Goal: Task Accomplishment & Management: Manage account settings

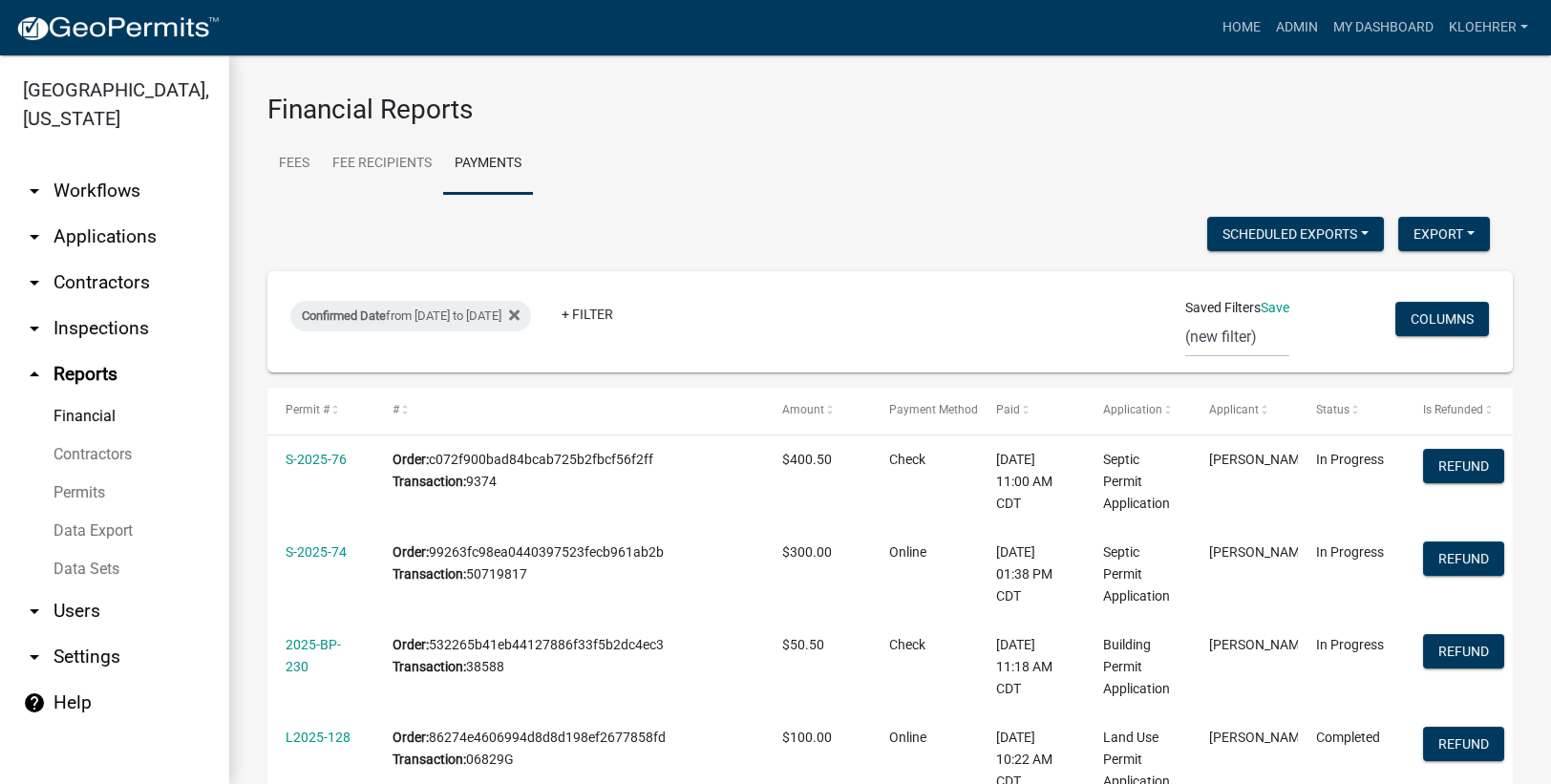
click at [852, 169] on ul "Fees Fee Recipients Payments" at bounding box center [890, 164] width 1245 height 60
click at [1421, 228] on button "Export" at bounding box center [1444, 234] width 92 height 35
click at [1344, 275] on button "Excel Format (.xlsx)" at bounding box center [1399, 283] width 178 height 45
click at [467, 313] on div "Confirmed Date from [DATE] to [DATE]" at bounding box center [411, 317] width 241 height 31
select select "custom"
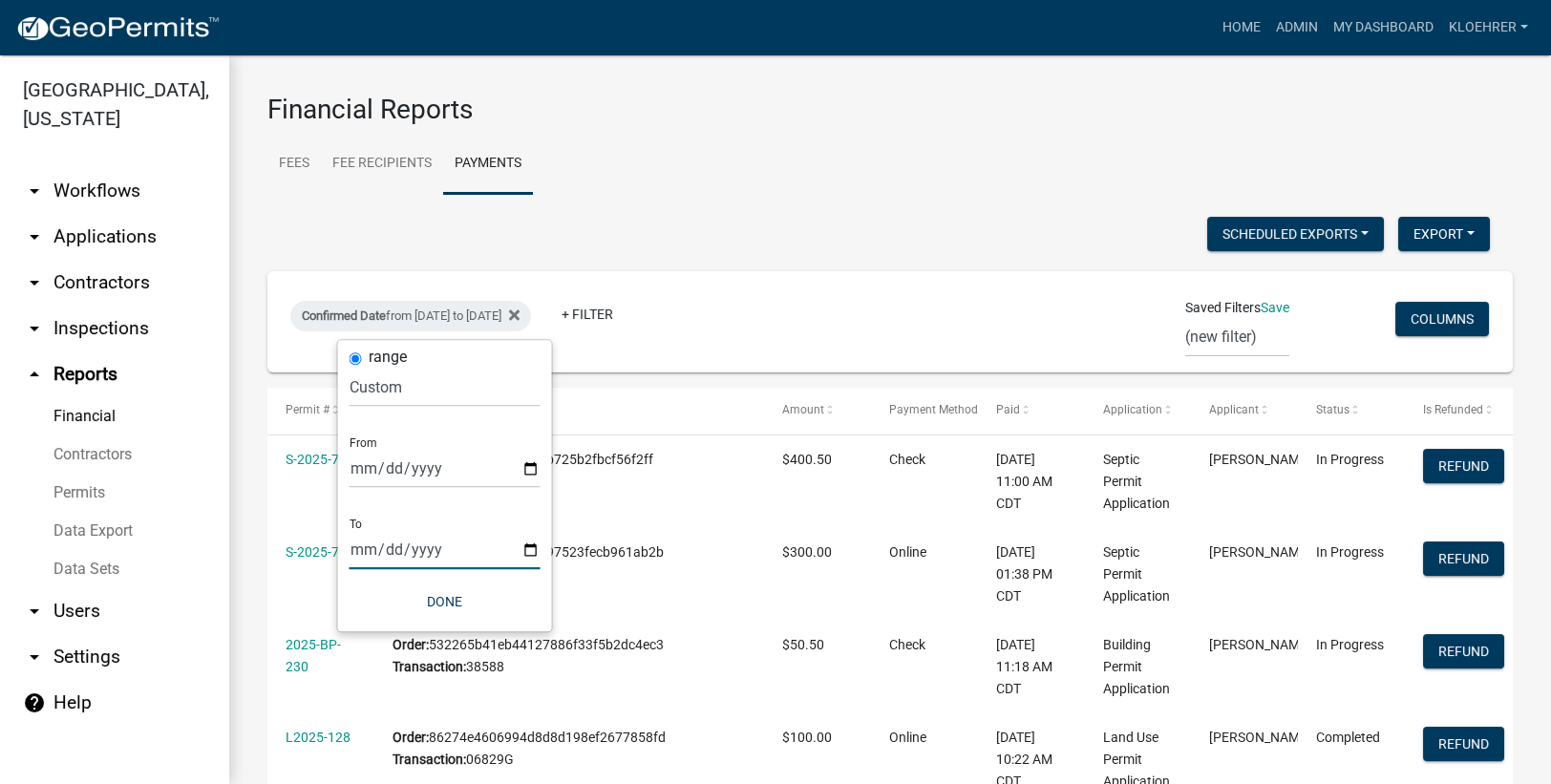
click at [388, 555] on input "[DATE]" at bounding box center [444, 549] width 191 height 39
click at [449, 596] on button "Done" at bounding box center [444, 602] width 191 height 35
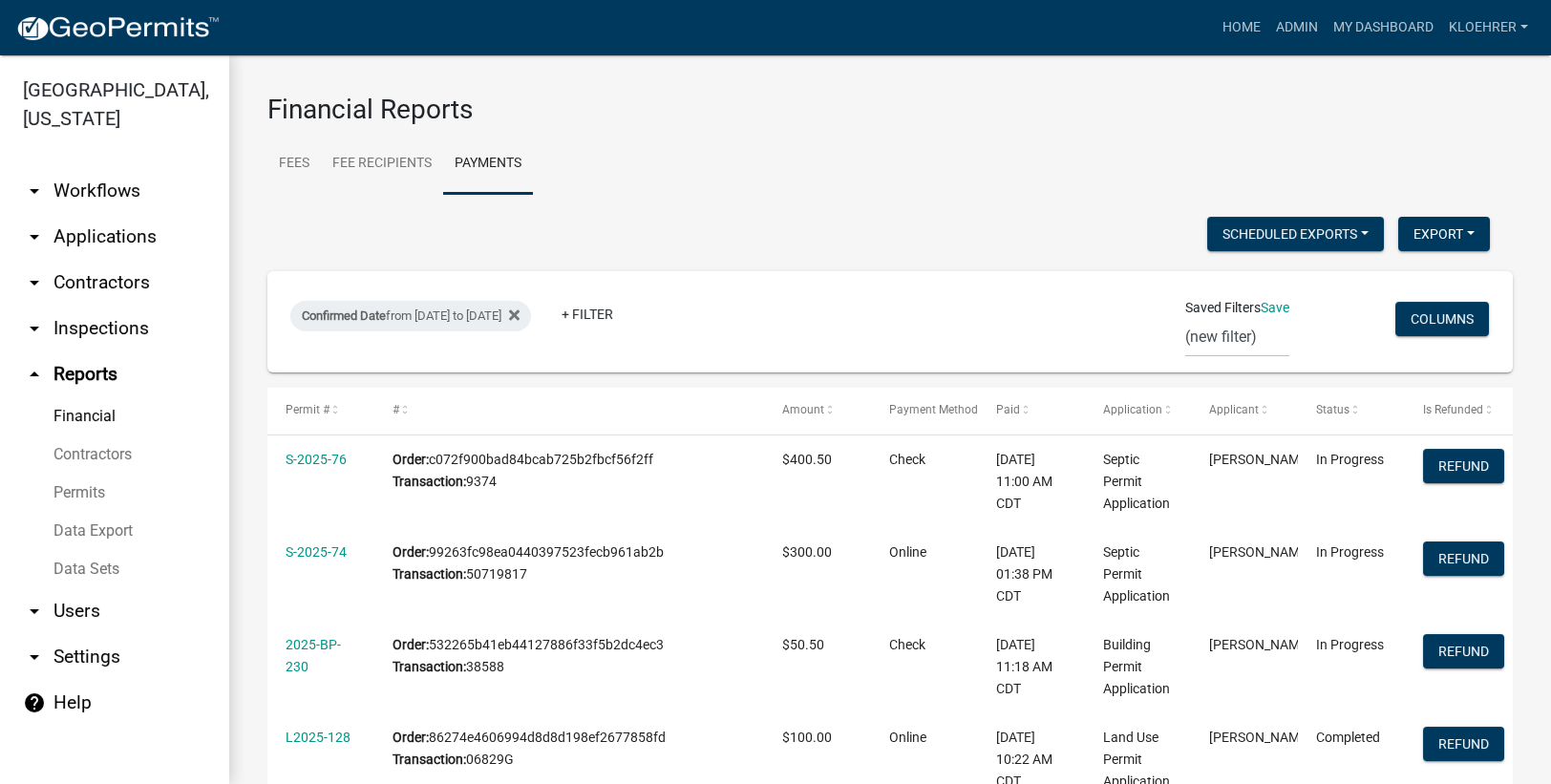
click at [129, 236] on link "arrow_drop_down Applications" at bounding box center [114, 236] width 229 height 45
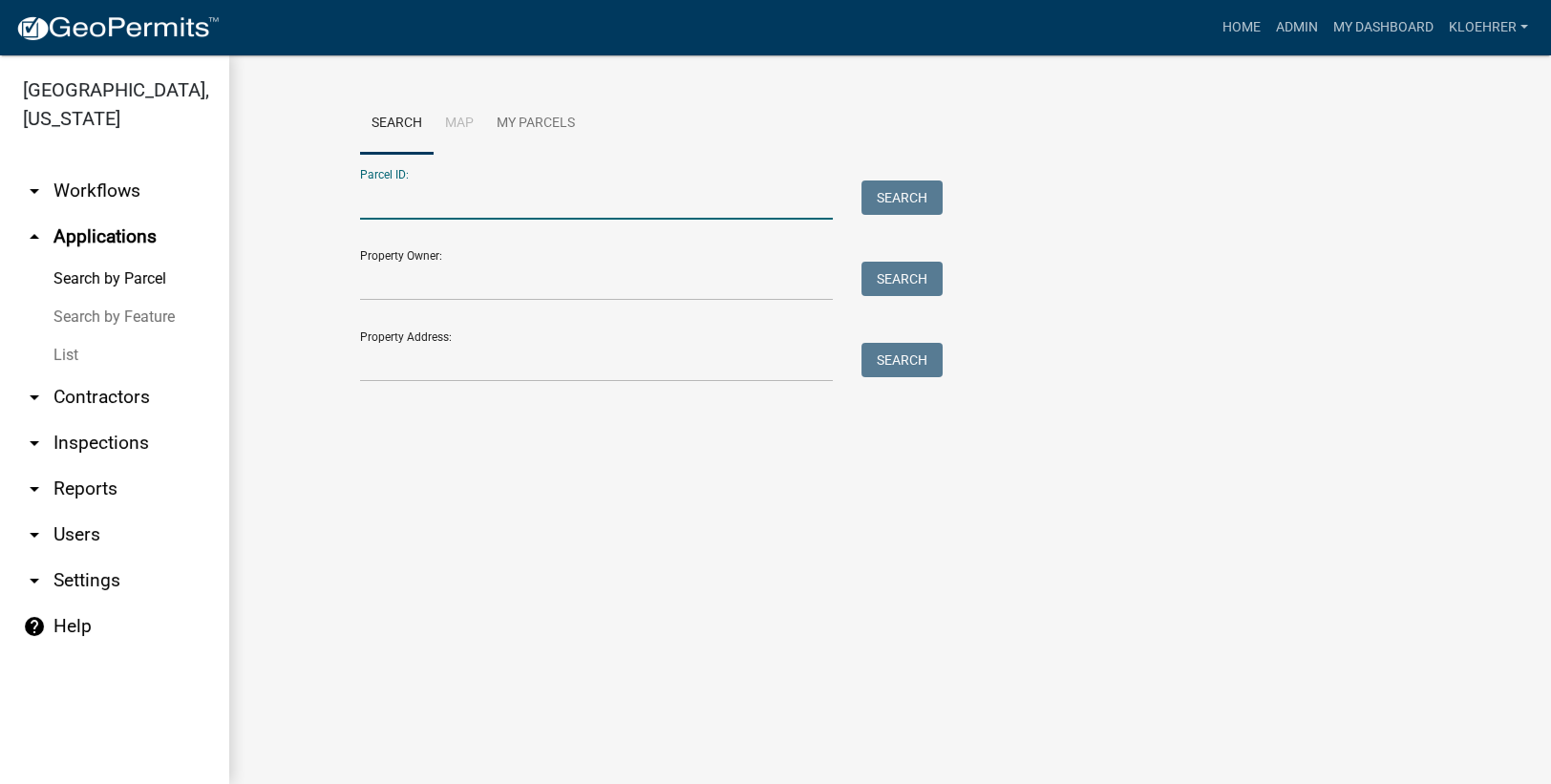
click at [394, 212] on input "Parcel ID:" at bounding box center [596, 199] width 472 height 39
click at [93, 486] on link "arrow_drop_down Reports" at bounding box center [114, 488] width 229 height 45
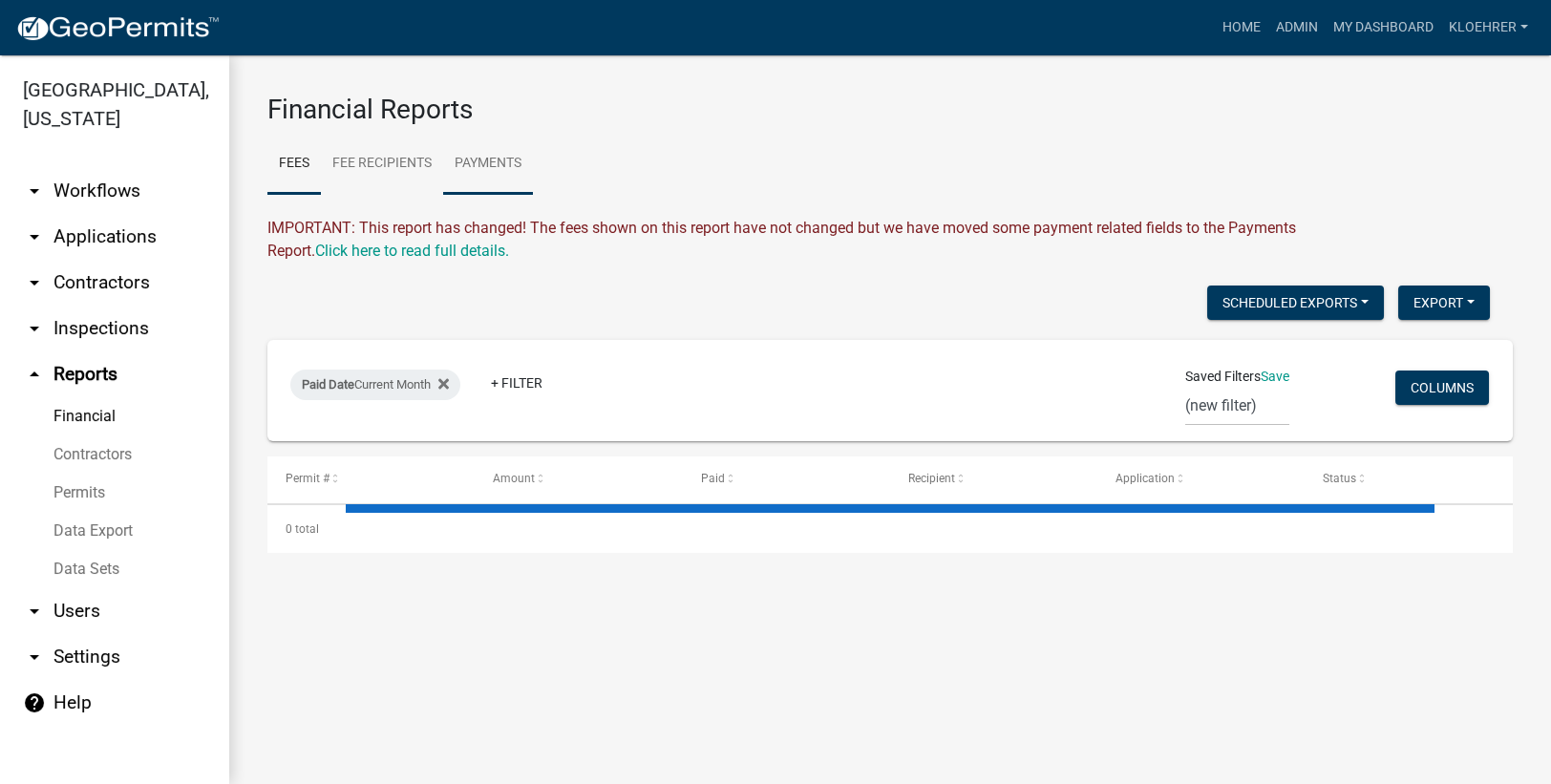
click at [497, 159] on link "Payments" at bounding box center [488, 164] width 90 height 61
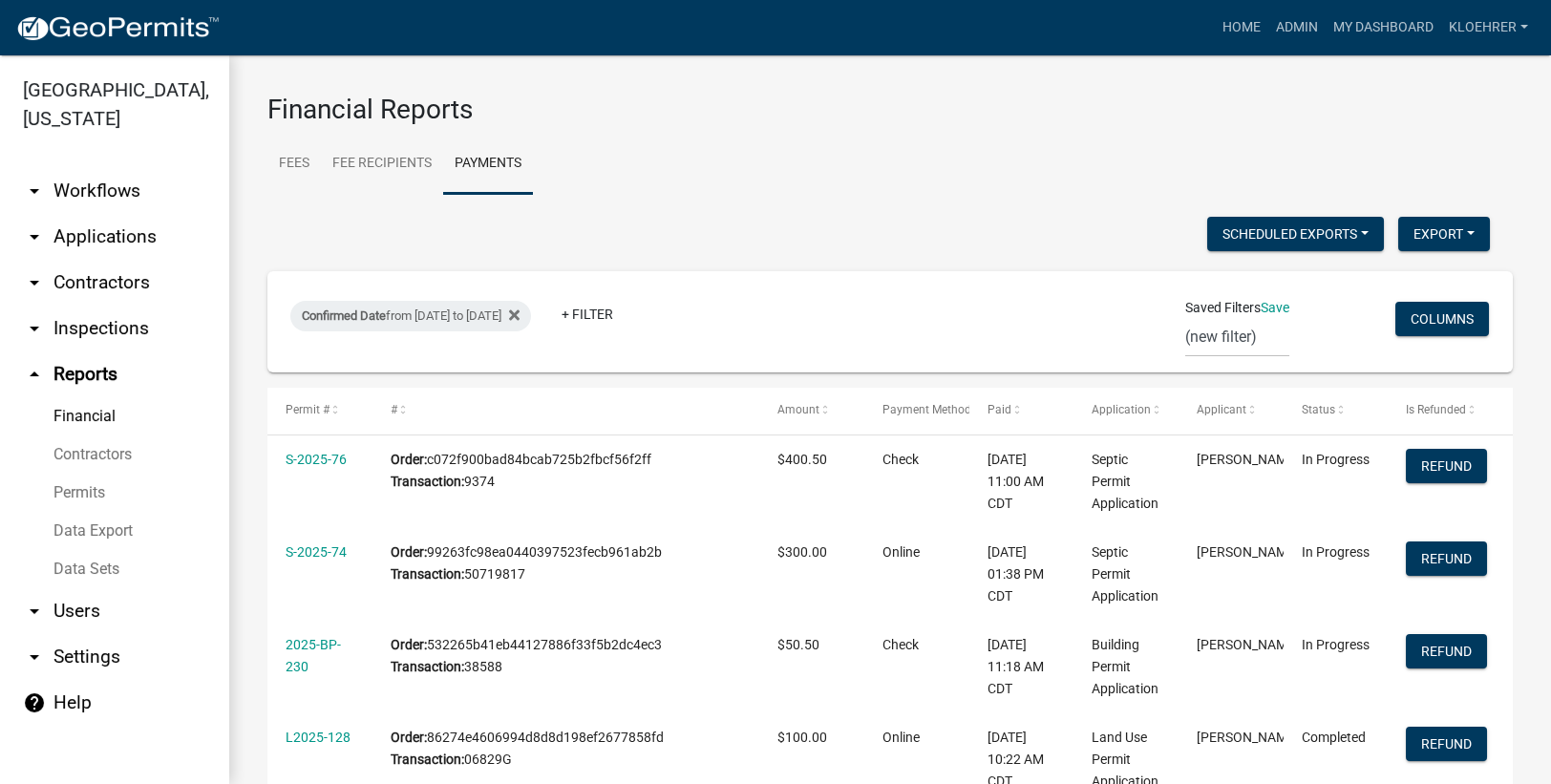
click at [129, 232] on link "arrow_drop_down Applications" at bounding box center [114, 236] width 229 height 45
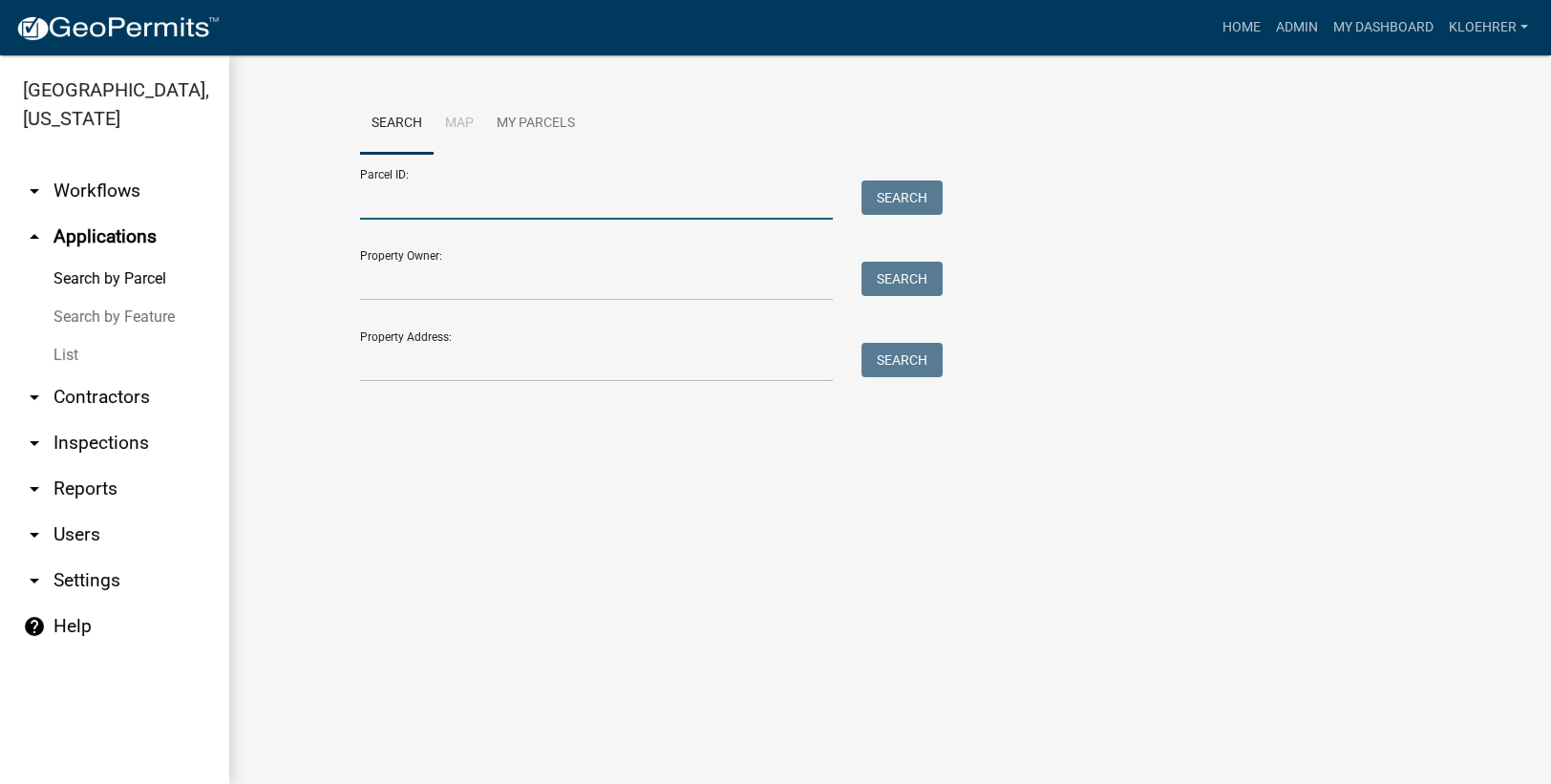
click at [418, 201] on input "Parcel ID:" at bounding box center [596, 199] width 472 height 39
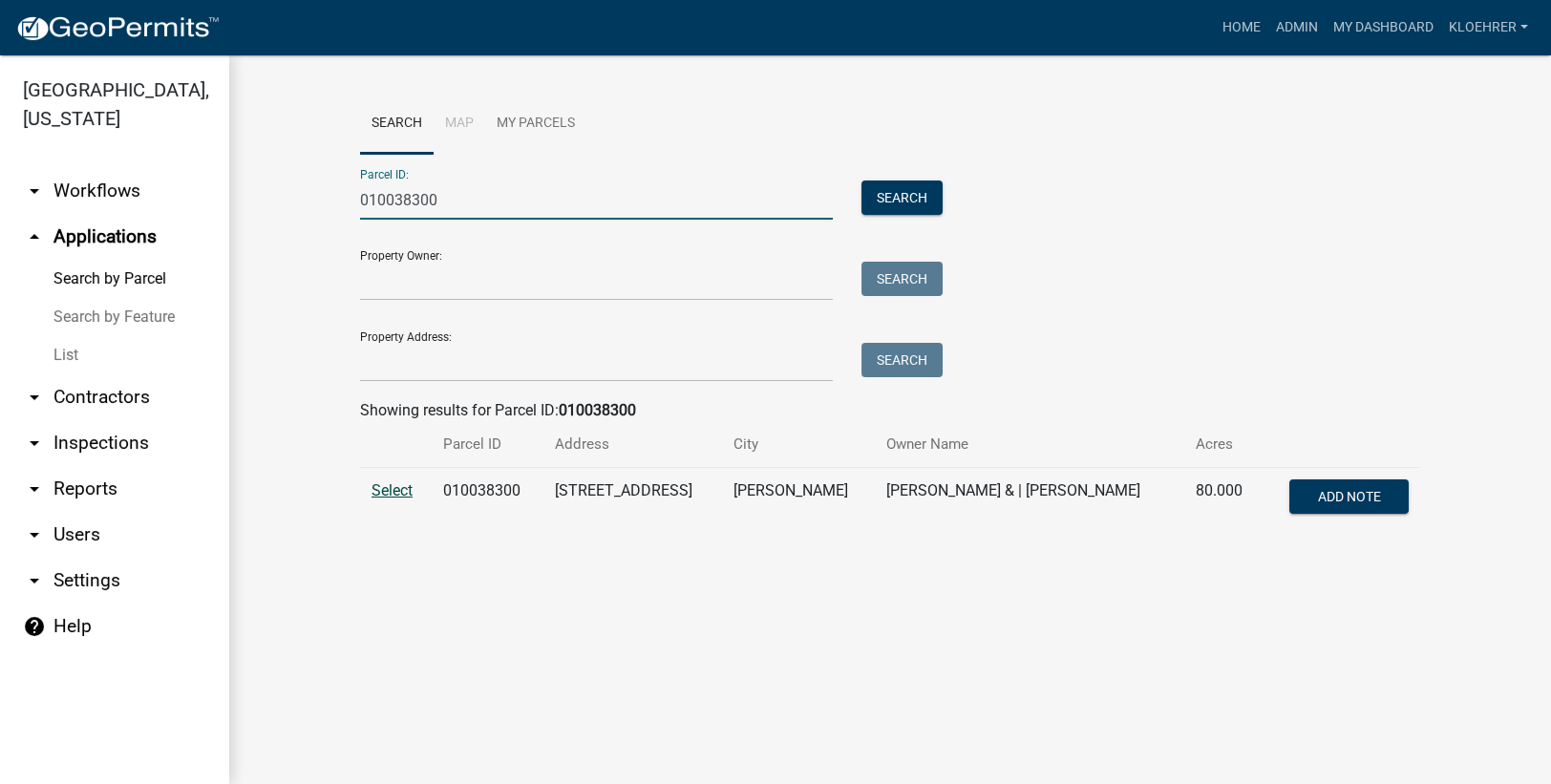
click at [391, 487] on span "Select" at bounding box center [392, 490] width 41 height 18
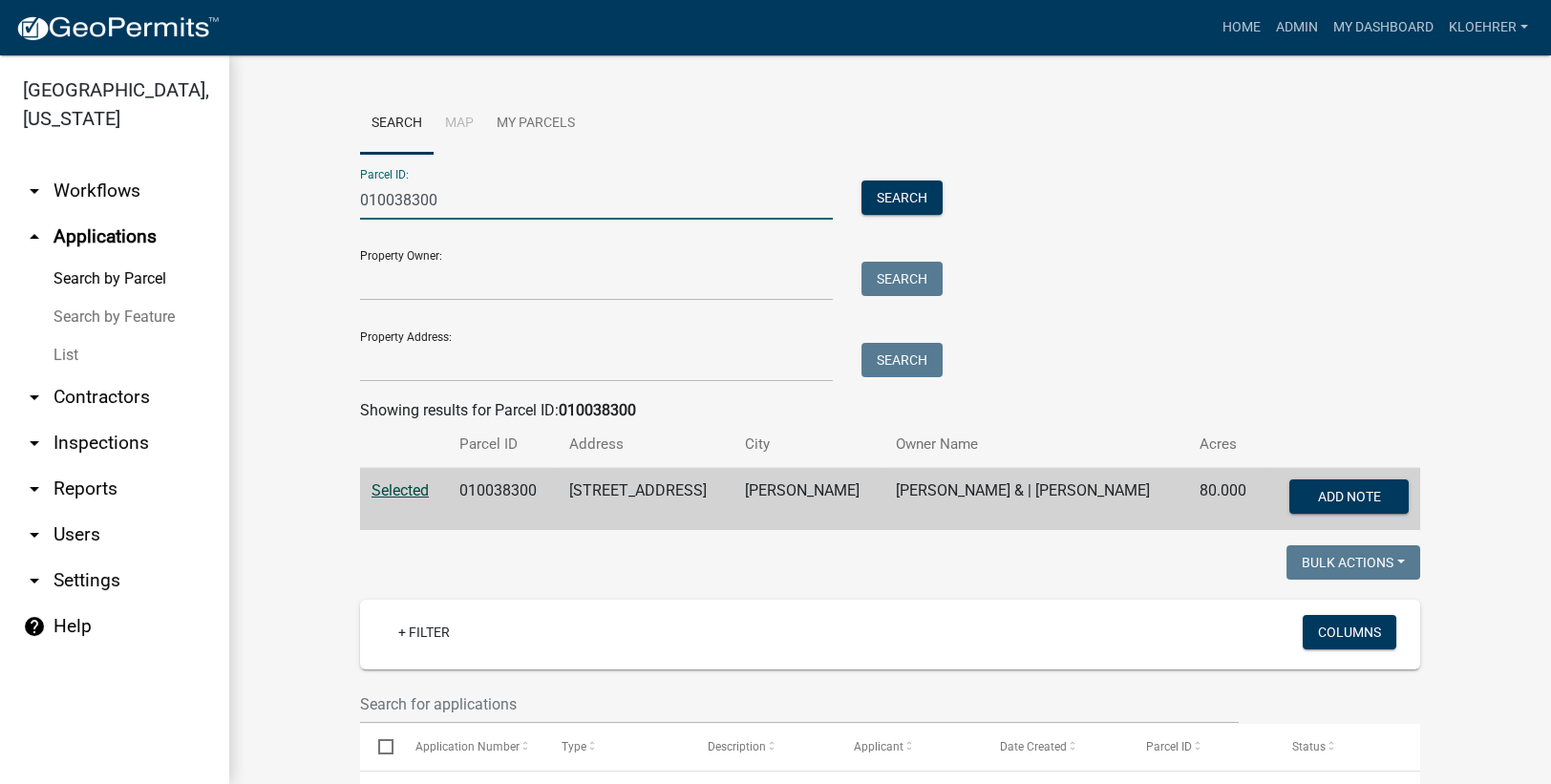
drag, startPoint x: 531, startPoint y: 80, endPoint x: -6, endPoint y: 53, distance: 537.7
click at [0, 53] on html "Internet Explorer does NOT work with GeoPermits. Get a new browser for more sec…" at bounding box center [776, 392] width 1551 height 784
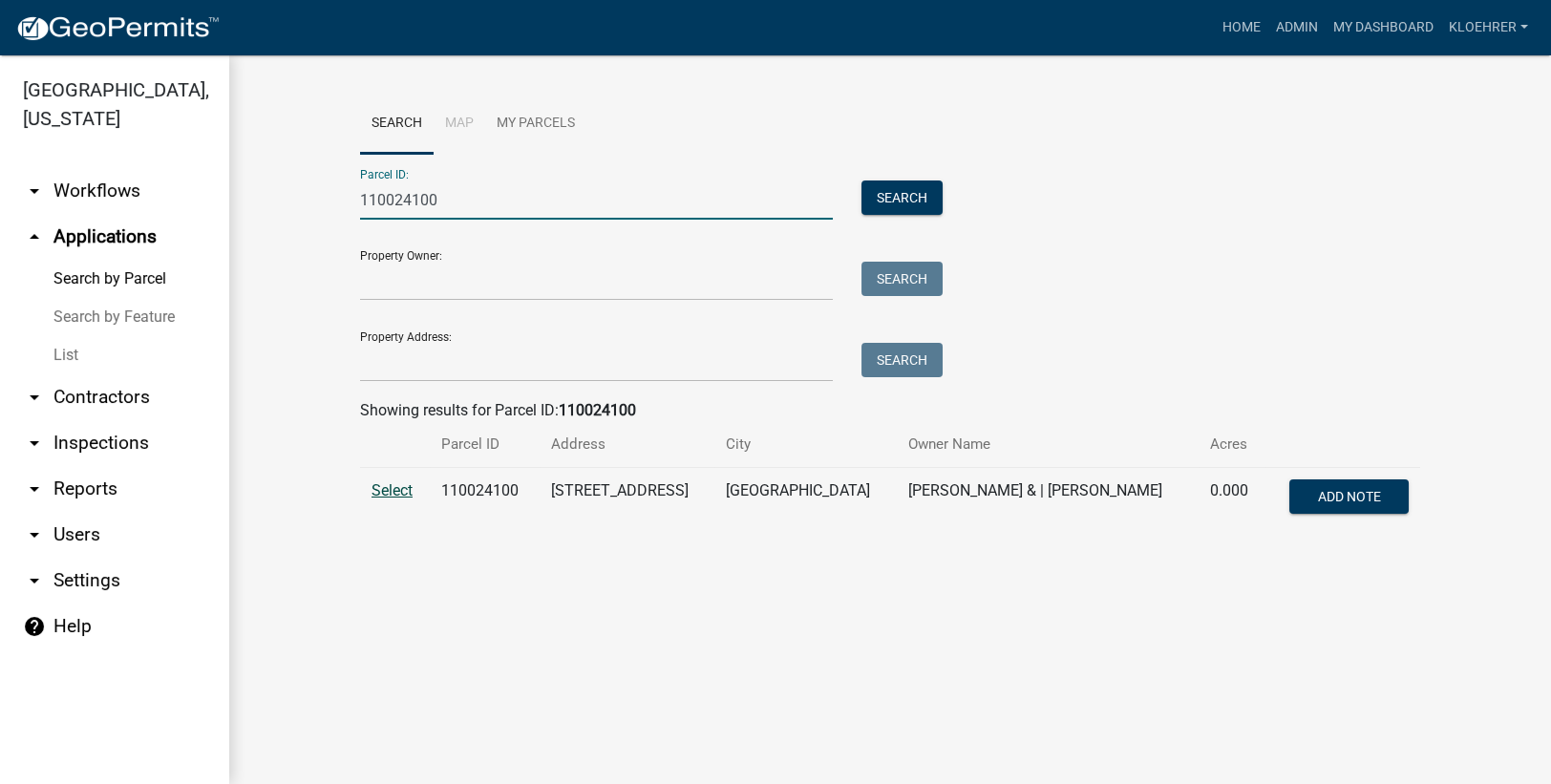
type input "110024100"
click at [400, 493] on span "Select" at bounding box center [392, 490] width 41 height 18
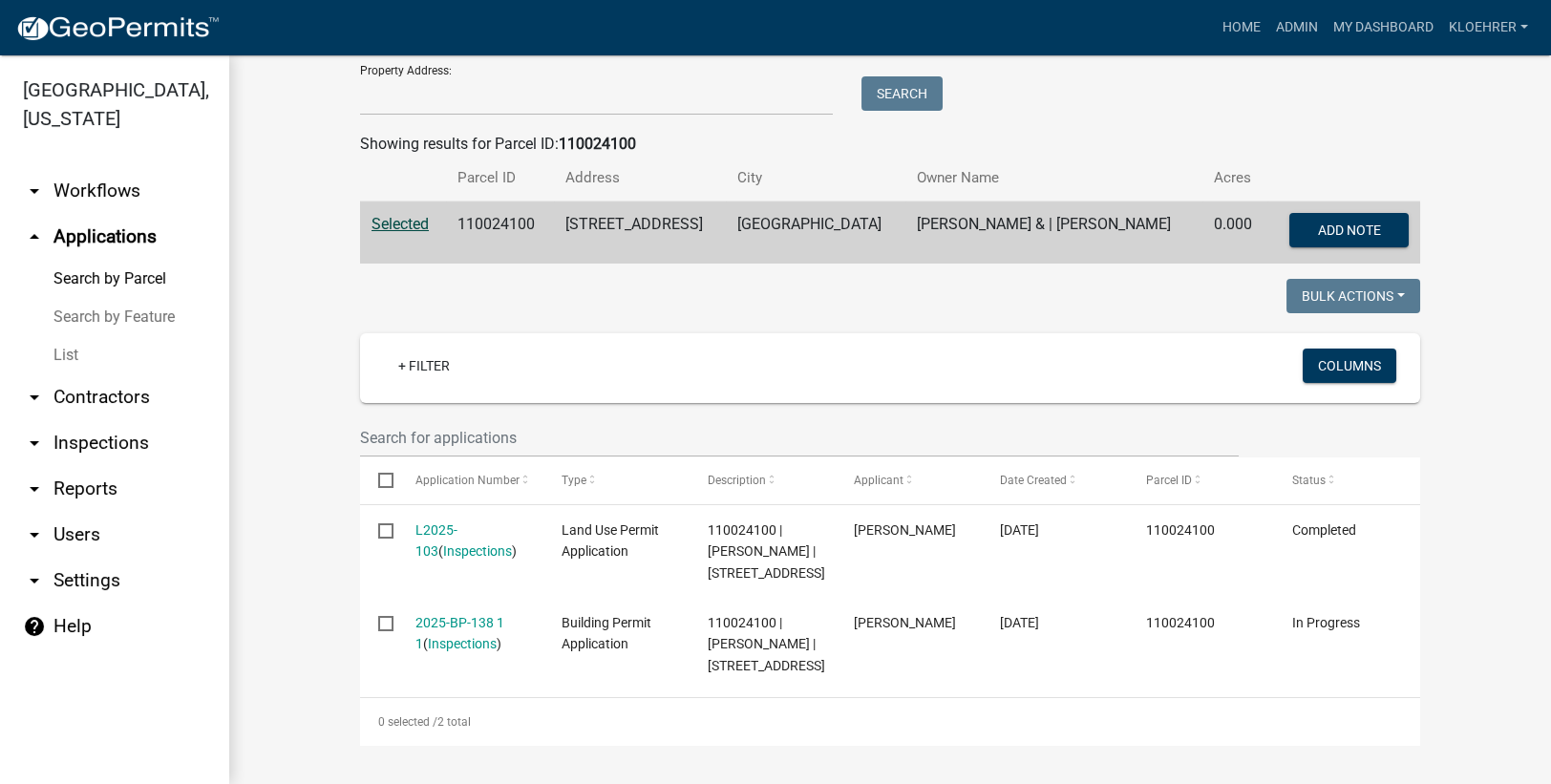
scroll to position [308, 0]
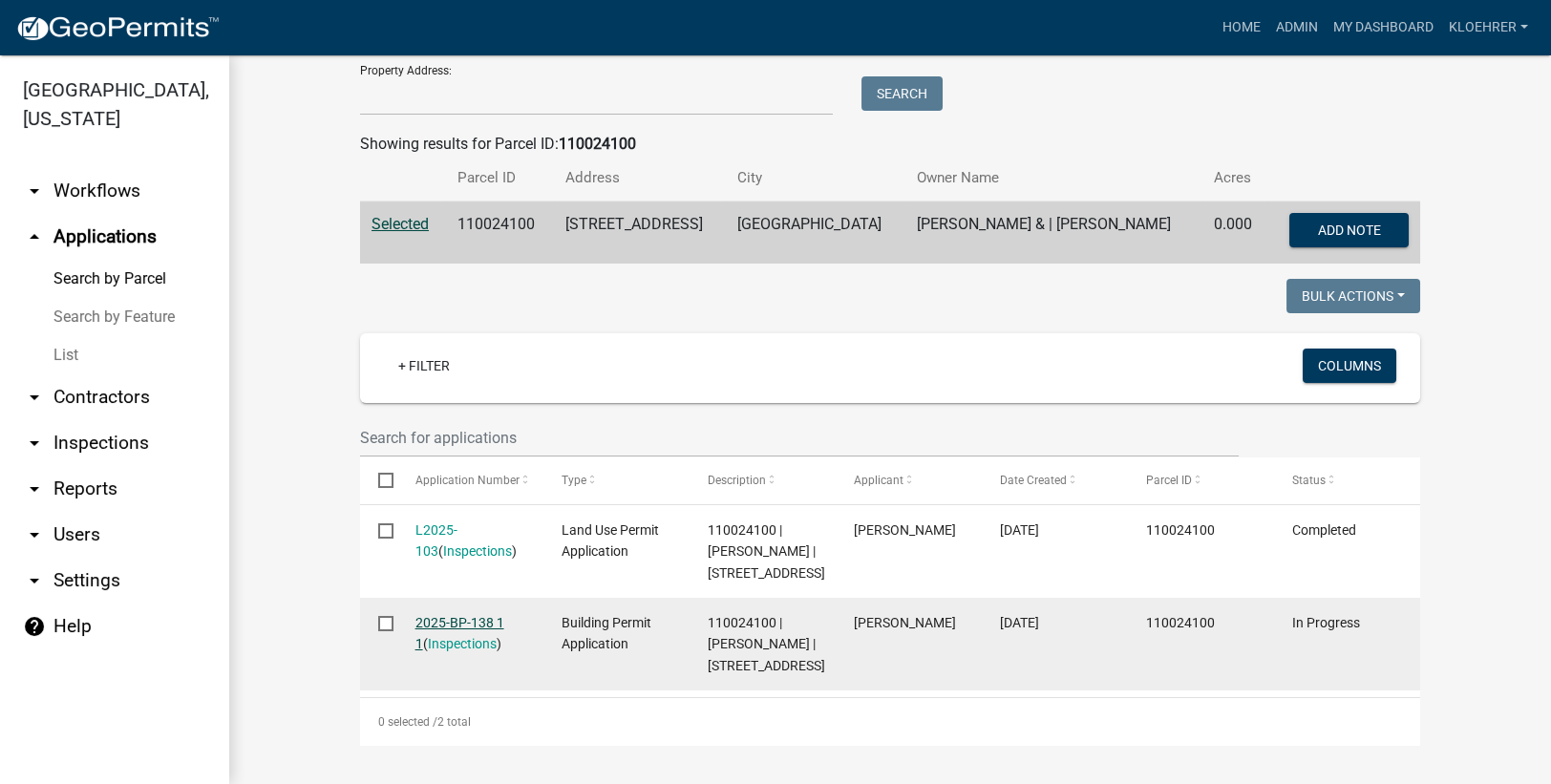
click at [461, 615] on link "2025-BP-138 1 1" at bounding box center [460, 633] width 89 height 37
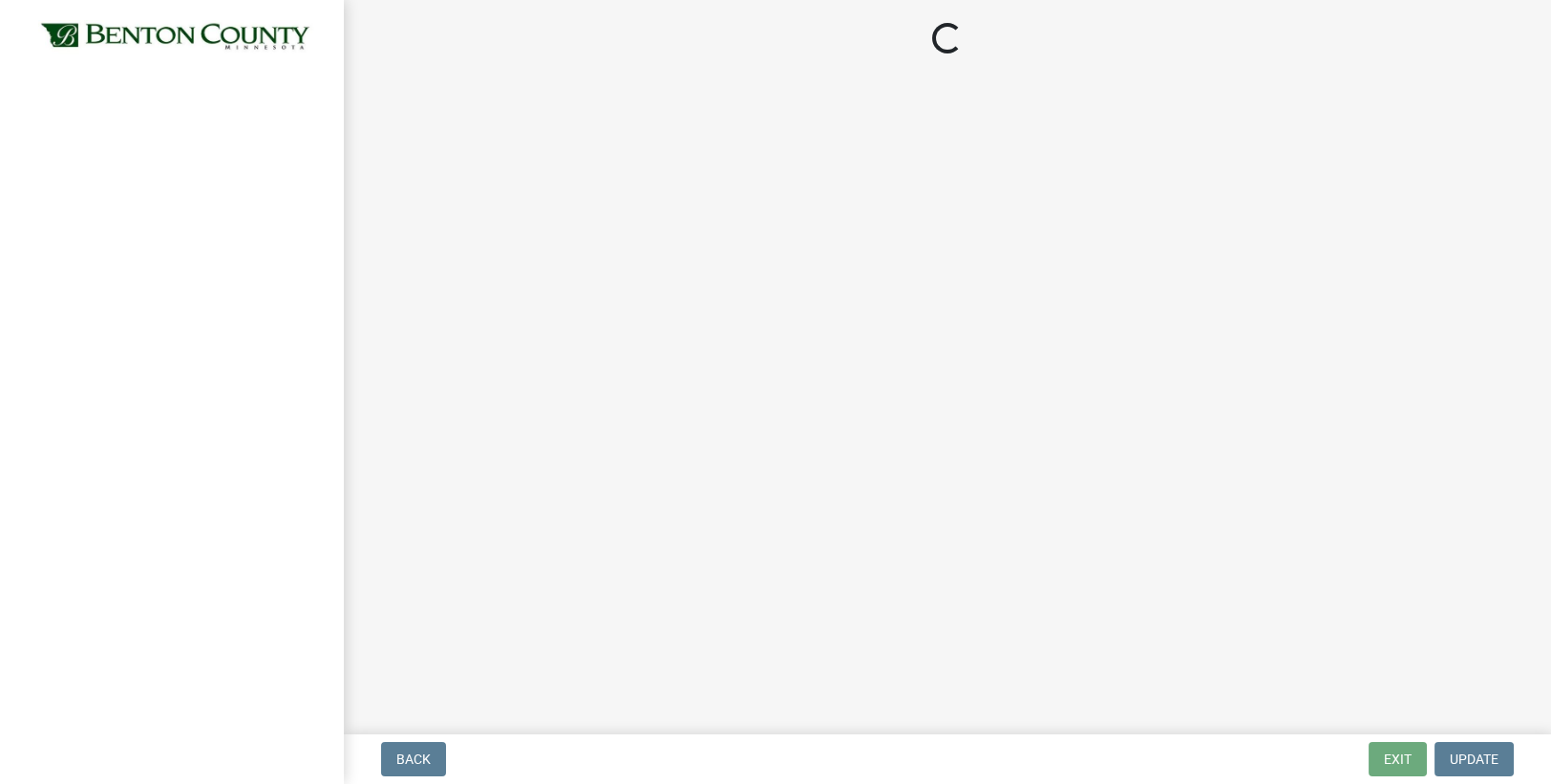
select select "17bfa135-5610-45df-8ce7-87530b7d86d4"
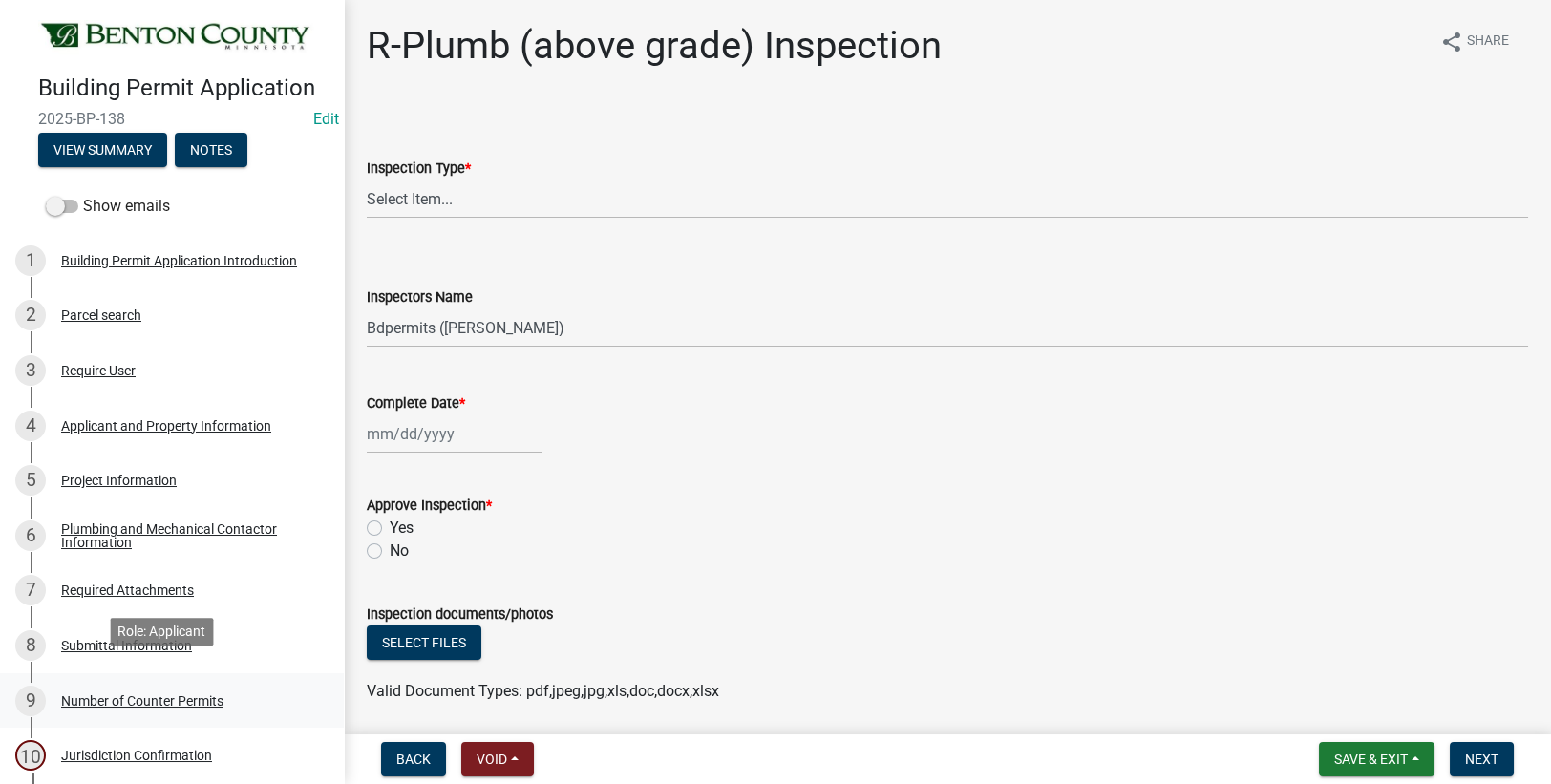
scroll to position [383, 0]
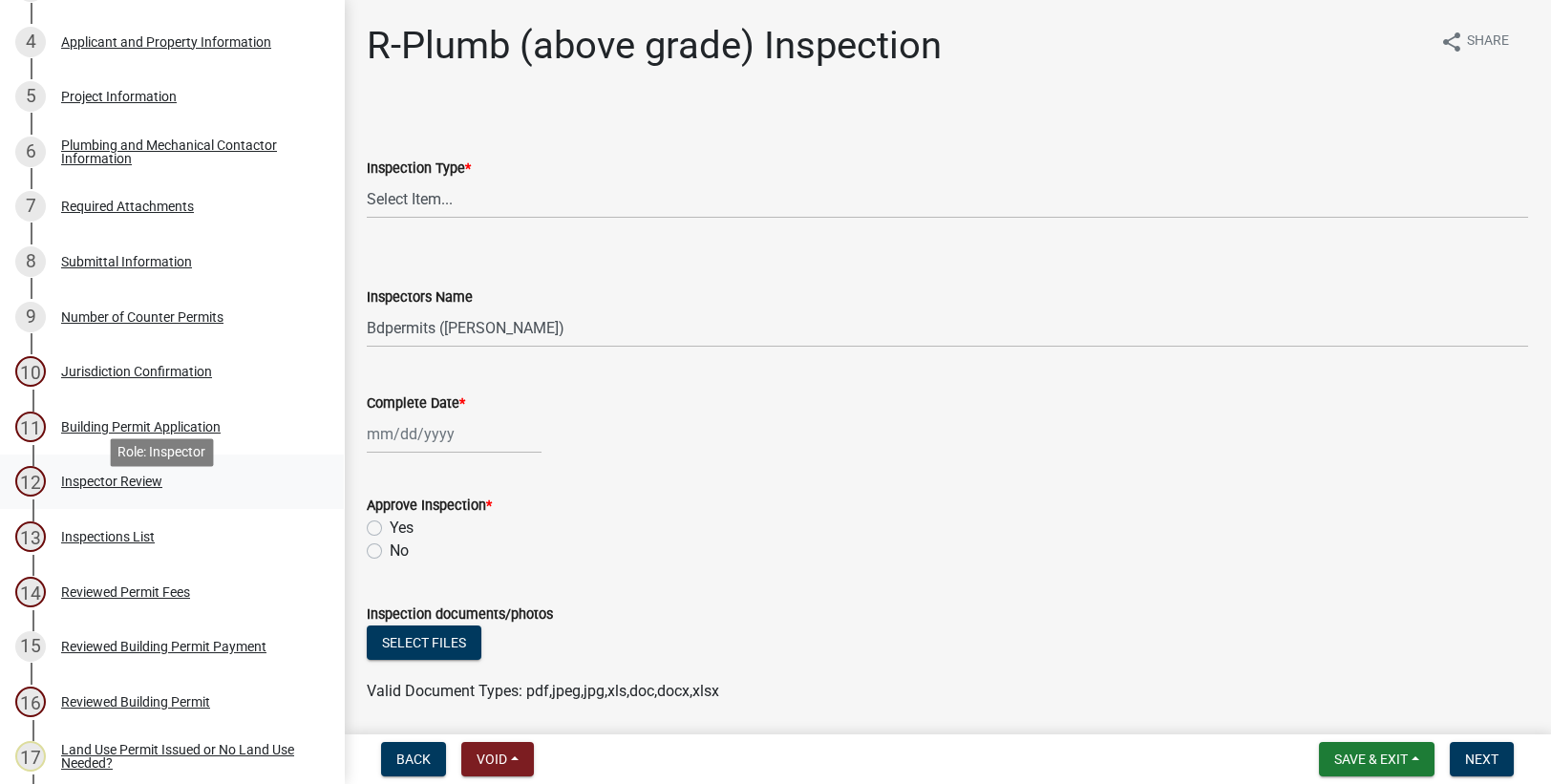
click at [106, 488] on div "Inspector Review" at bounding box center [111, 481] width 102 height 14
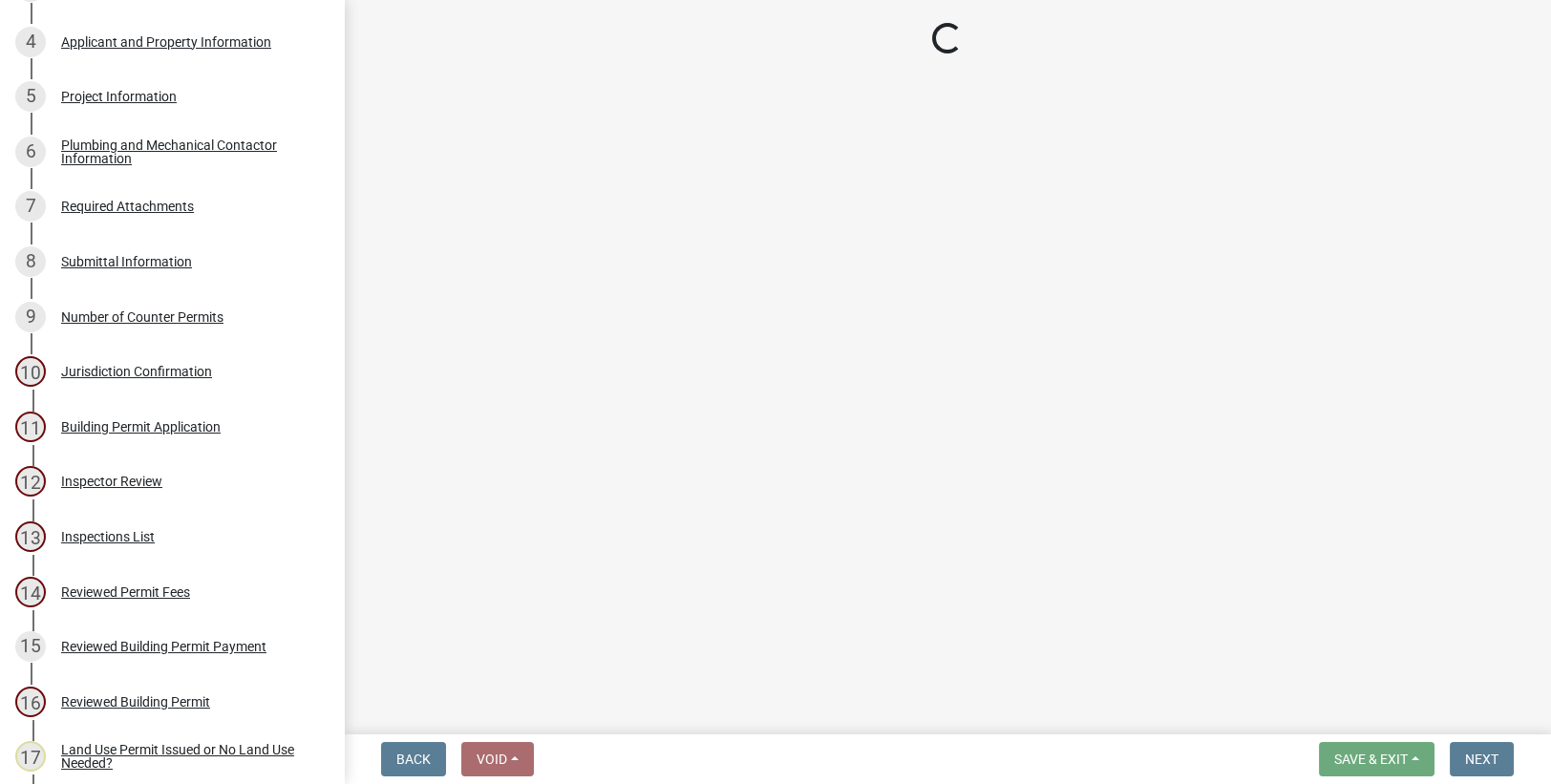
select select "94a12757-2a59-4079-8756-dca9431867ef"
select select "6dc0760e-8c08-4580-9fe9-6a7ebc6918b6"
select select "523529d2-5cc6-44b9-b072-47143663a054"
select select "0198996b-7c5b-4e1d-9fce-5545e98e8655"
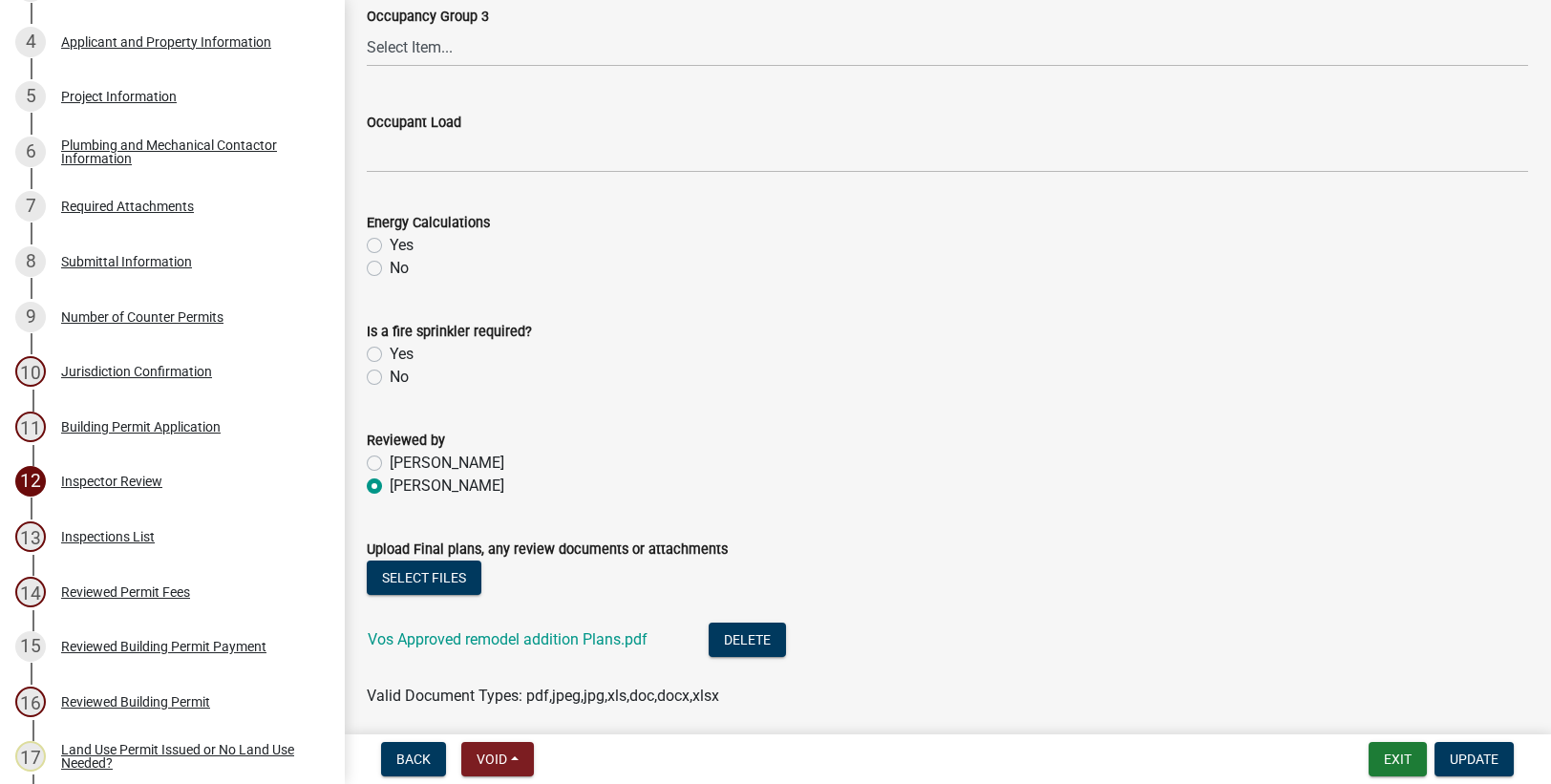
scroll to position [896, 0]
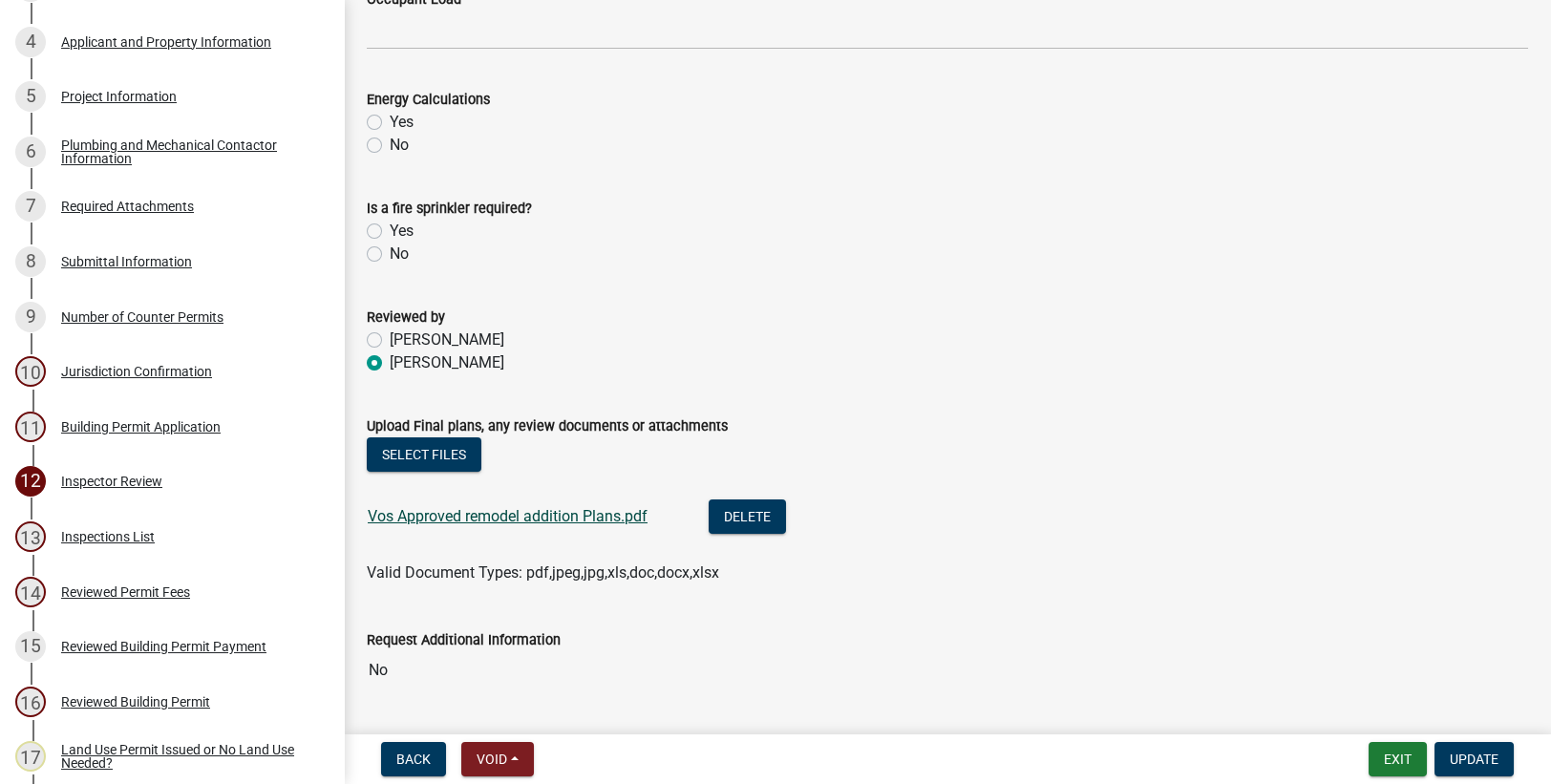
click at [468, 520] on link "Vos Approved remodel addition Plans.pdf" at bounding box center [507, 516] width 280 height 18
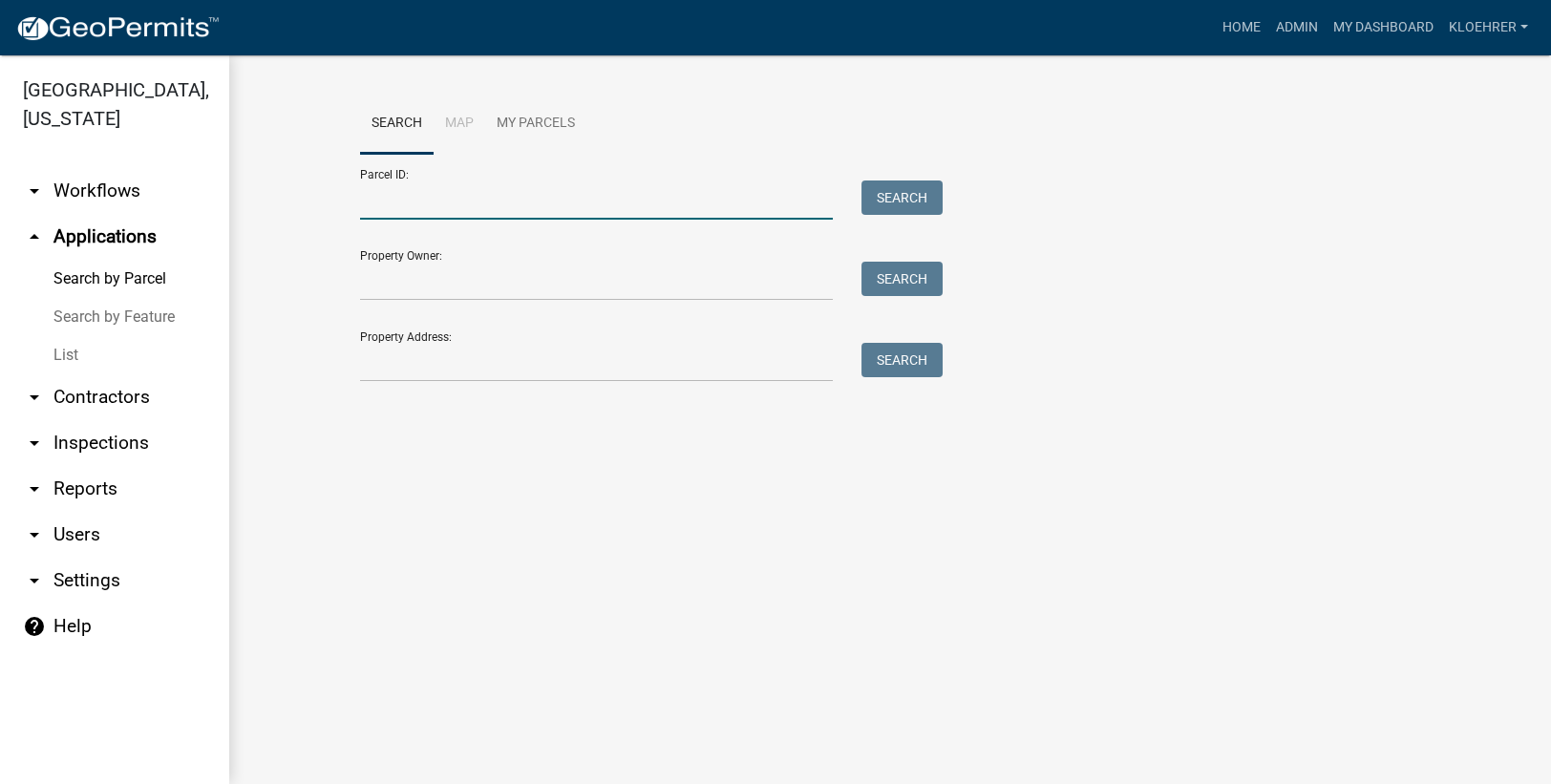
click at [396, 198] on input "Parcel ID:" at bounding box center [596, 199] width 472 height 39
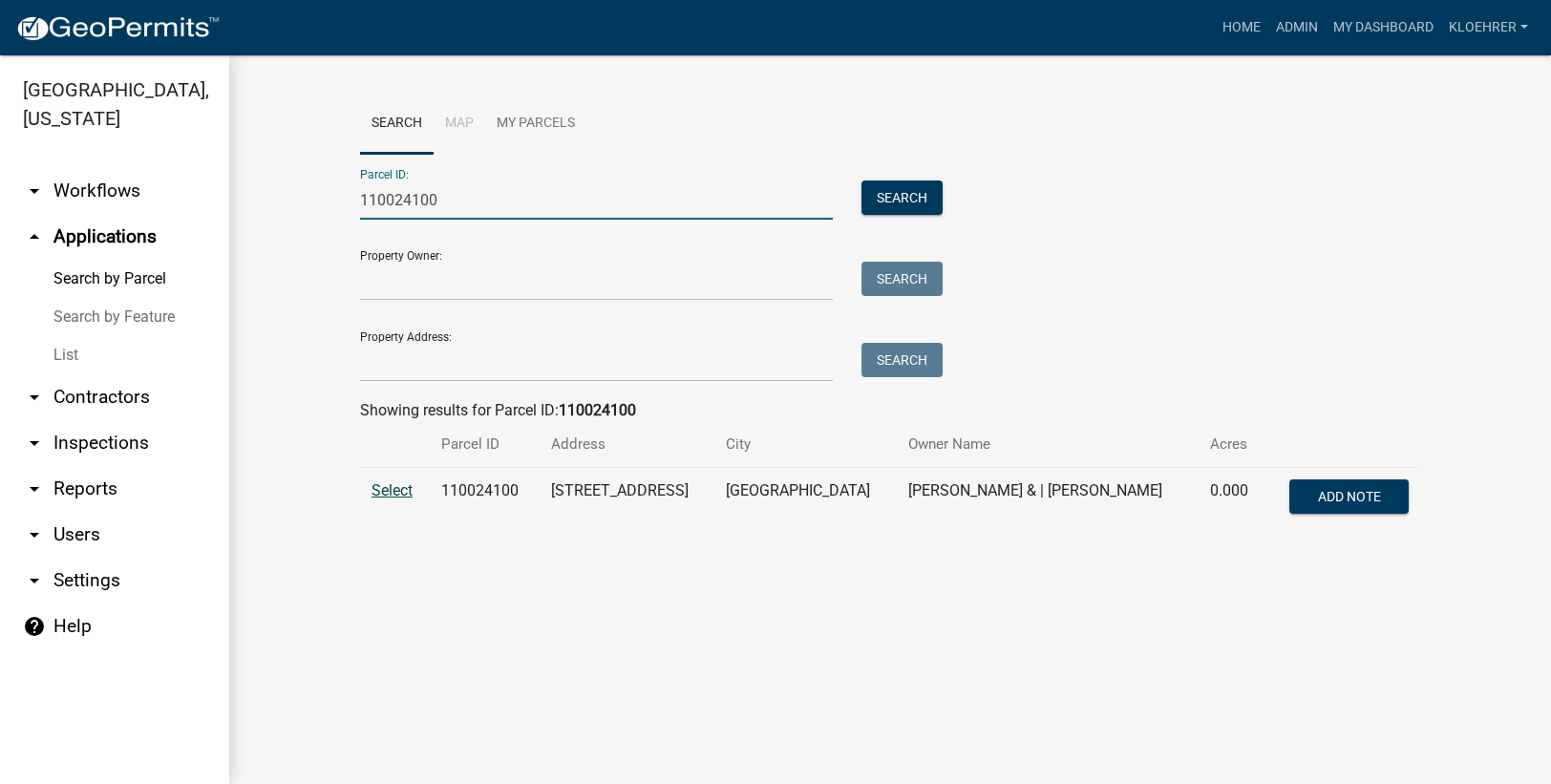
type input "110024100"
click at [392, 487] on span "Select" at bounding box center [392, 490] width 41 height 18
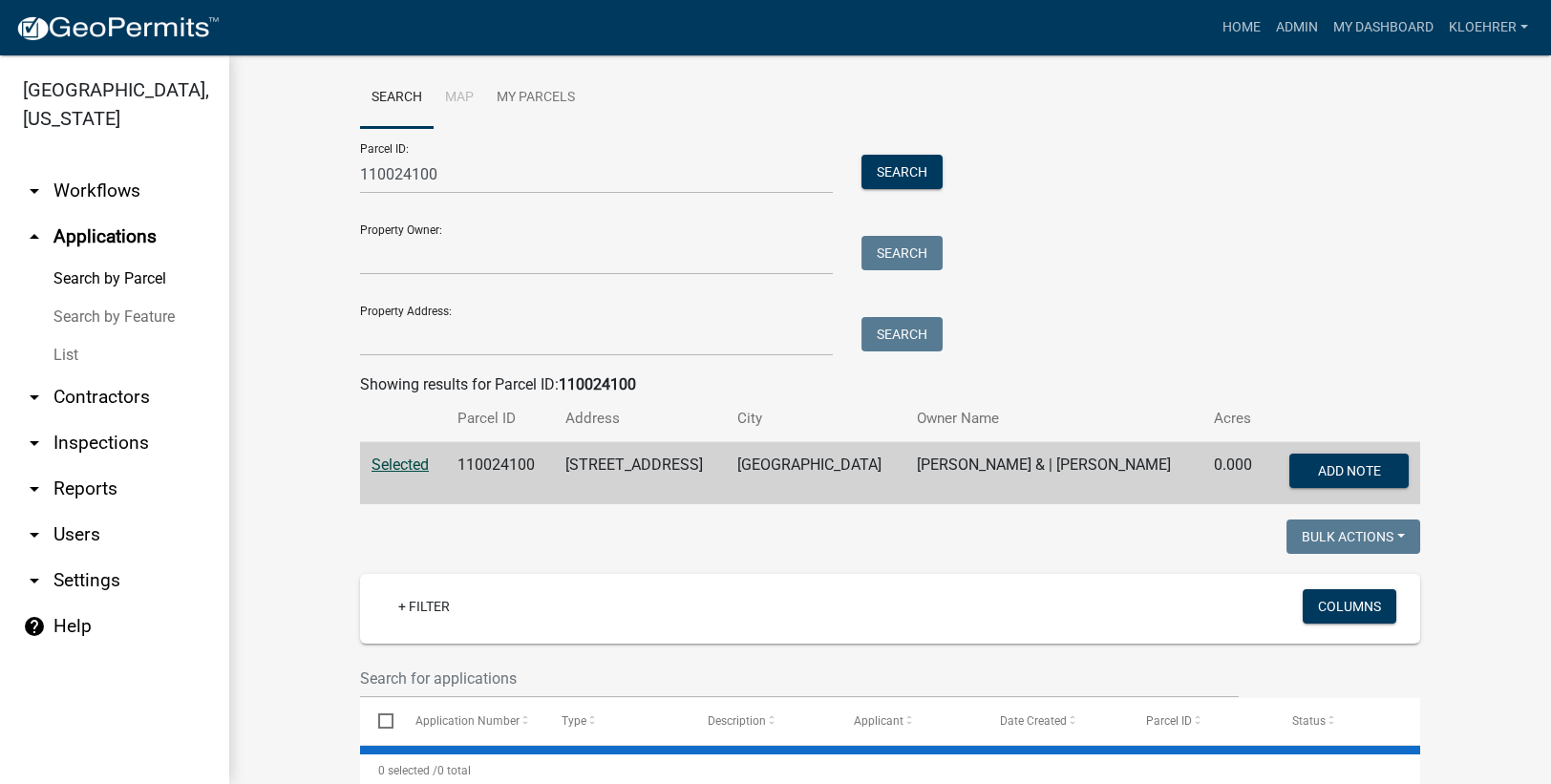
scroll to position [73, 0]
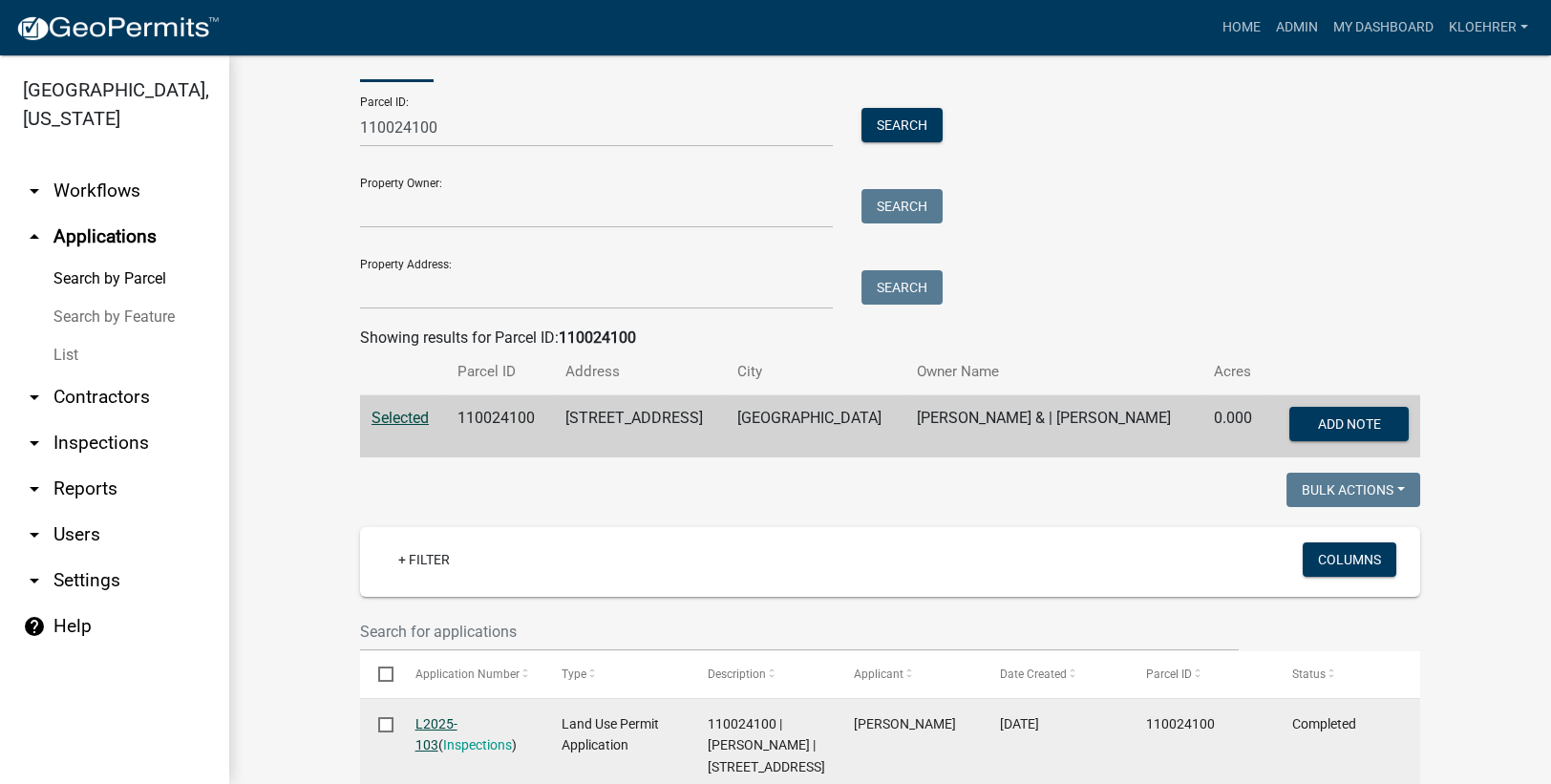
click at [437, 722] on link "L2025-103" at bounding box center [436, 735] width 42 height 37
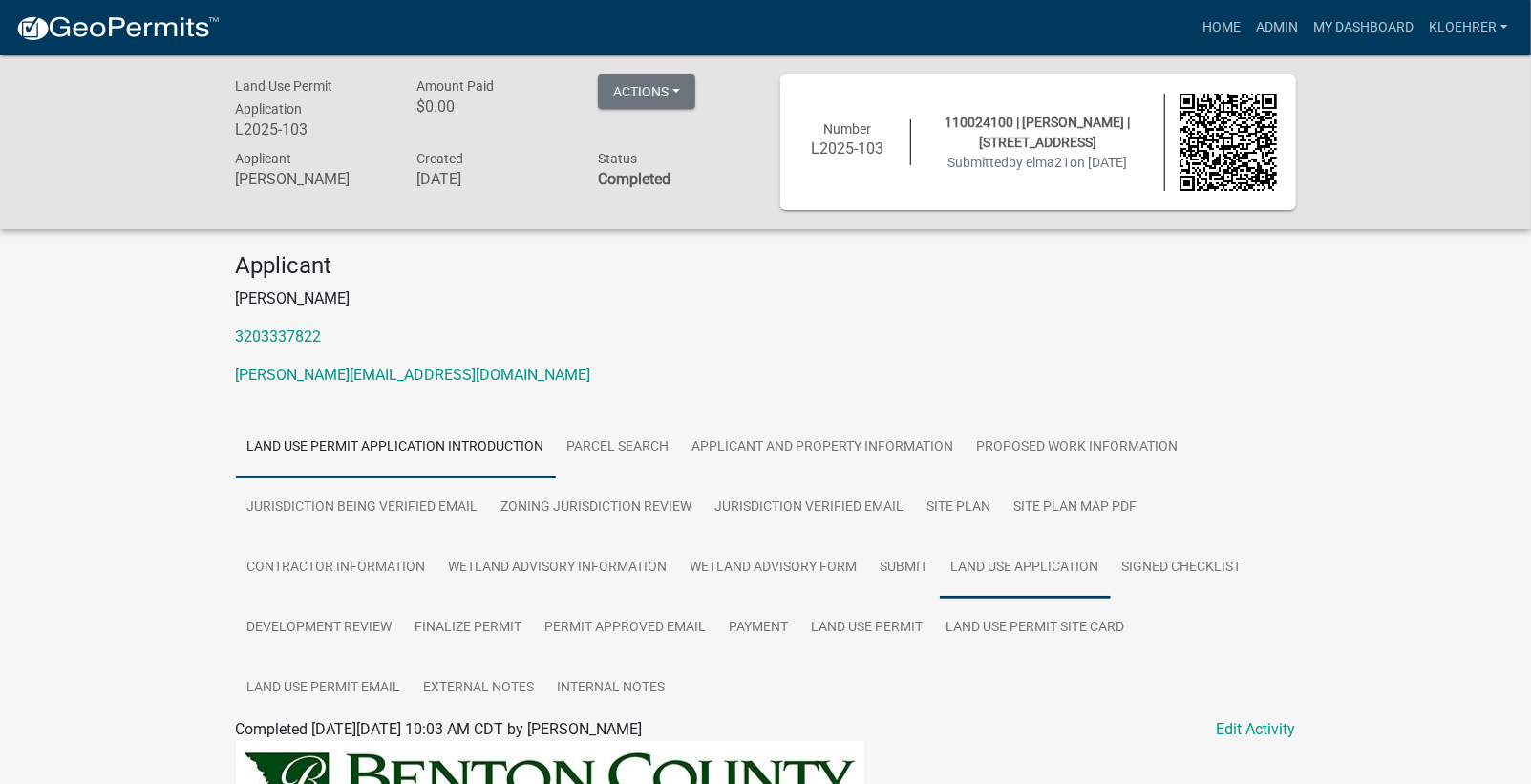
click at [977, 559] on link "Land Use Application" at bounding box center [1026, 567] width 171 height 61
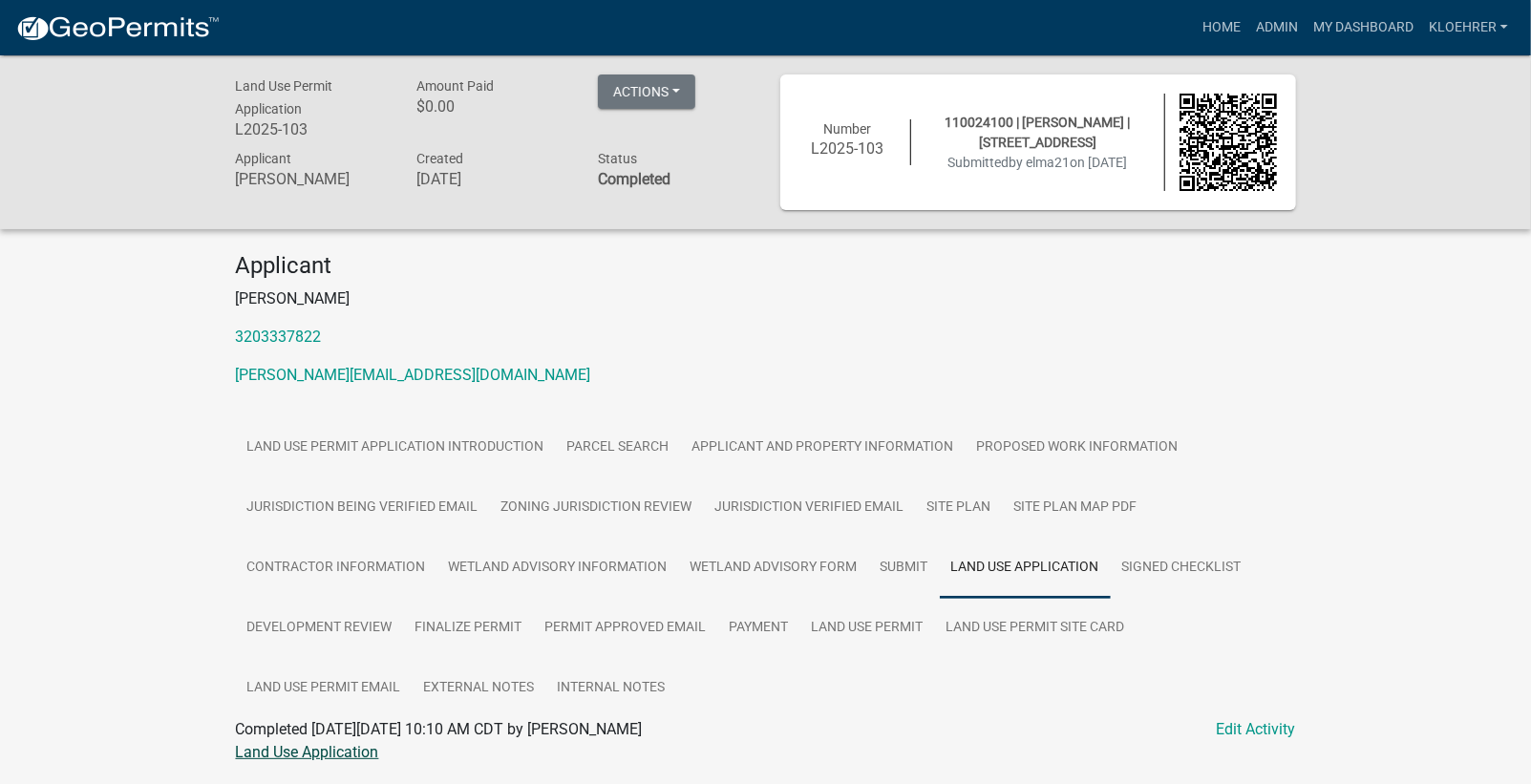
click at [278, 757] on link "Land Use Application" at bounding box center [308, 751] width 143 height 18
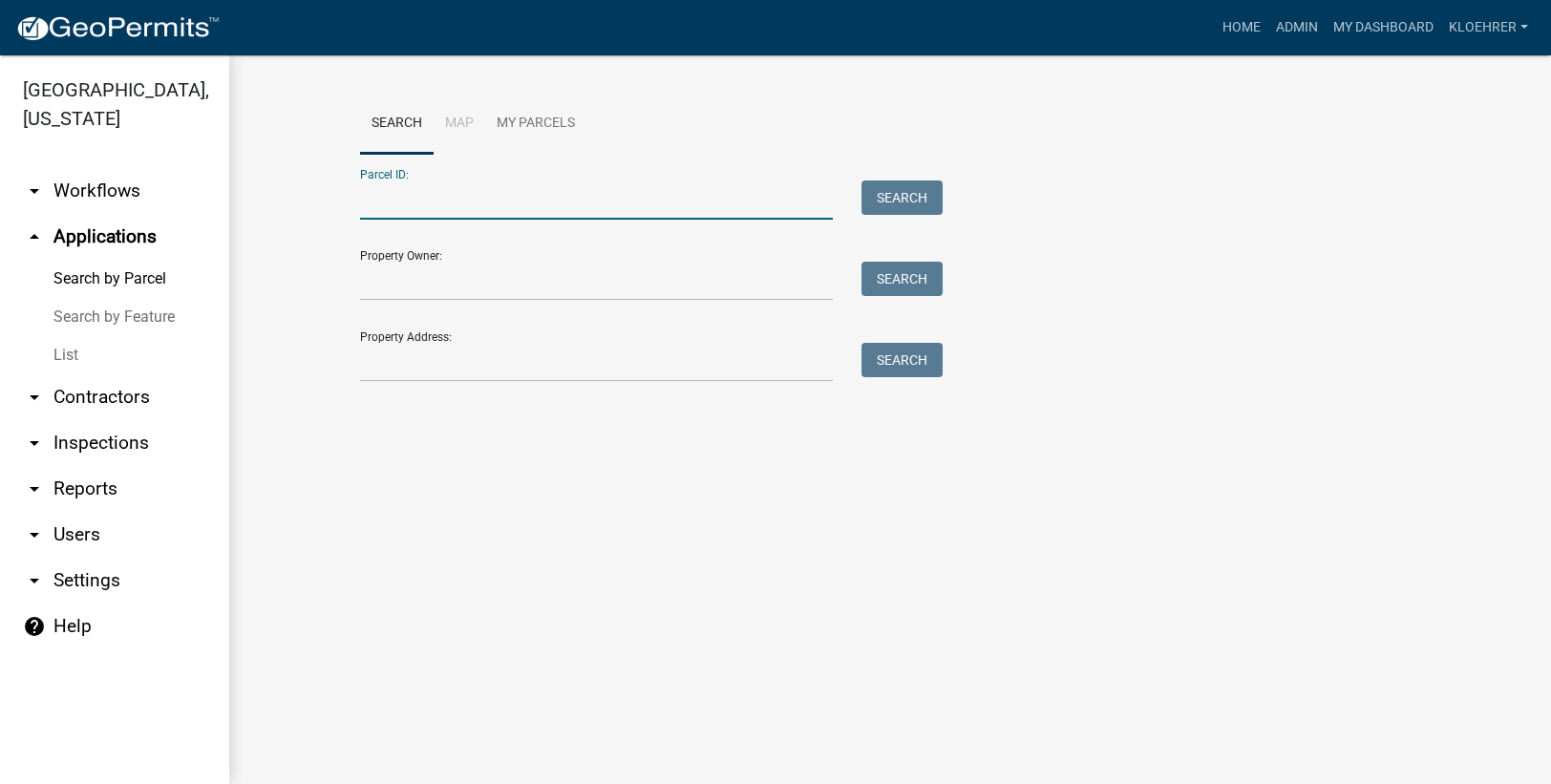
click at [405, 200] on input "Parcel ID:" at bounding box center [596, 199] width 472 height 39
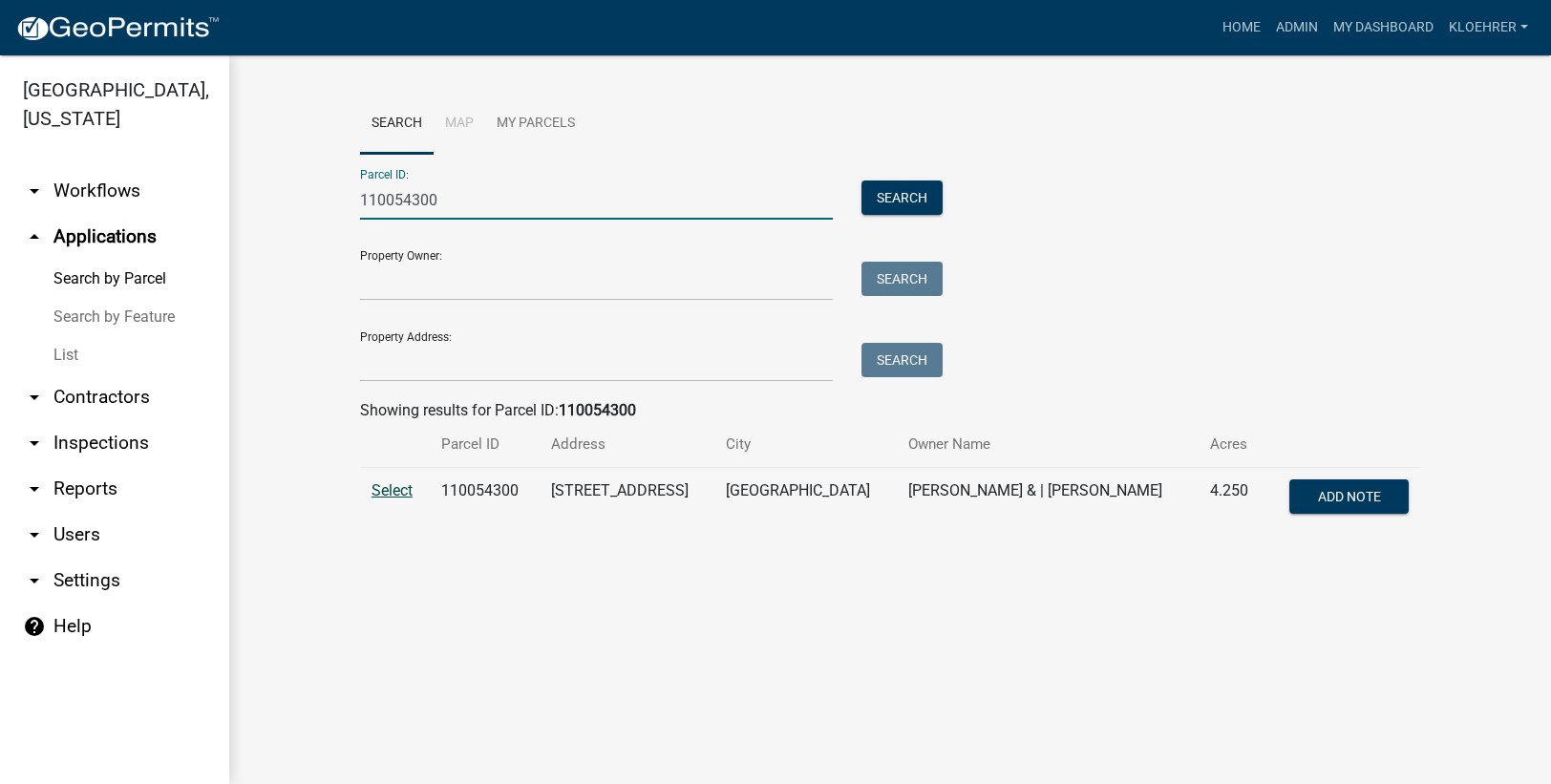
type input "110054300"
click at [389, 484] on span "Select" at bounding box center [392, 490] width 41 height 18
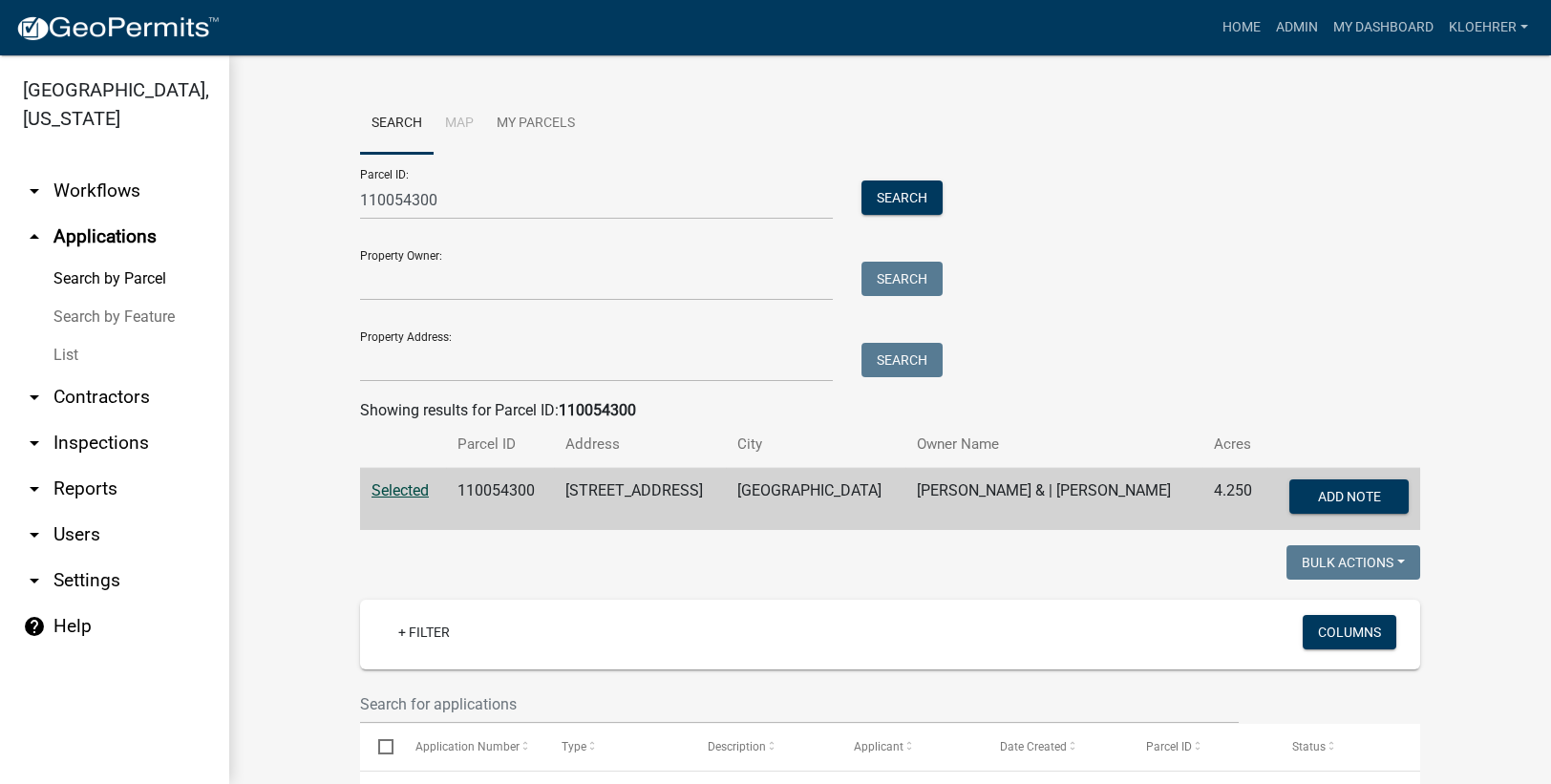
scroll to position [512, 0]
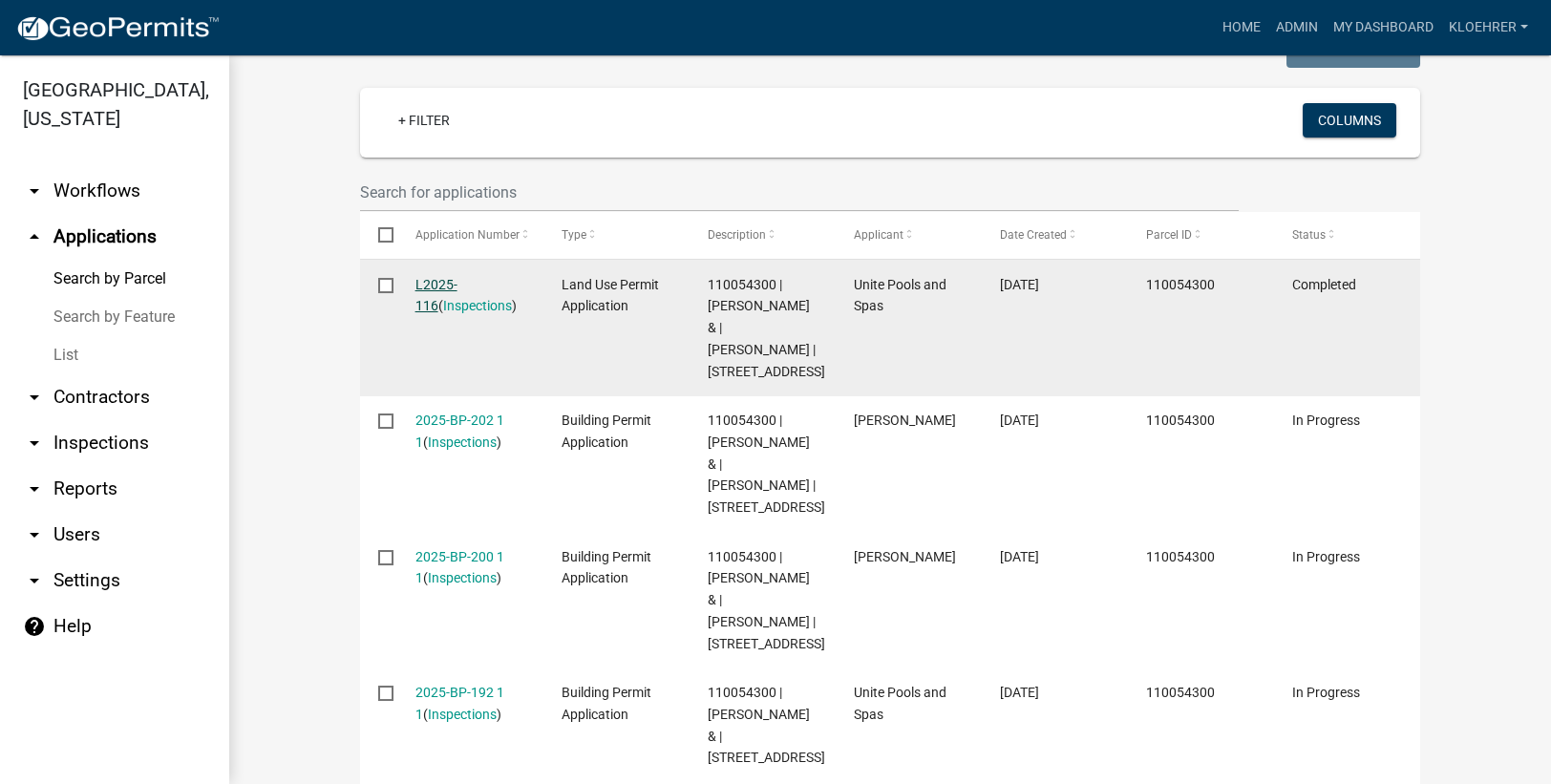
click at [450, 290] on link "L2025-116" at bounding box center [436, 295] width 42 height 37
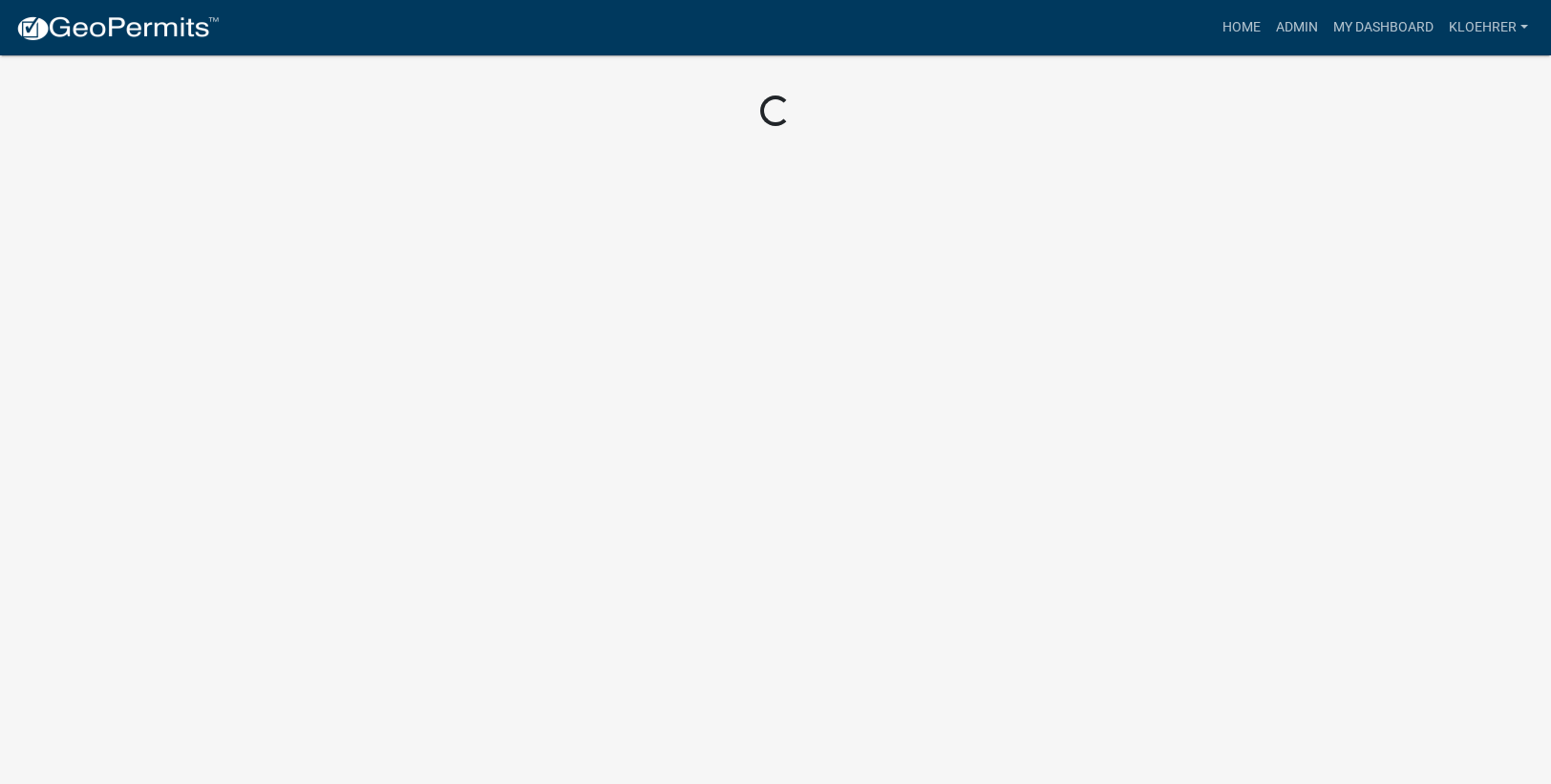
click at [450, 290] on body "Internet Explorer does NOT work with GeoPermits. Get a new browser for more sec…" at bounding box center [776, 392] width 1551 height 784
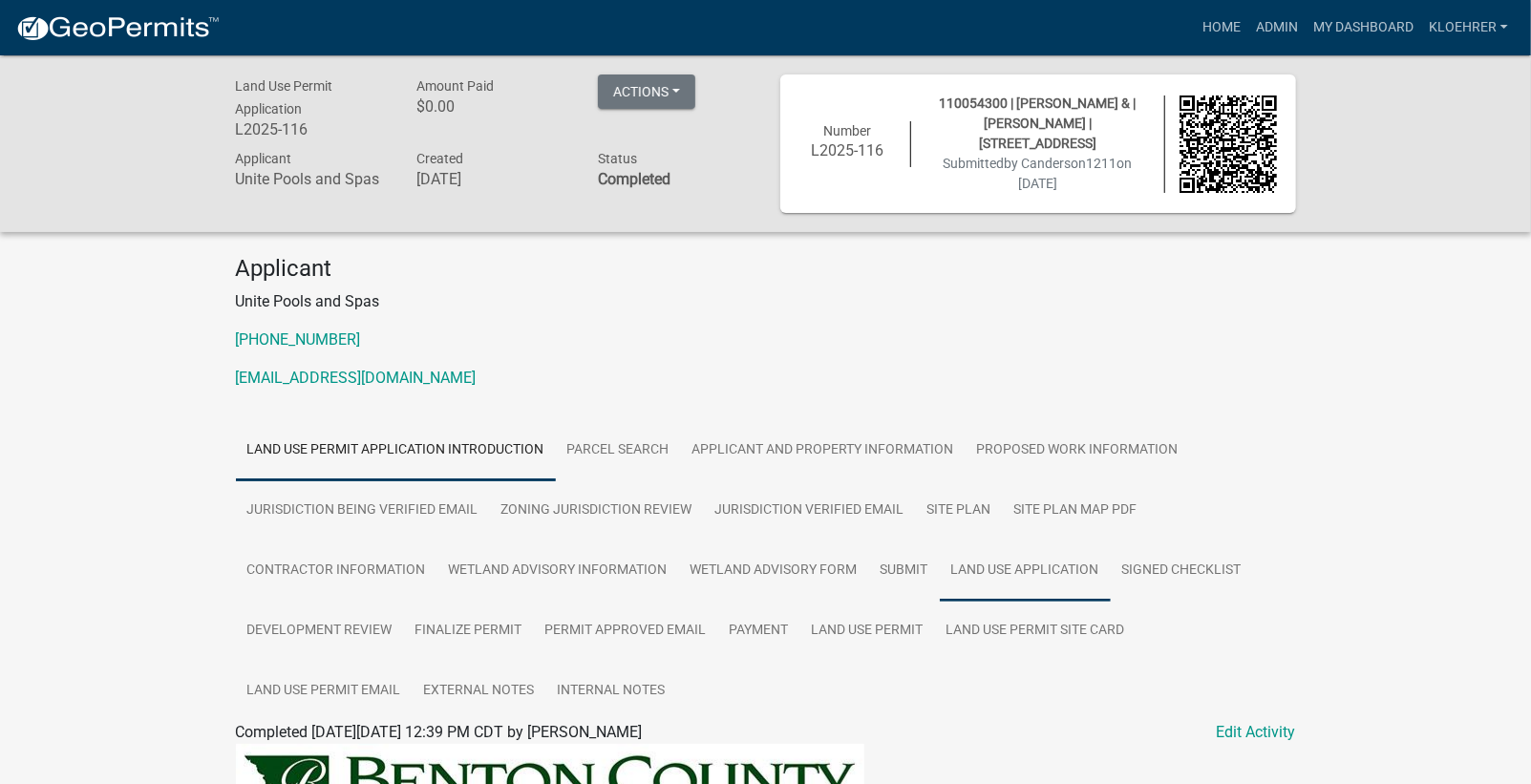
click at [972, 564] on link "Land Use Application" at bounding box center [1026, 570] width 171 height 61
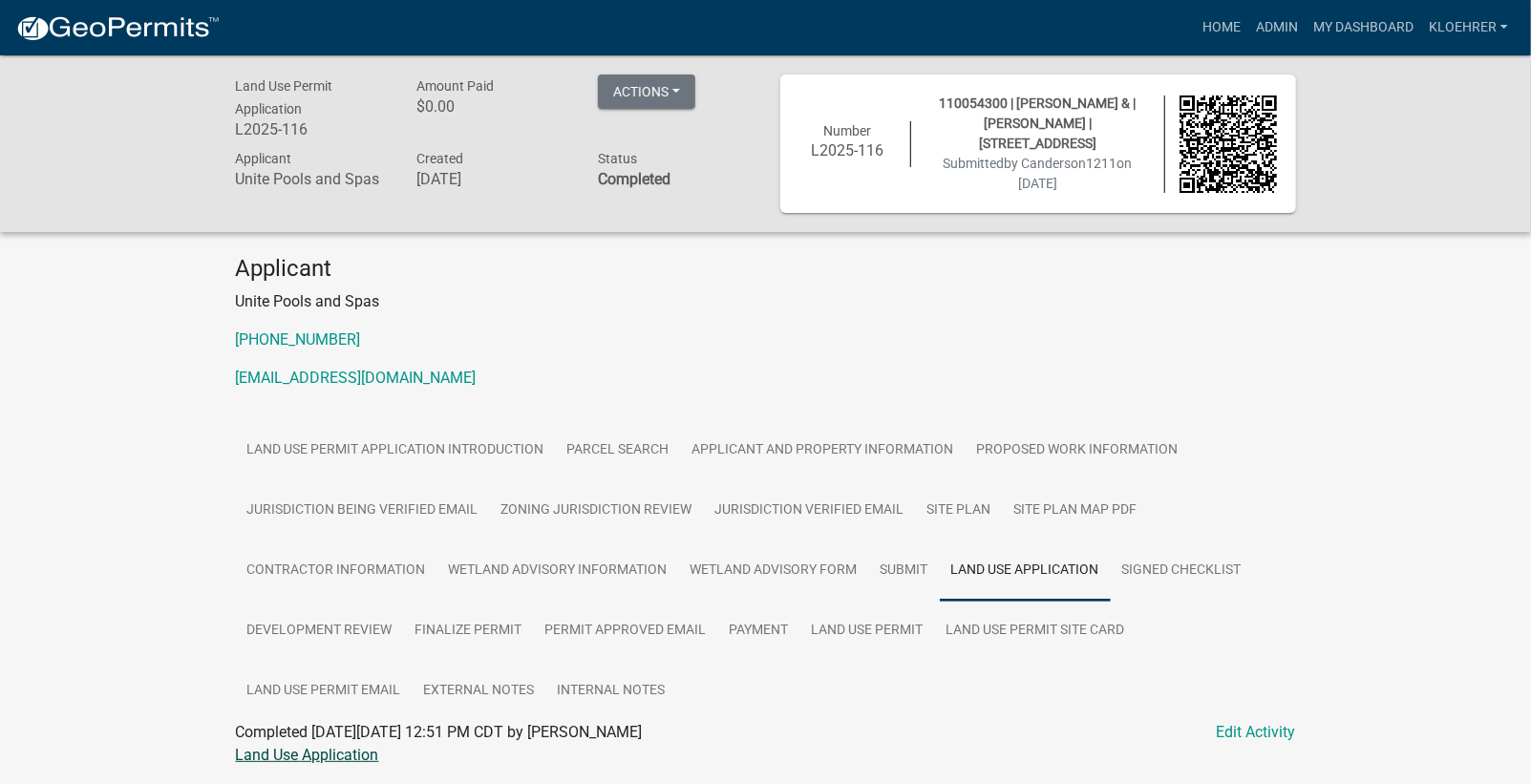
click at [302, 751] on link "Land Use Application" at bounding box center [308, 754] width 143 height 18
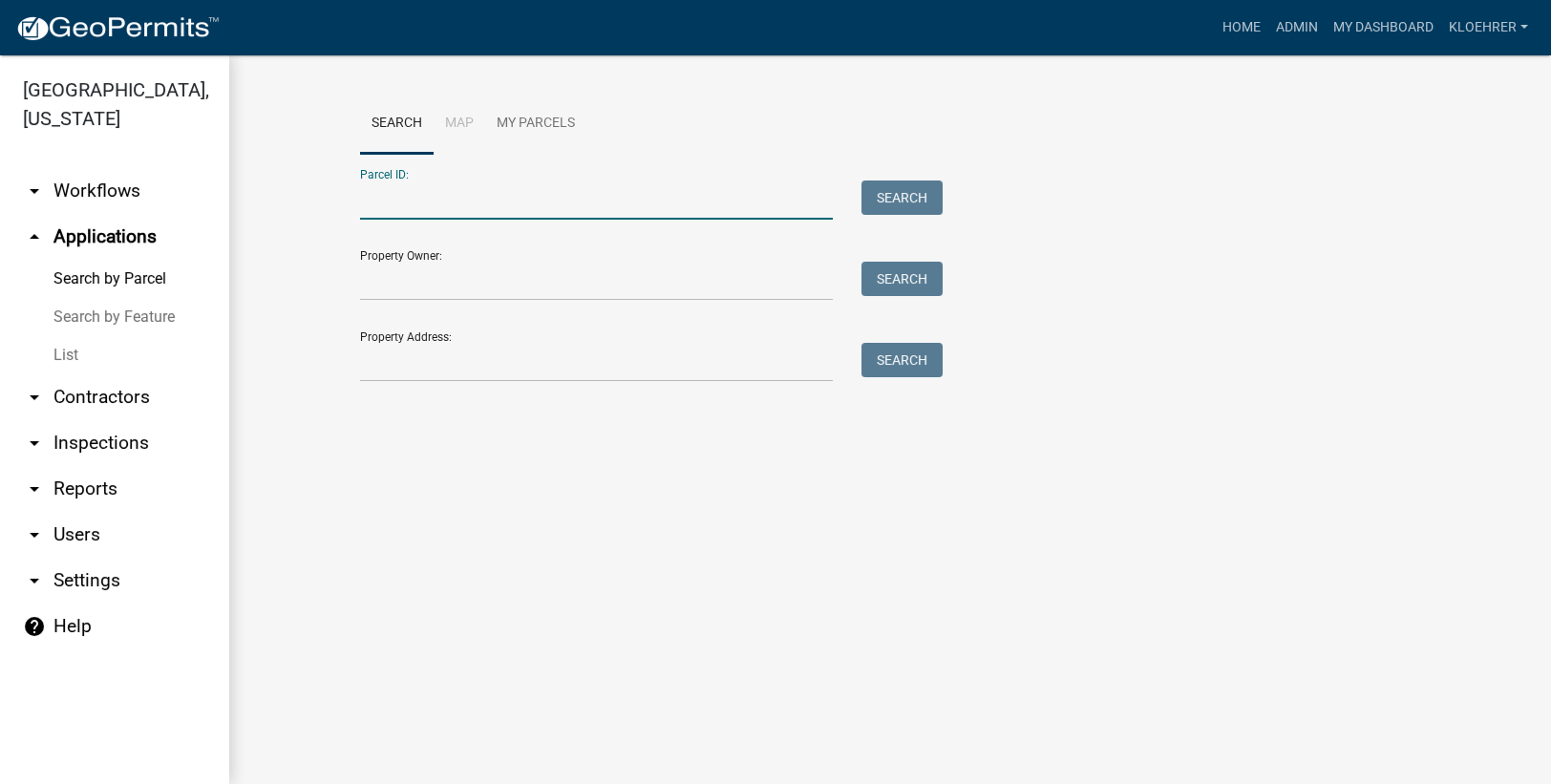
click at [662, 206] on input "Parcel ID:" at bounding box center [596, 199] width 472 height 39
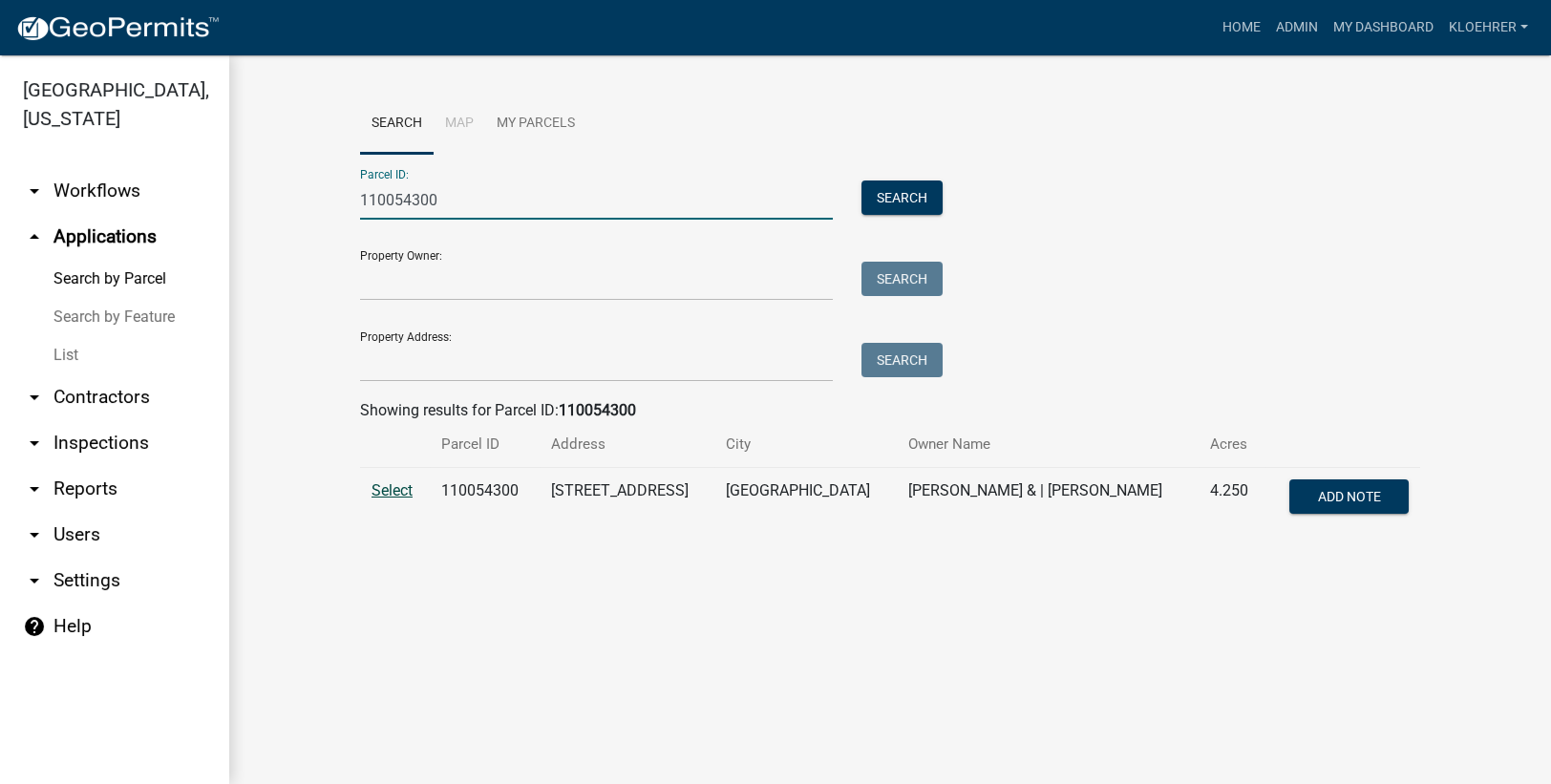
type input "110054300"
click at [404, 490] on span "Select" at bounding box center [392, 490] width 41 height 18
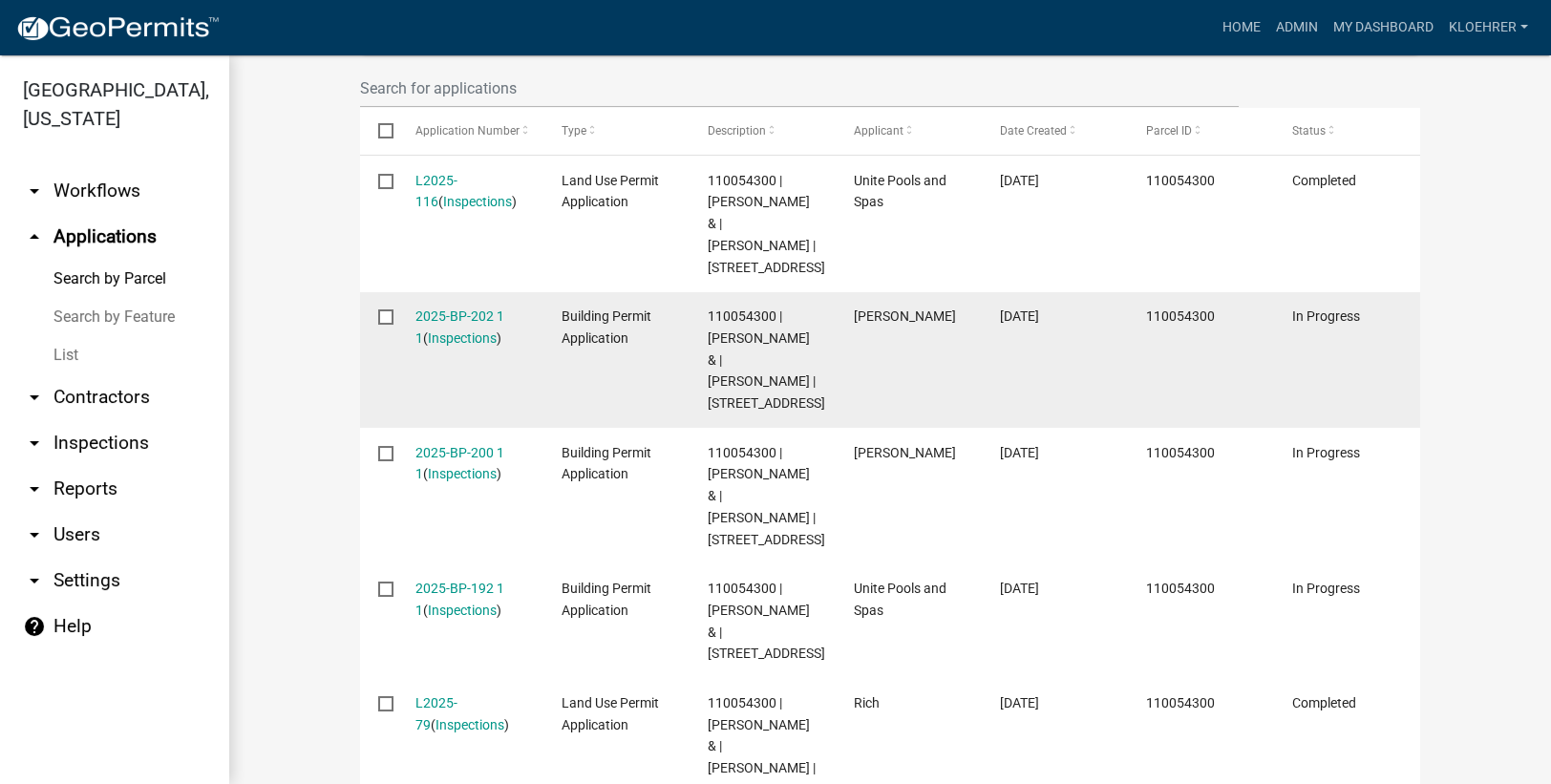
scroll to position [721, 0]
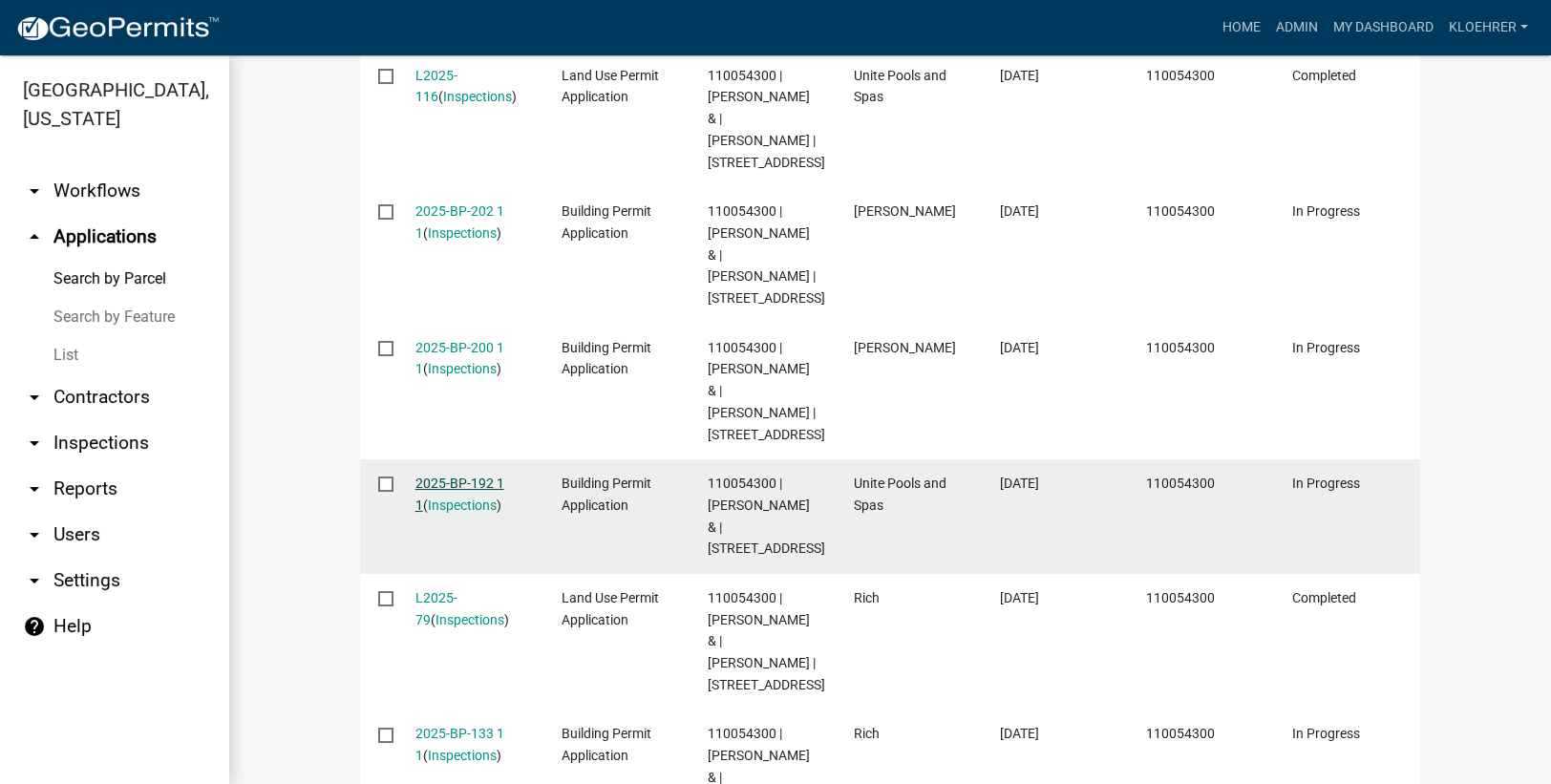
click at [435, 513] on link "2025-BP-192 1 1" at bounding box center [460, 494] width 89 height 37
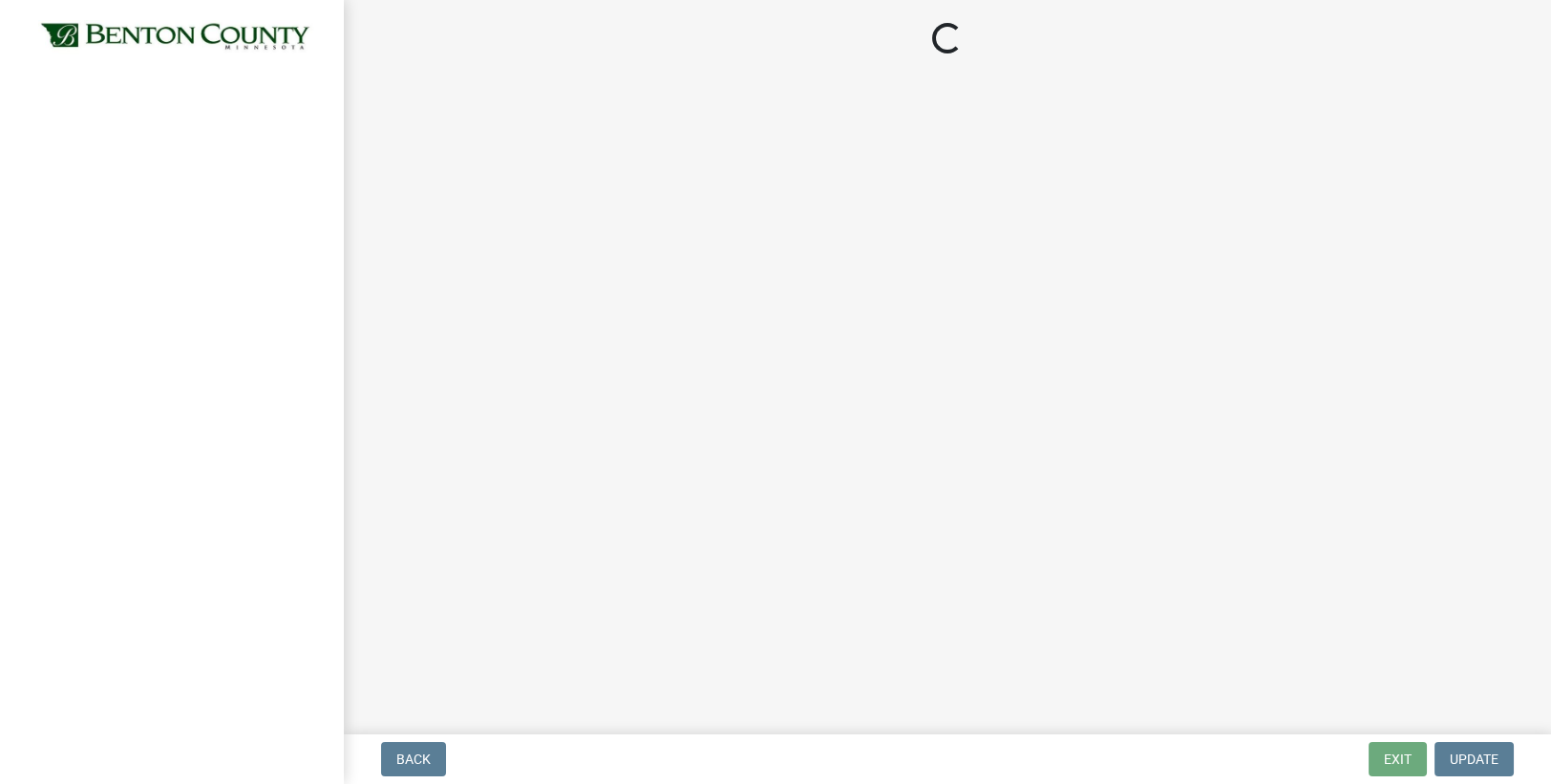
select select "17bfa135-5610-45df-8ce7-87530b7d86d4"
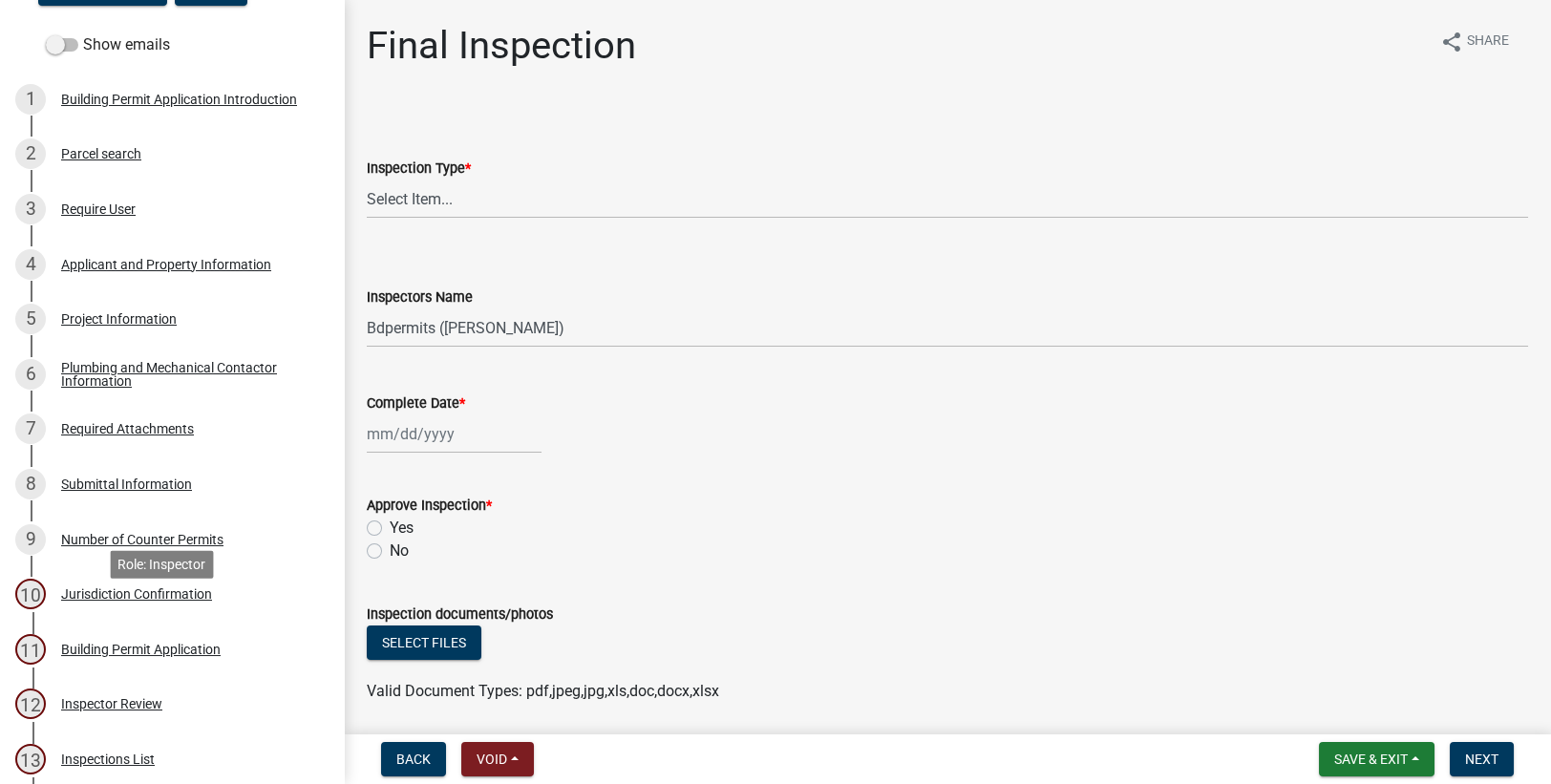
scroll to position [383, 0]
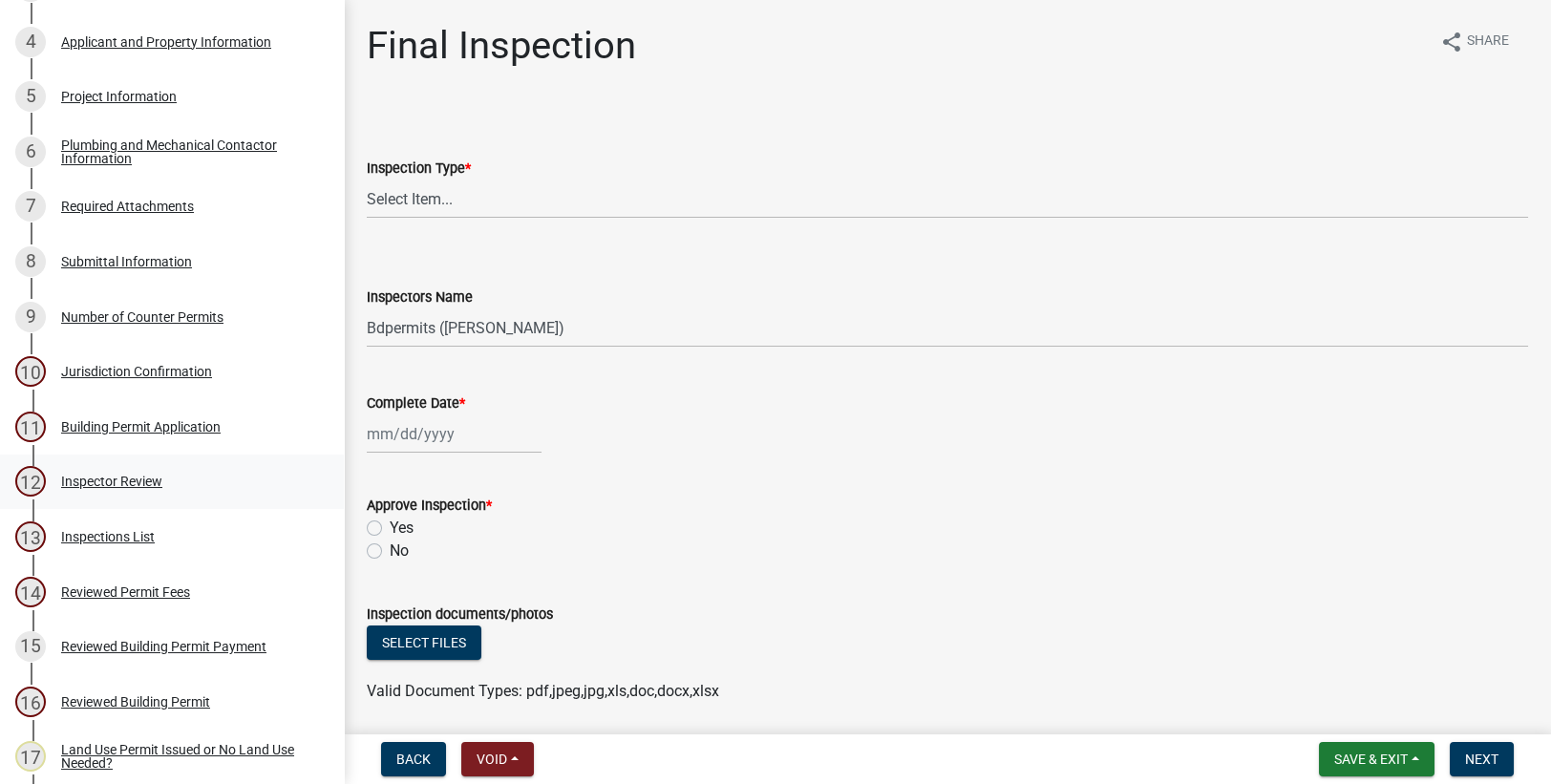
click at [126, 488] on div "Inspector Review" at bounding box center [111, 481] width 102 height 14
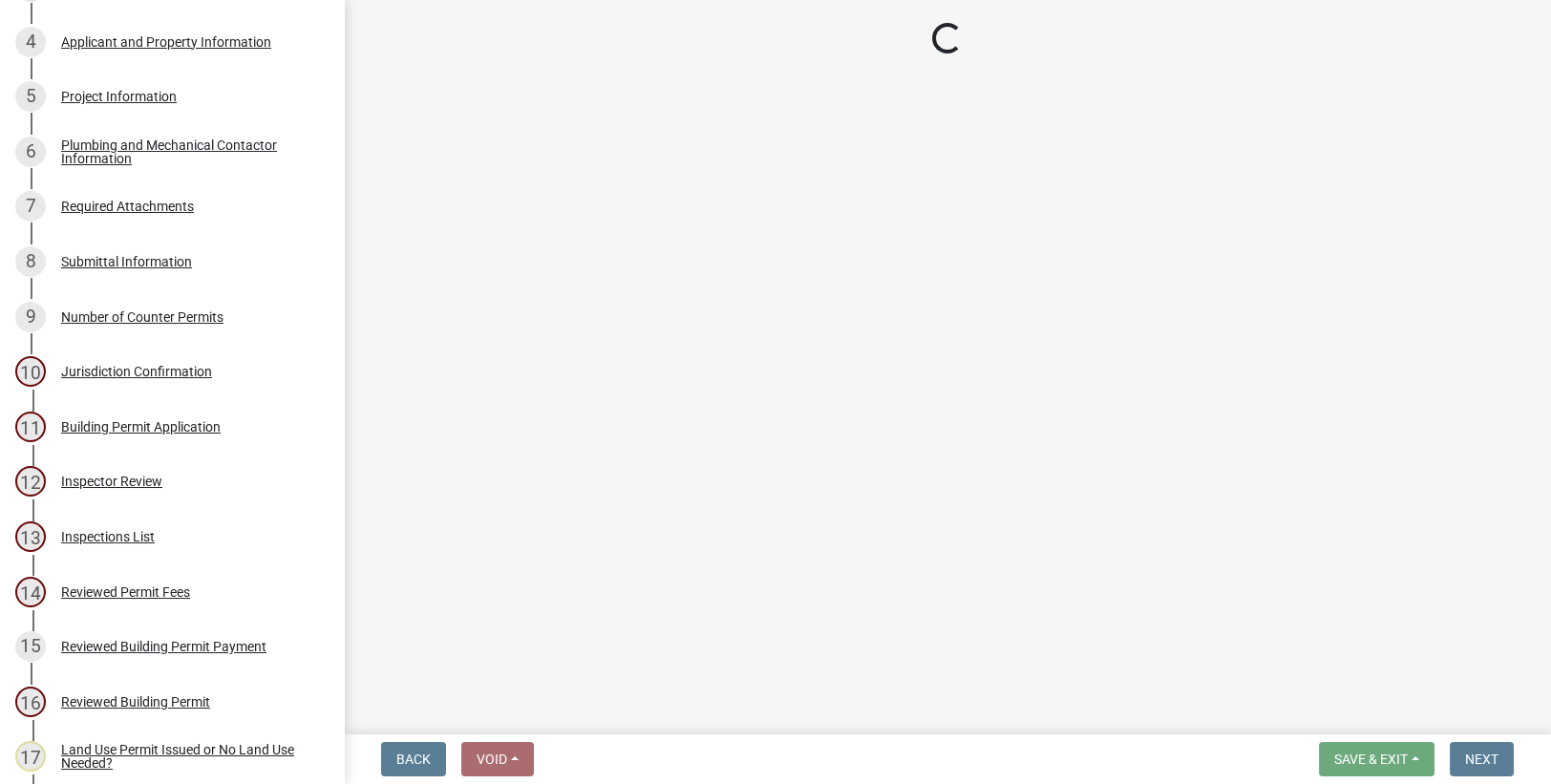
select select "94a12757-2a59-4079-8756-dca9431867ef"
select select "6dc0760e-8c08-4580-9fe9-6a7ebc6918b6"
select select "c7ed597d-2b67-45b5-b634-e7684ddd24bc"
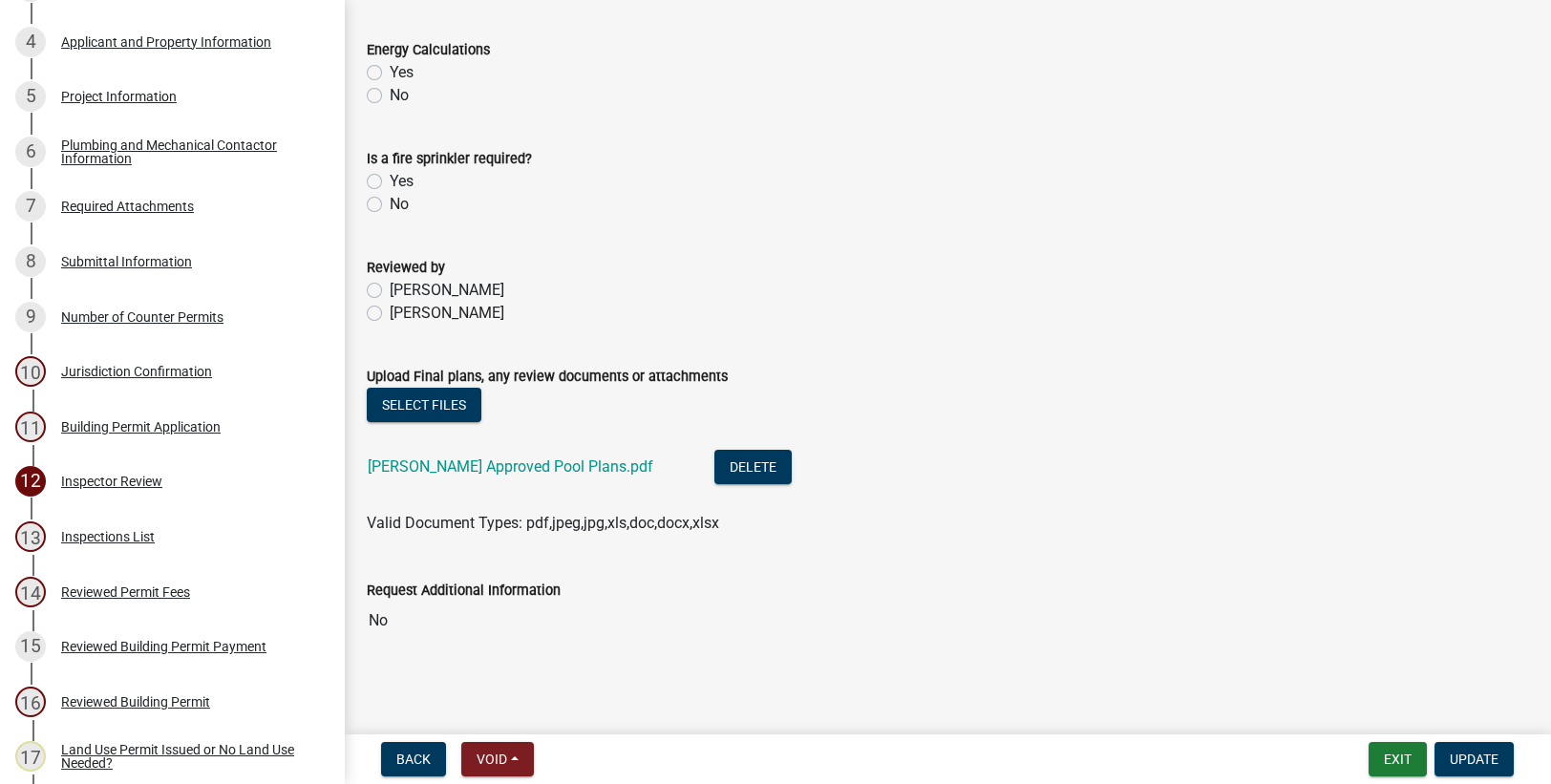
scroll to position [947, 0]
click at [486, 457] on link "[PERSON_NAME] Approved Pool Plans.pdf" at bounding box center [510, 465] width 286 height 18
click at [1395, 754] on button "Exit" at bounding box center [1397, 759] width 58 height 35
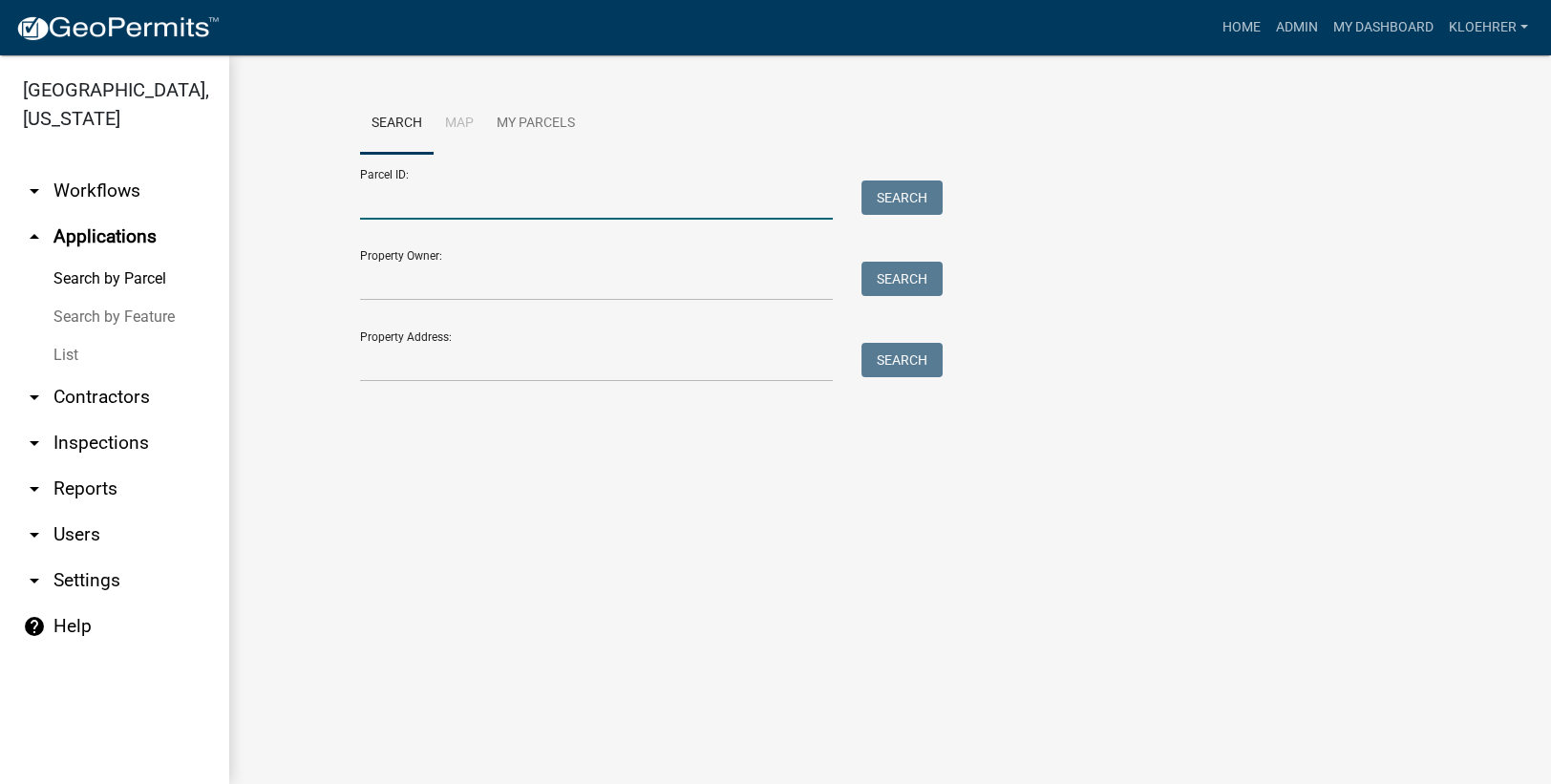
click at [471, 206] on input "Parcel ID:" at bounding box center [596, 199] width 472 height 39
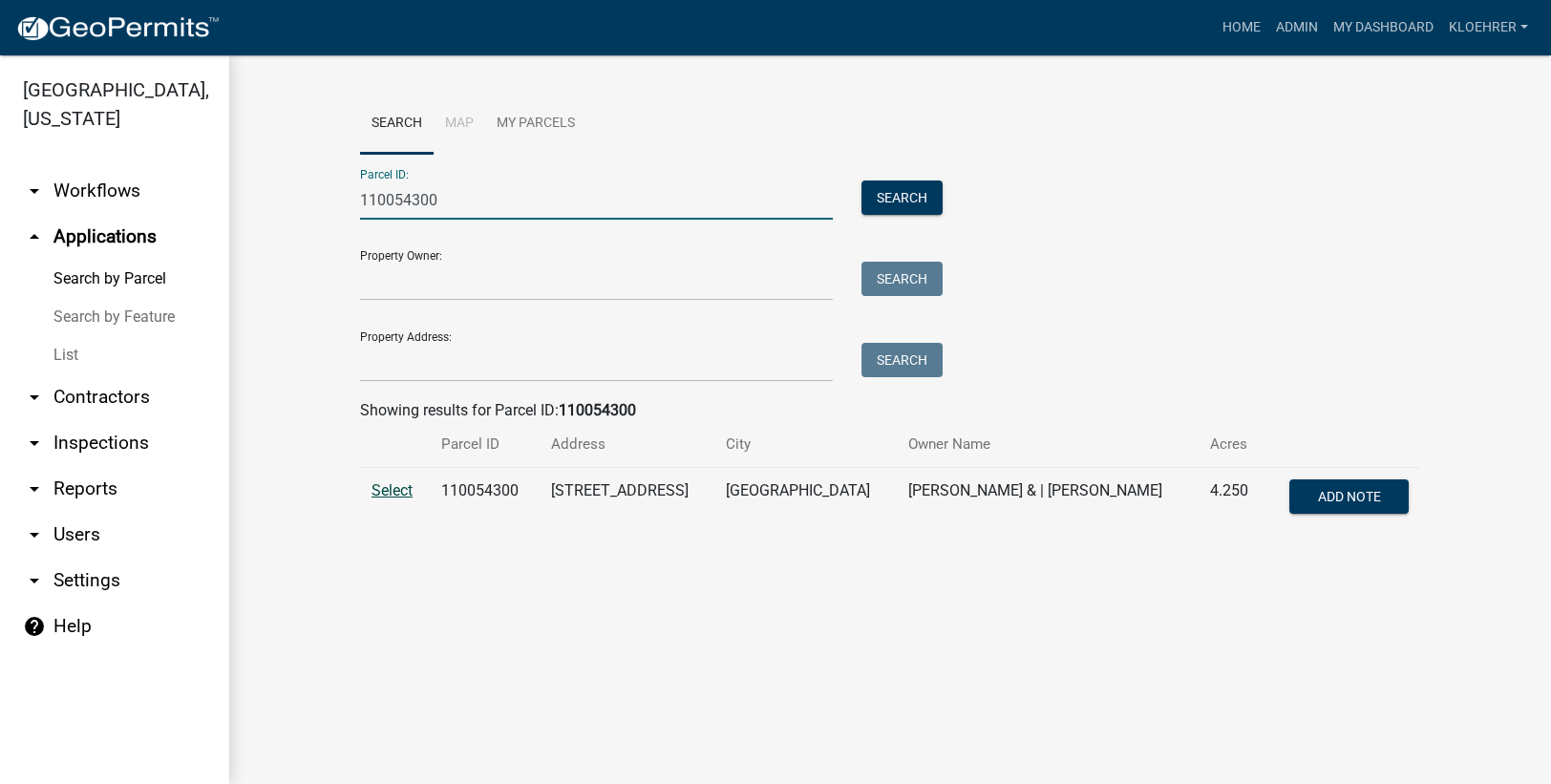
type input "110054300"
click at [410, 494] on span "Select" at bounding box center [392, 490] width 41 height 18
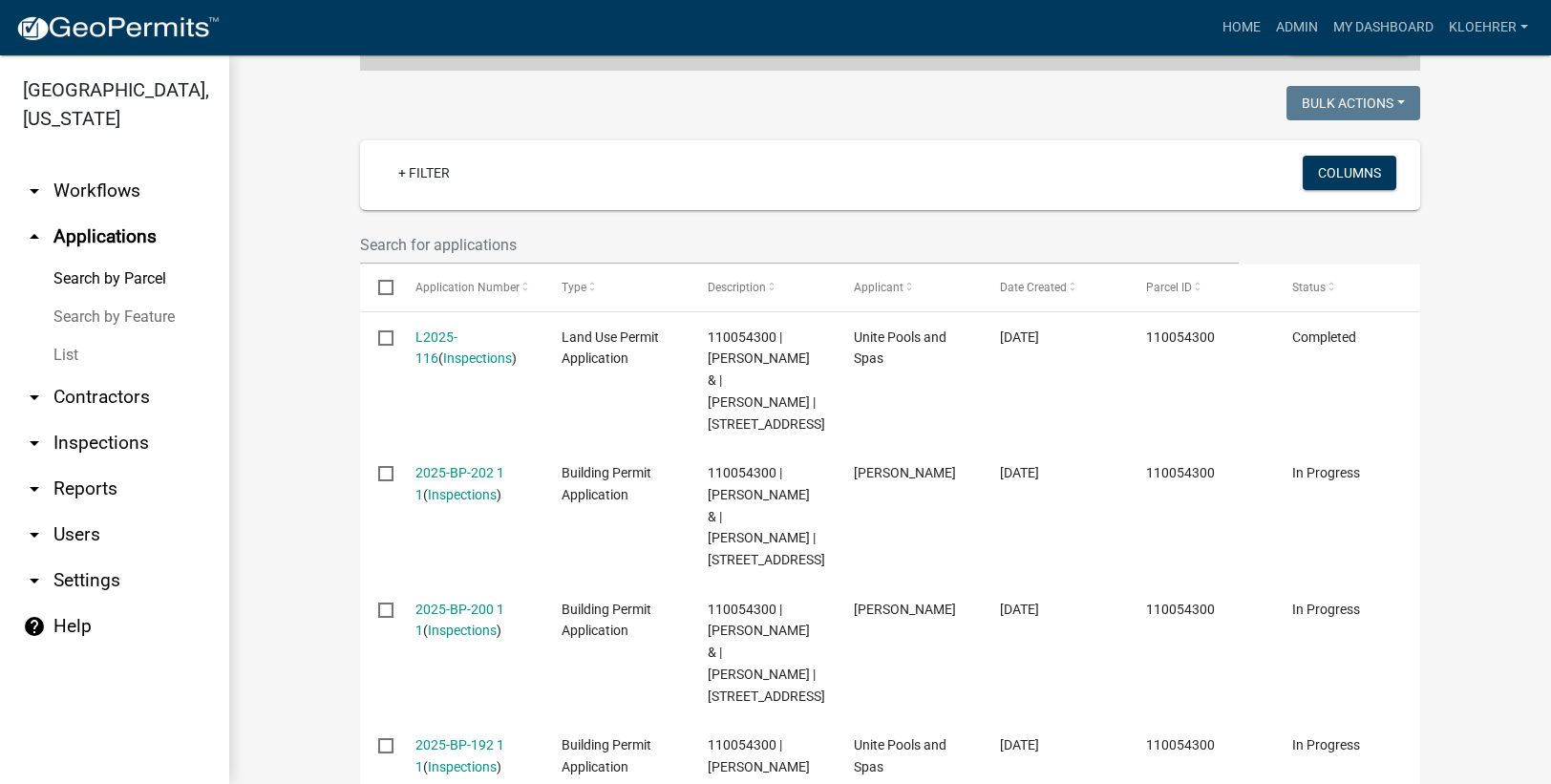
scroll to position [464, 0]
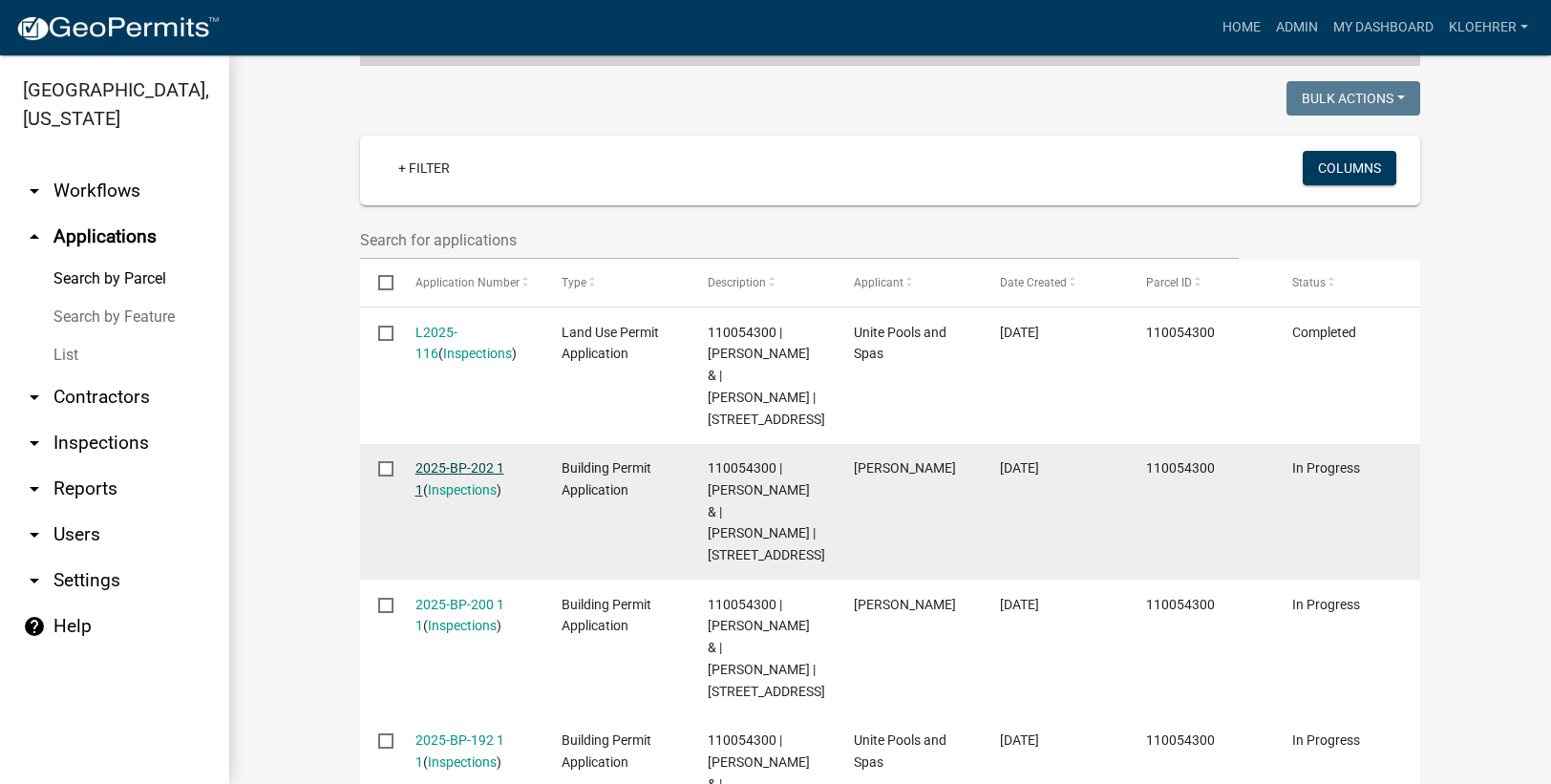
click at [459, 498] on link "2025-BP-202 1 1" at bounding box center [460, 478] width 89 height 37
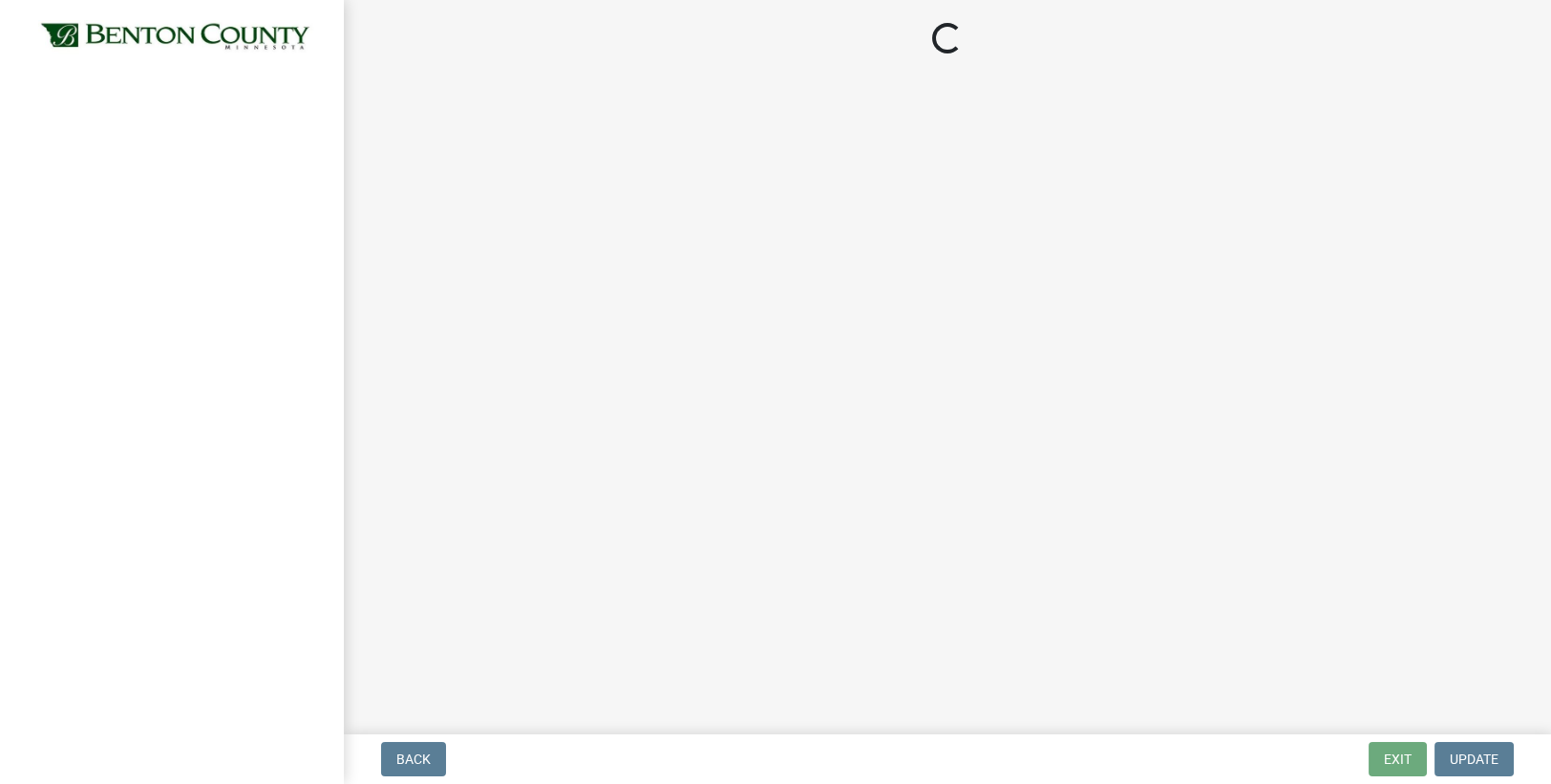
select select "17bfa135-5610-45df-8ce7-87530b7d86d4"
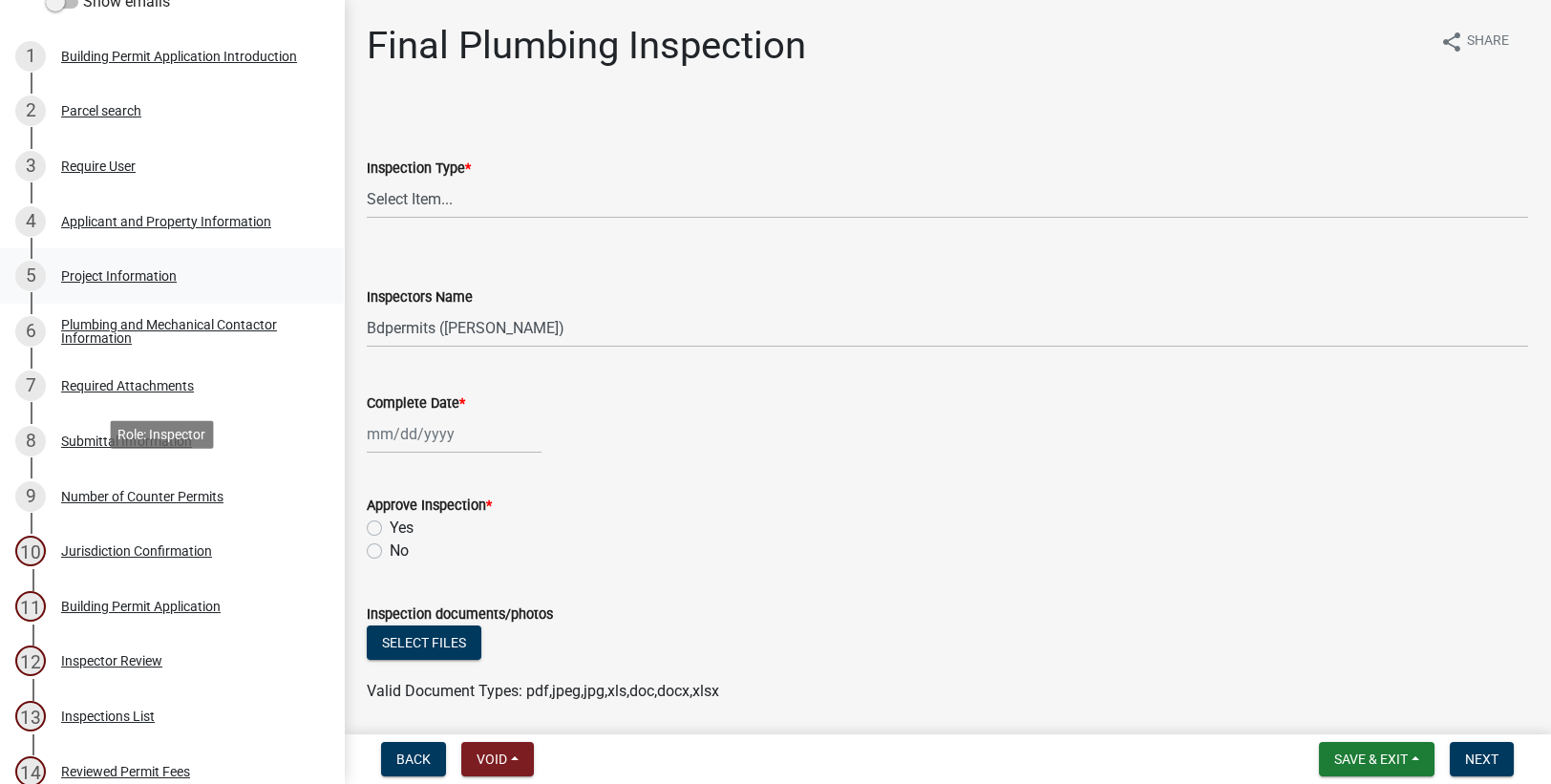
scroll to position [512, 0]
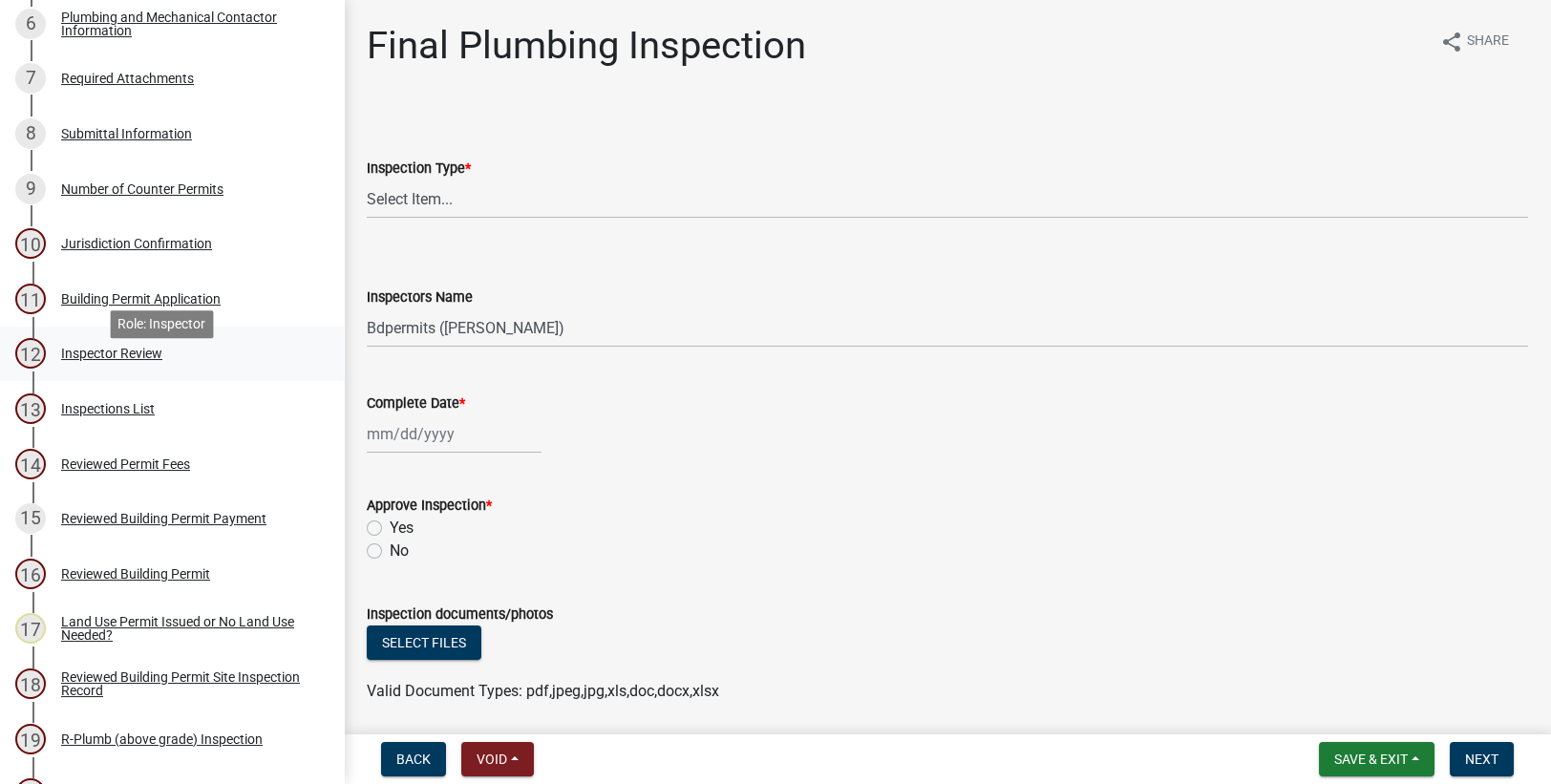
click at [133, 360] on div "Inspector Review" at bounding box center [111, 353] width 102 height 14
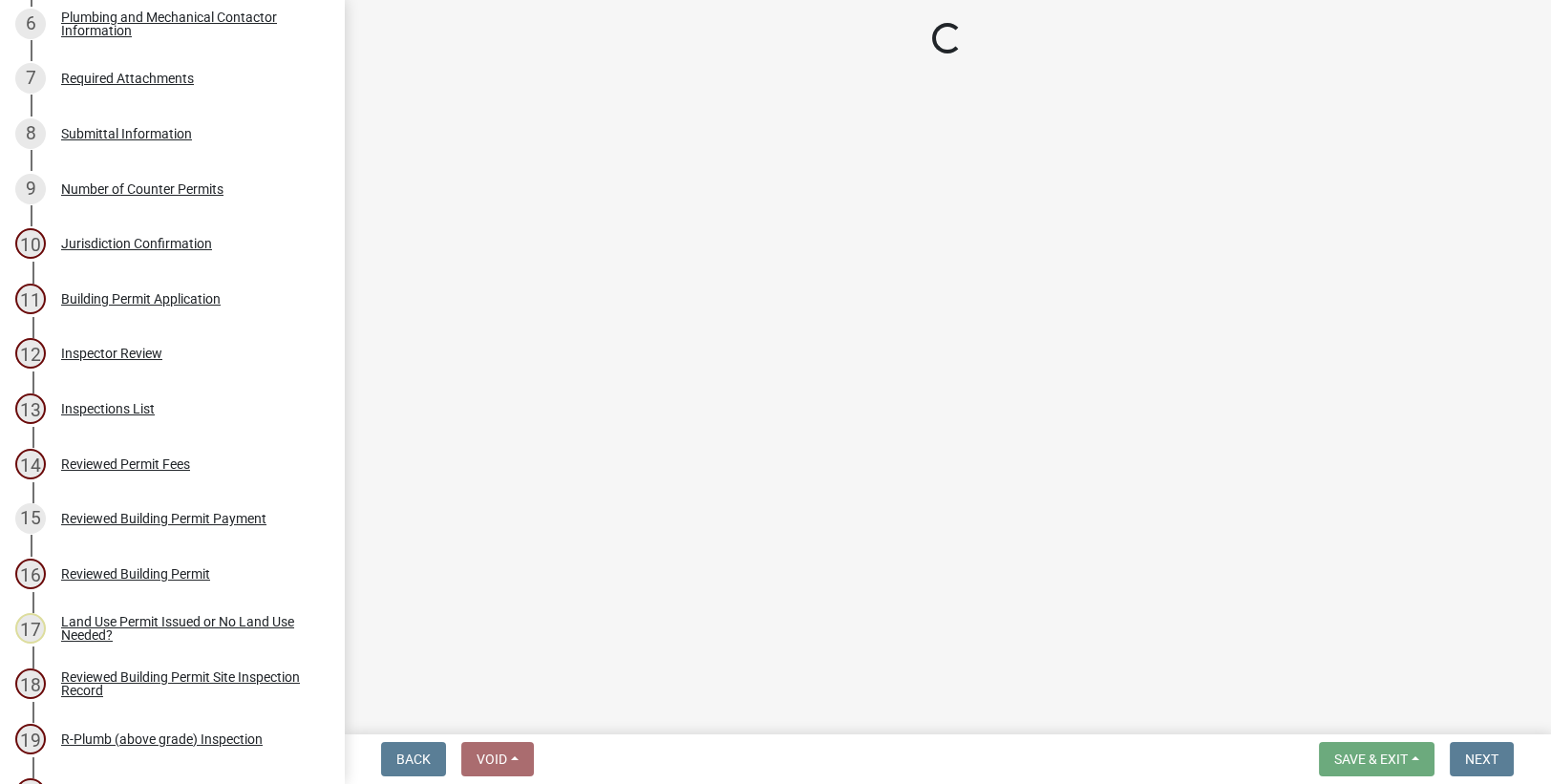
select select "94a12757-2a59-4079-8756-dca9431867ef"
select select "6dc0760e-8c08-4580-9fe9-6a7ebc6918b6"
select select "0198996b-7c5b-4e1d-9fce-5545e98e8655"
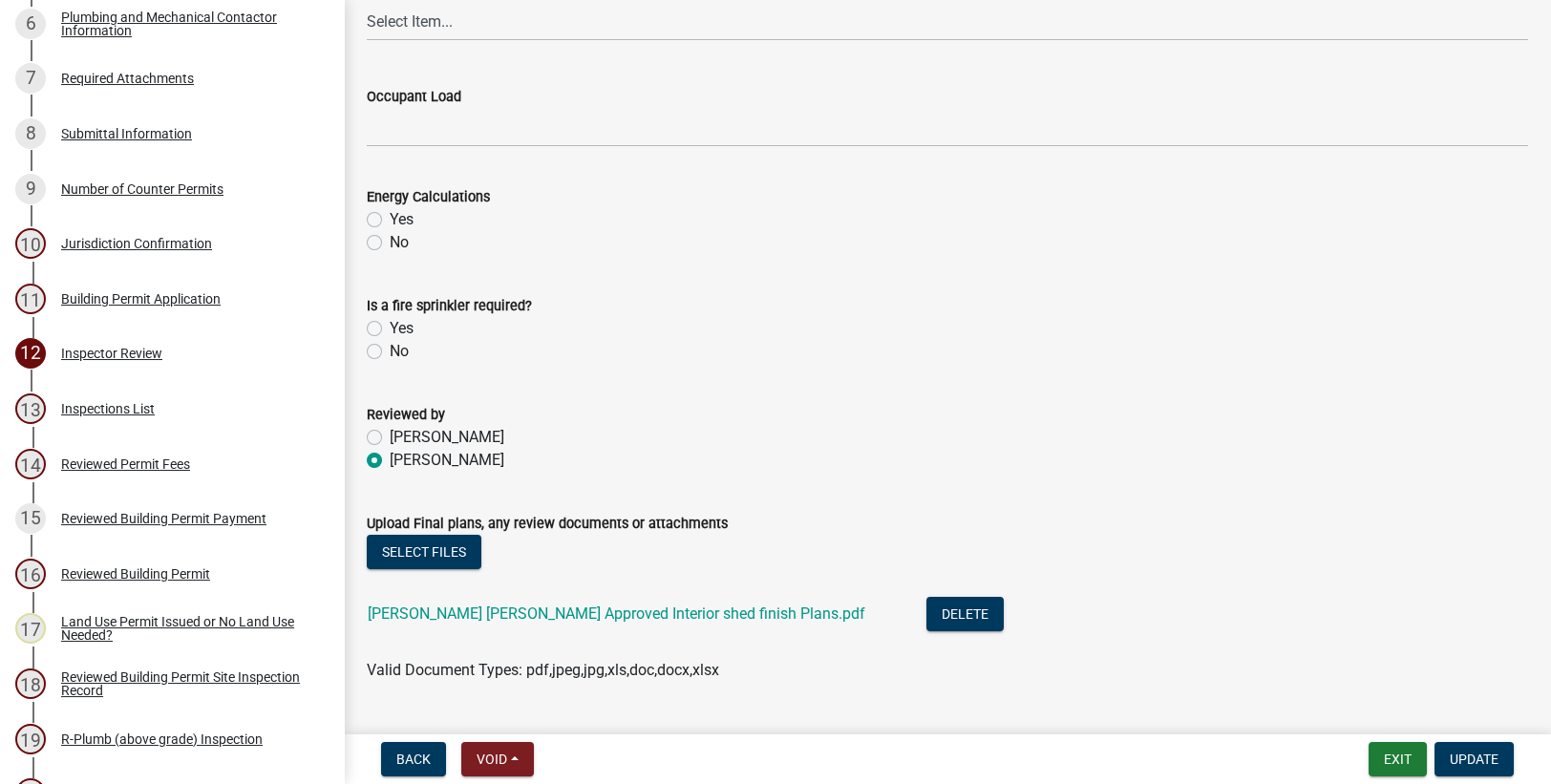
scroll to position [947, 0]
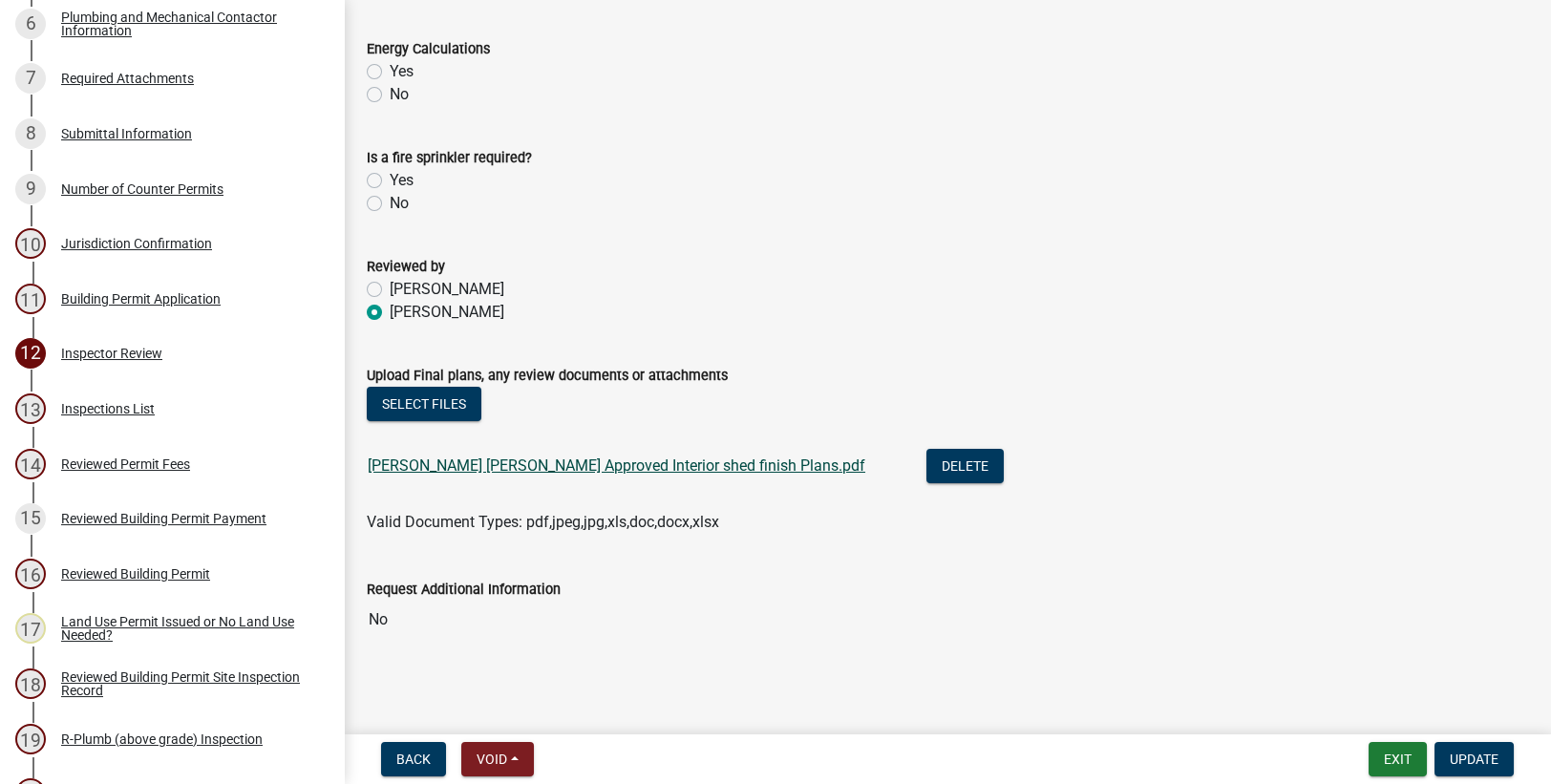
click at [598, 460] on link "[PERSON_NAME] [PERSON_NAME] Approved Interior shed finish Plans.pdf" at bounding box center [617, 465] width 498 height 18
click at [1414, 755] on button "Exit" at bounding box center [1397, 759] width 58 height 35
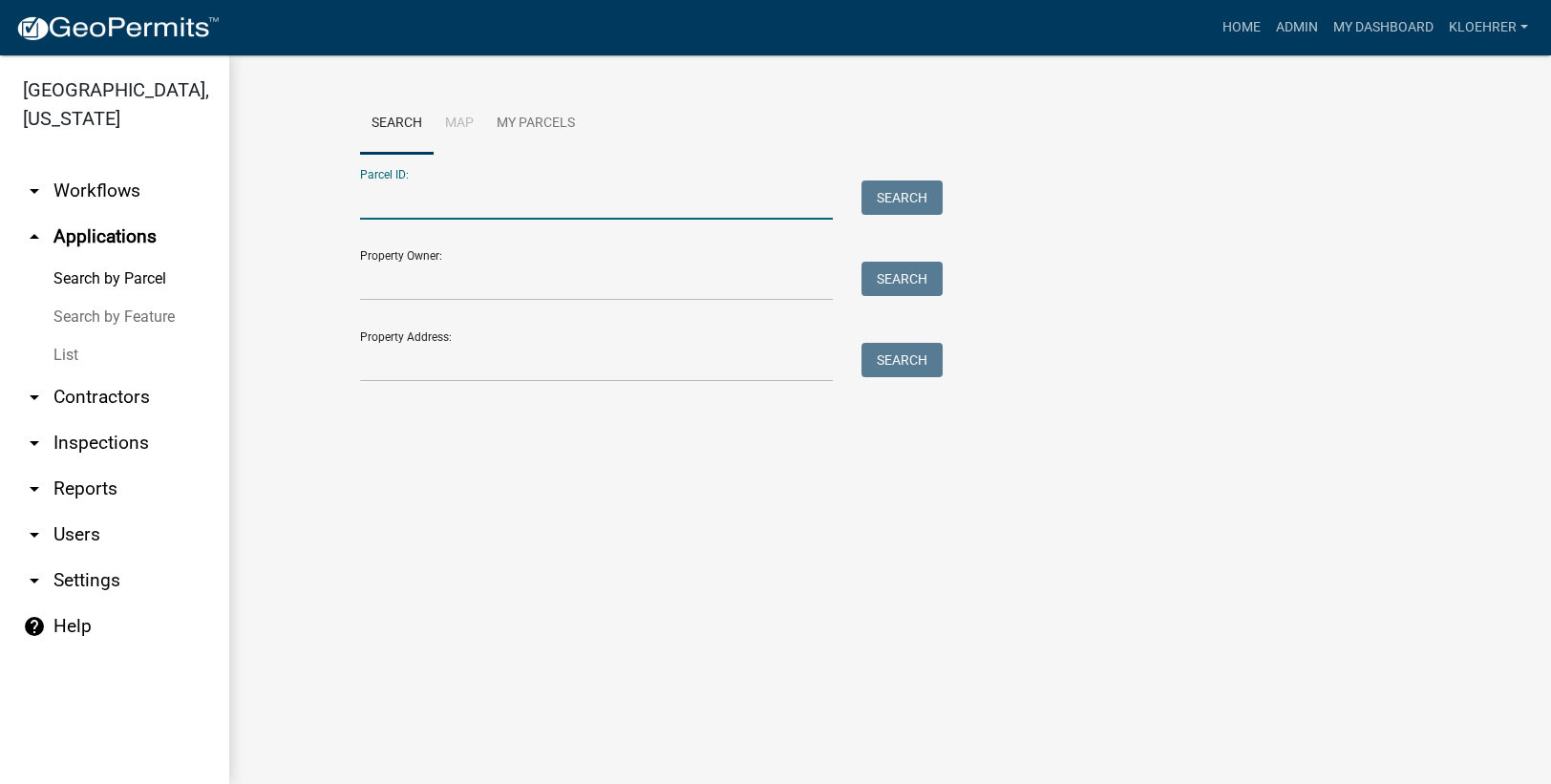
click at [608, 205] on input "Parcel ID:" at bounding box center [596, 199] width 472 height 39
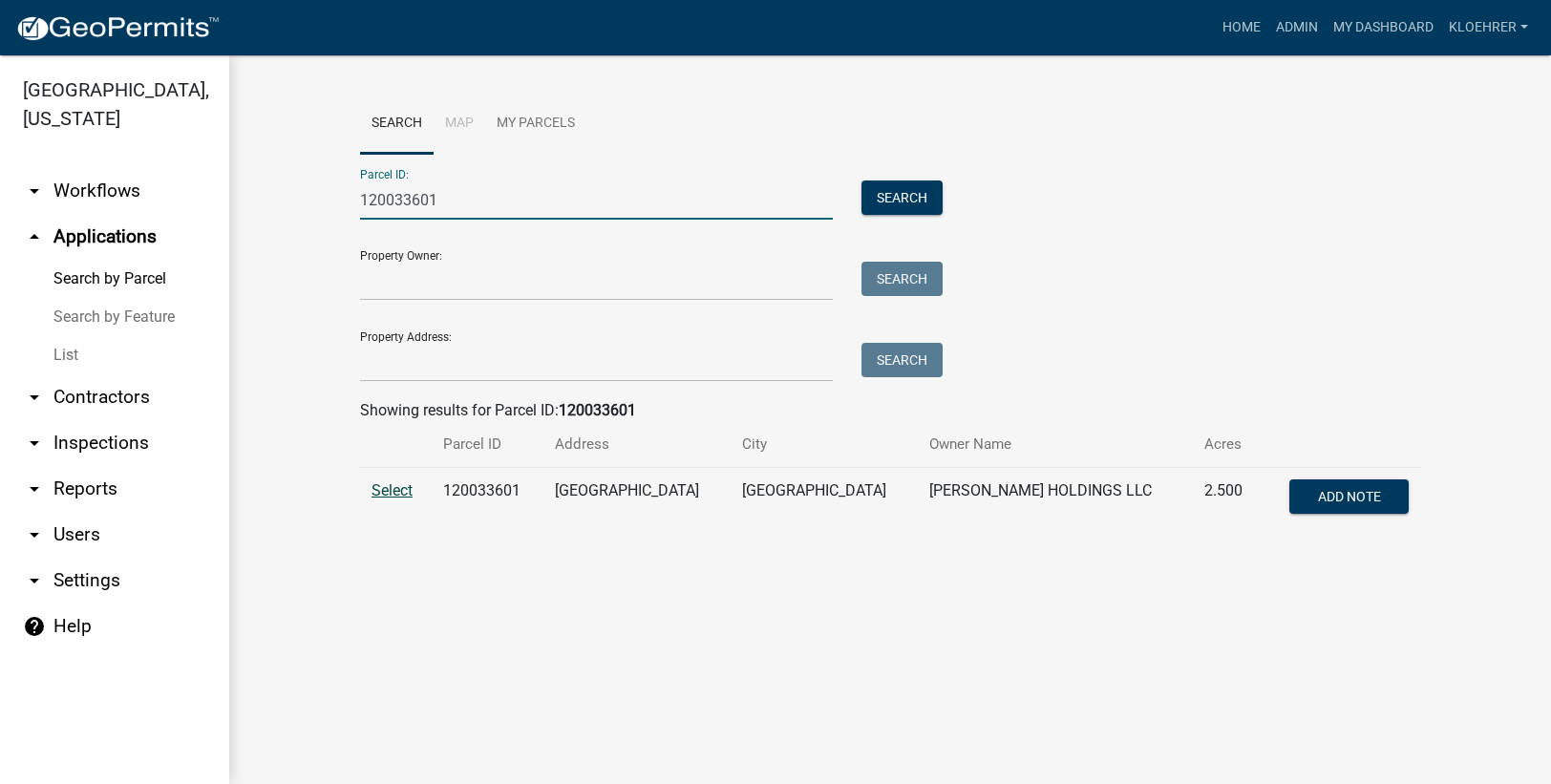
type input "120033601"
click at [408, 483] on span "Select" at bounding box center [392, 490] width 41 height 18
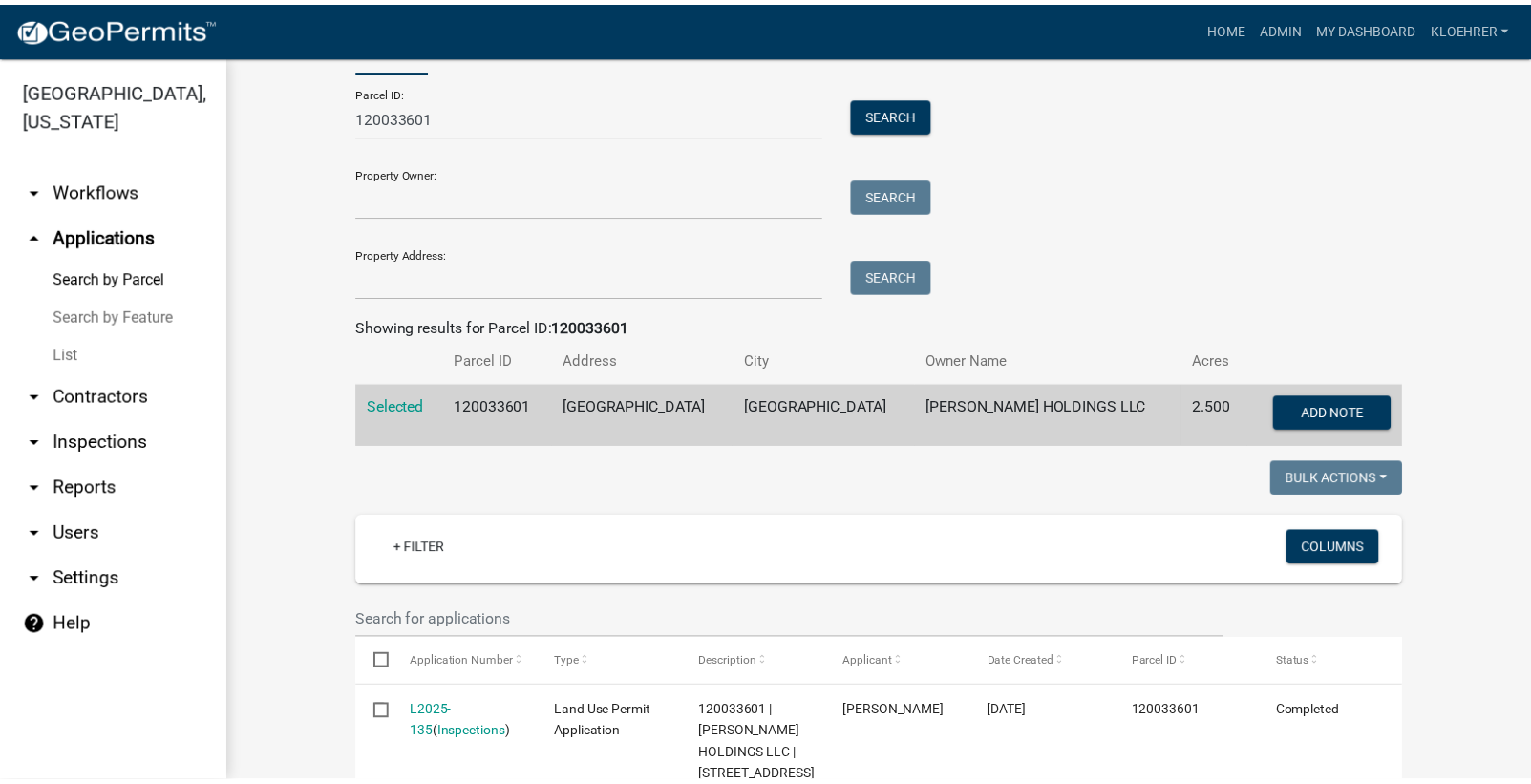
scroll to position [201, 0]
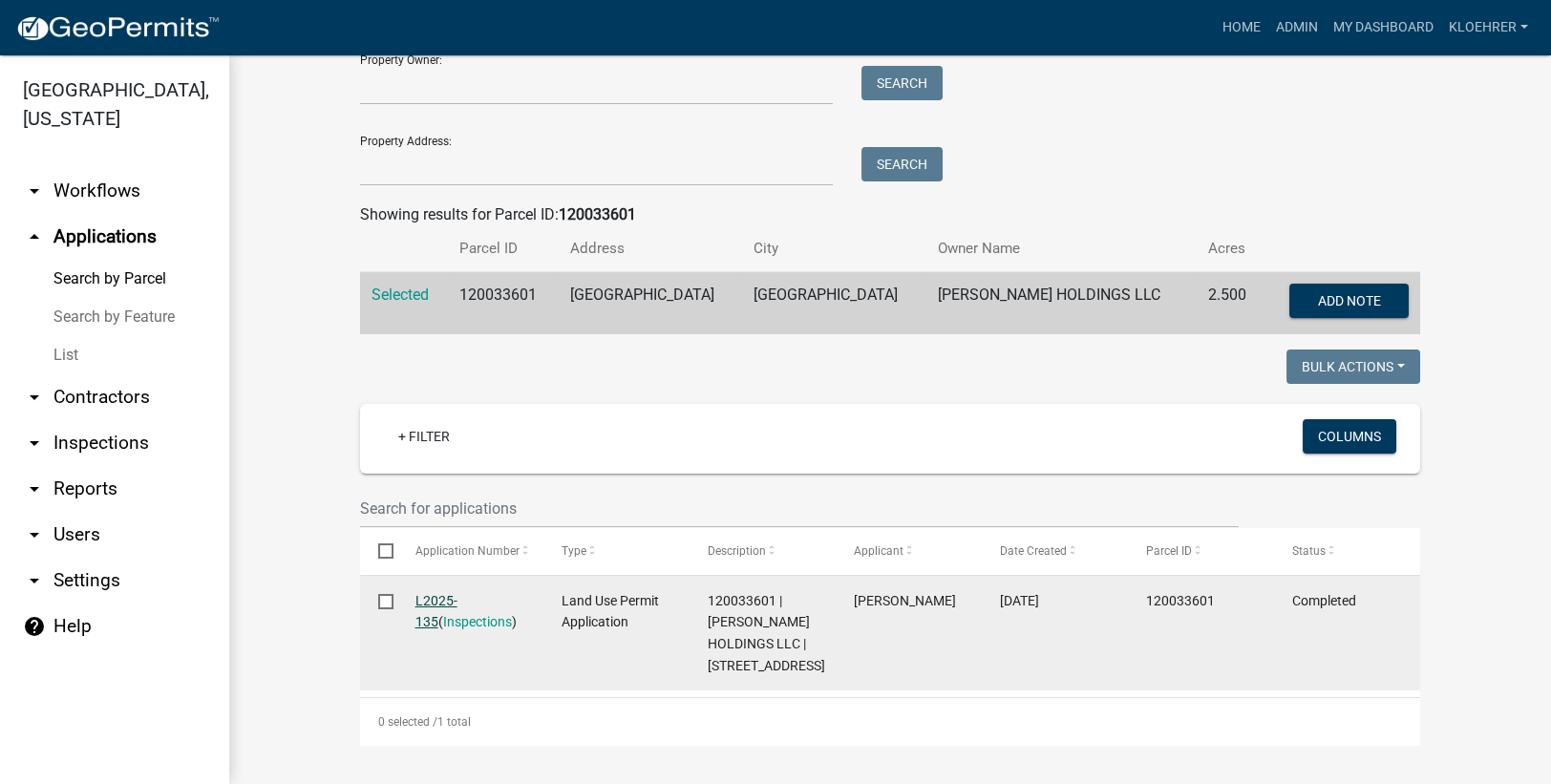
click at [447, 592] on link "L2025-135" at bounding box center [436, 611] width 42 height 37
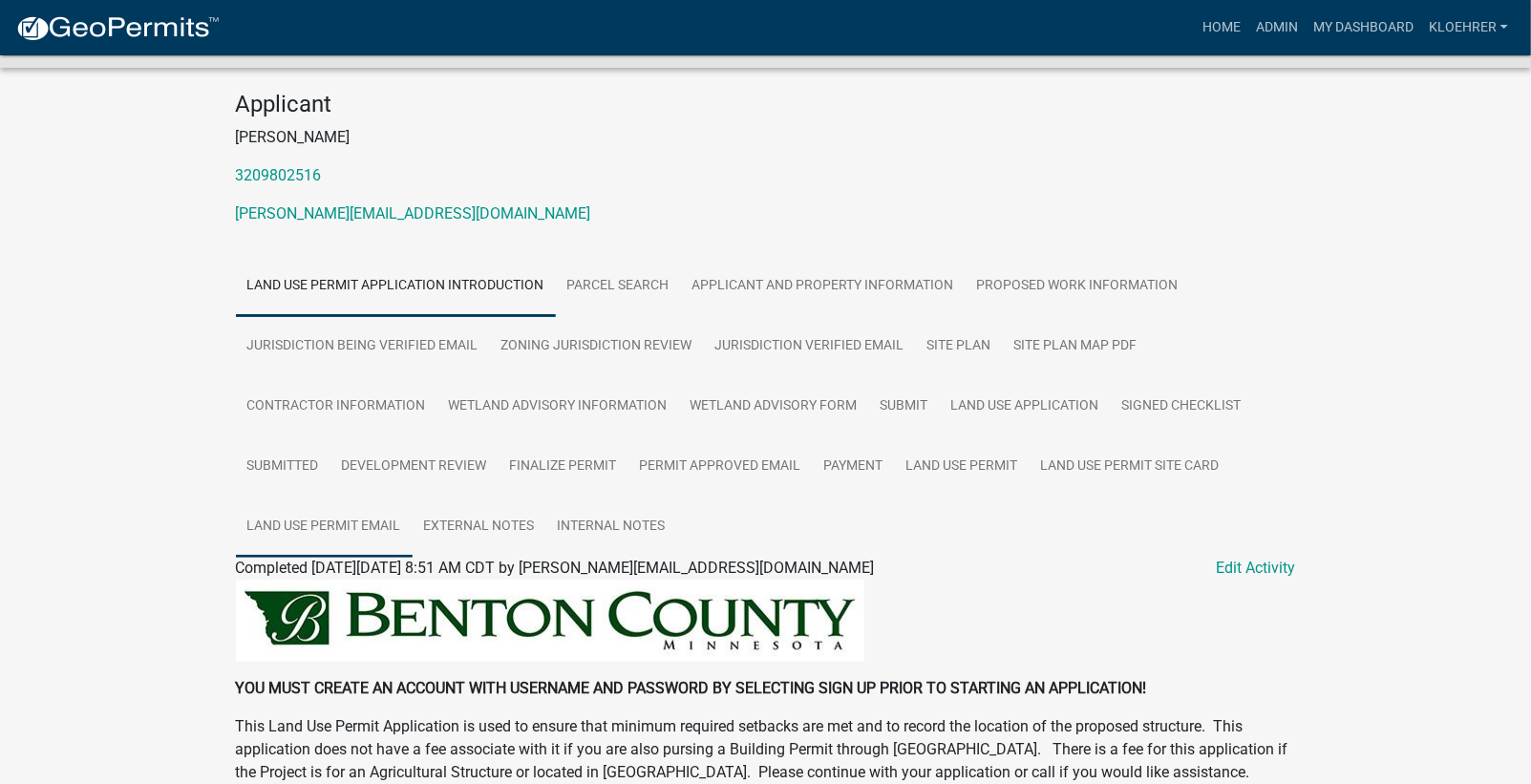
scroll to position [256, 0]
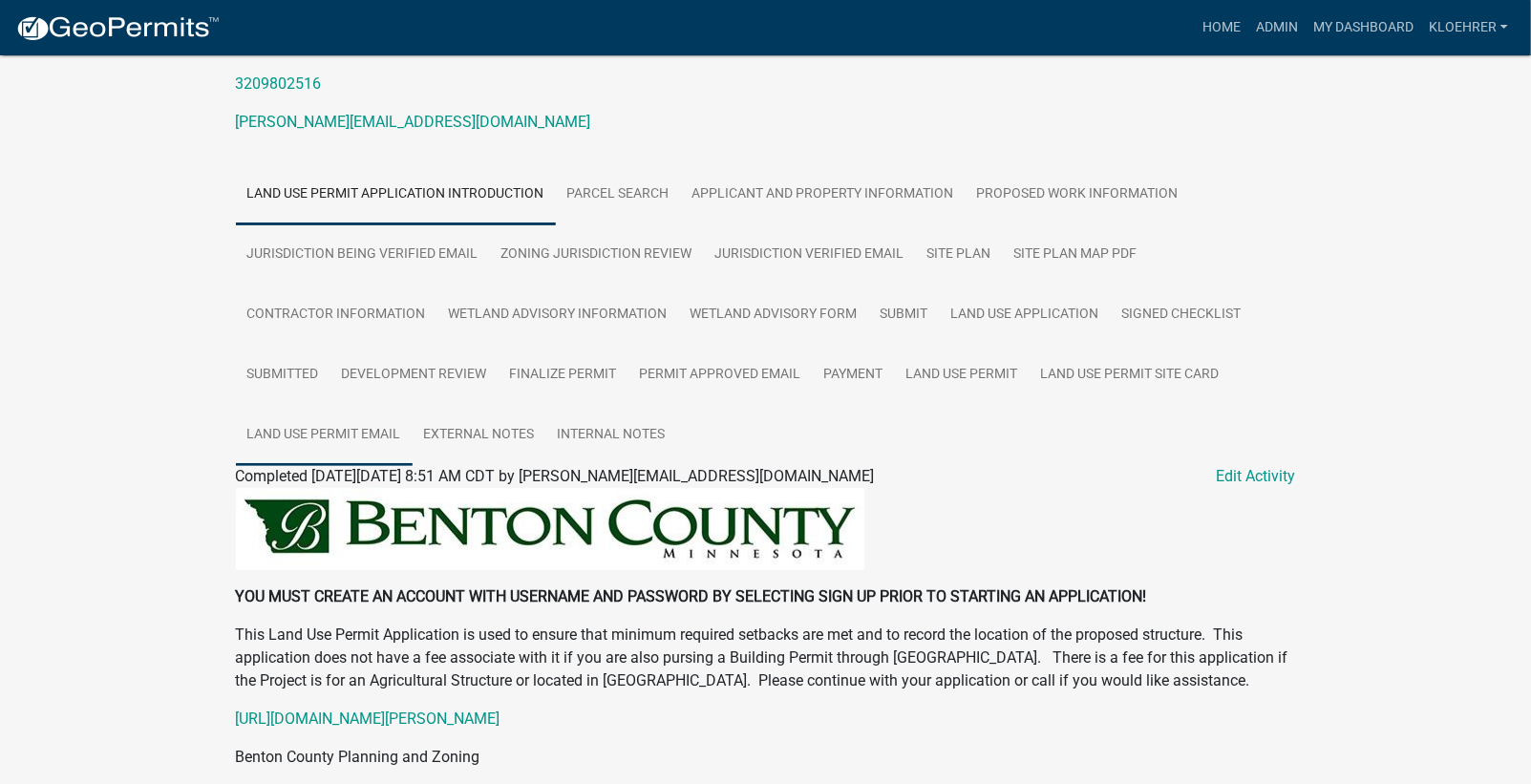
click at [362, 421] on link "Land Use Permit Email" at bounding box center [324, 435] width 176 height 61
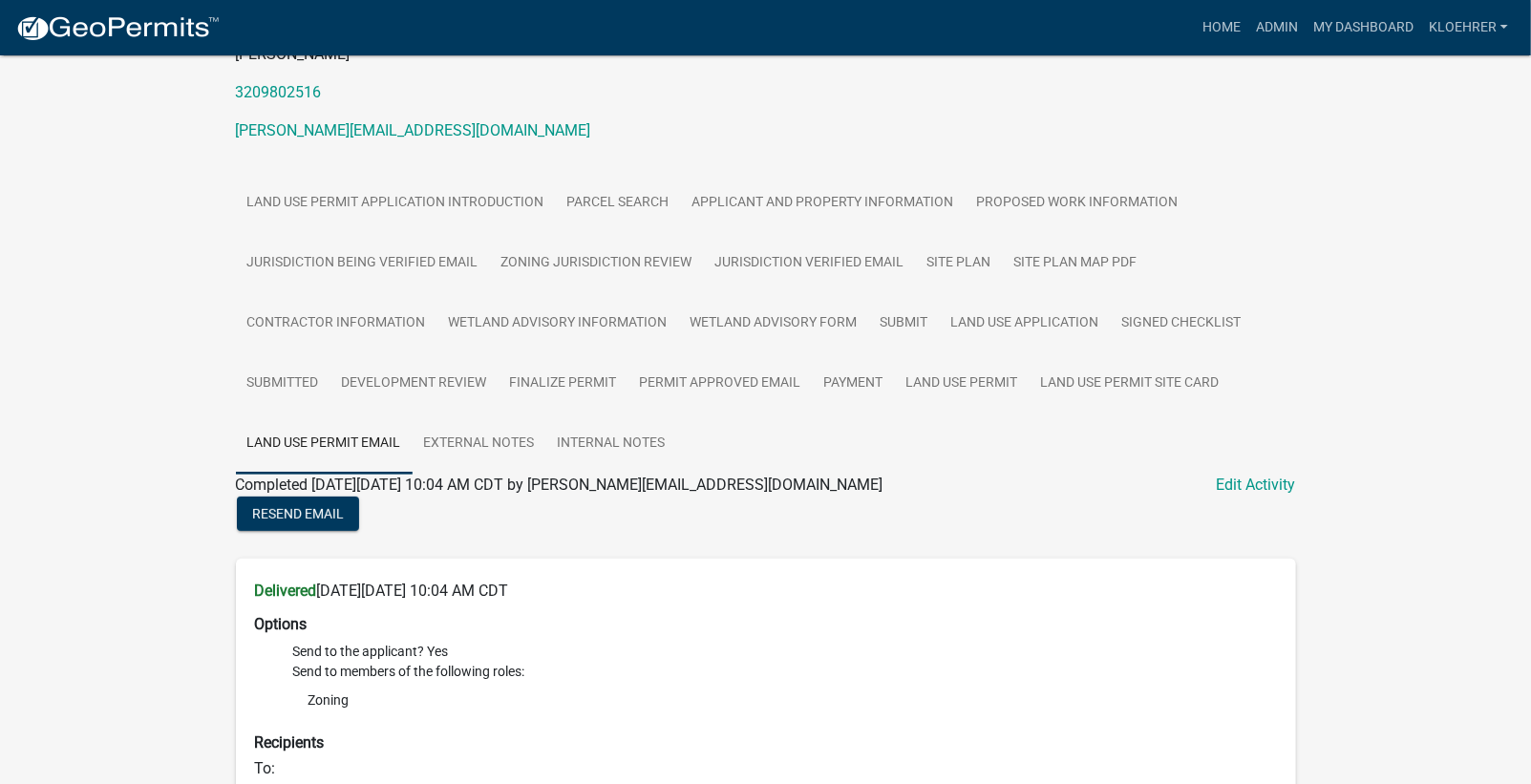
scroll to position [114, 0]
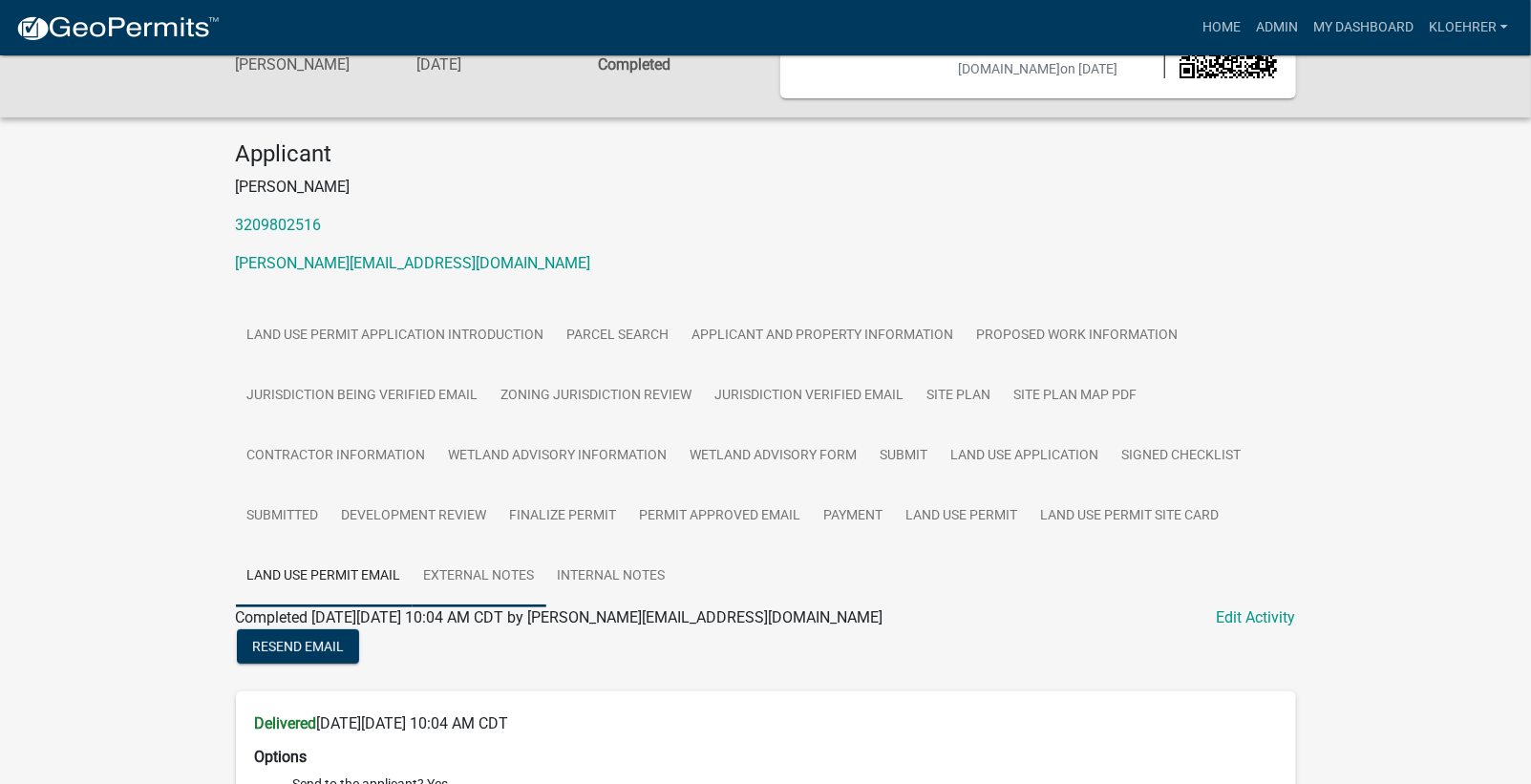
click at [506, 571] on link "External Notes" at bounding box center [479, 576] width 134 height 61
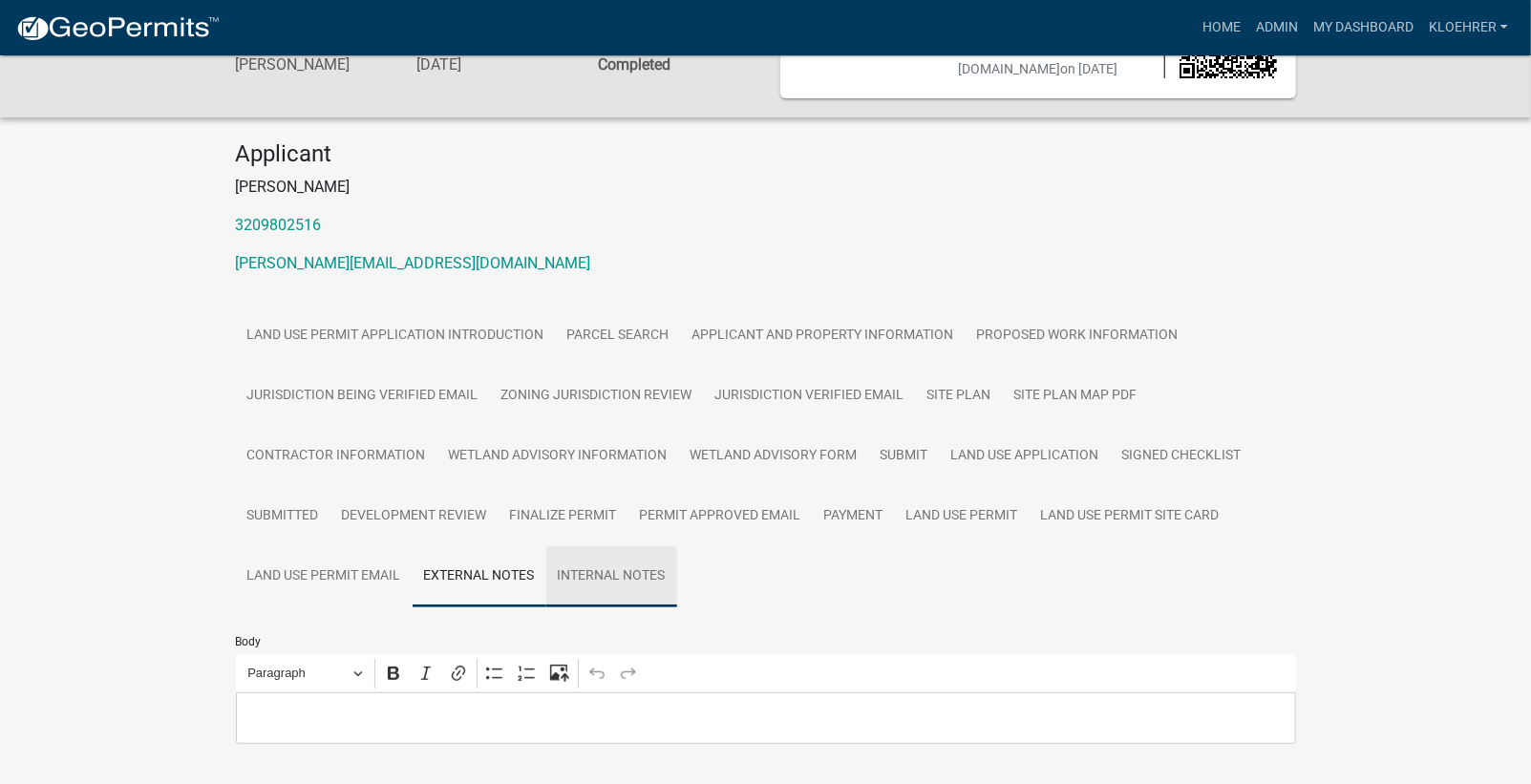
click at [597, 567] on link "Internal Notes" at bounding box center [611, 576] width 131 height 61
click at [1020, 450] on link "Land Use Application" at bounding box center [1026, 456] width 171 height 61
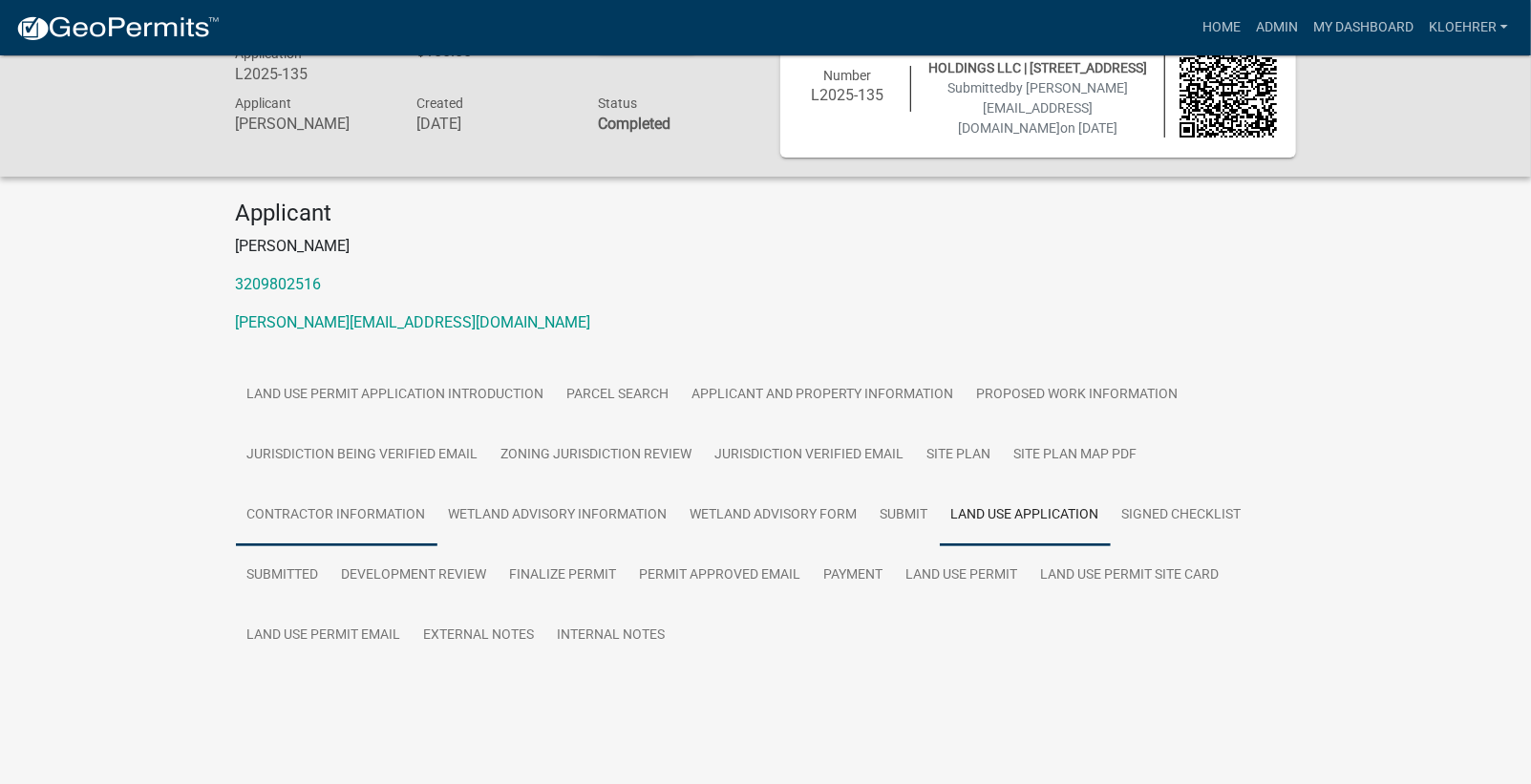
scroll to position [57, 0]
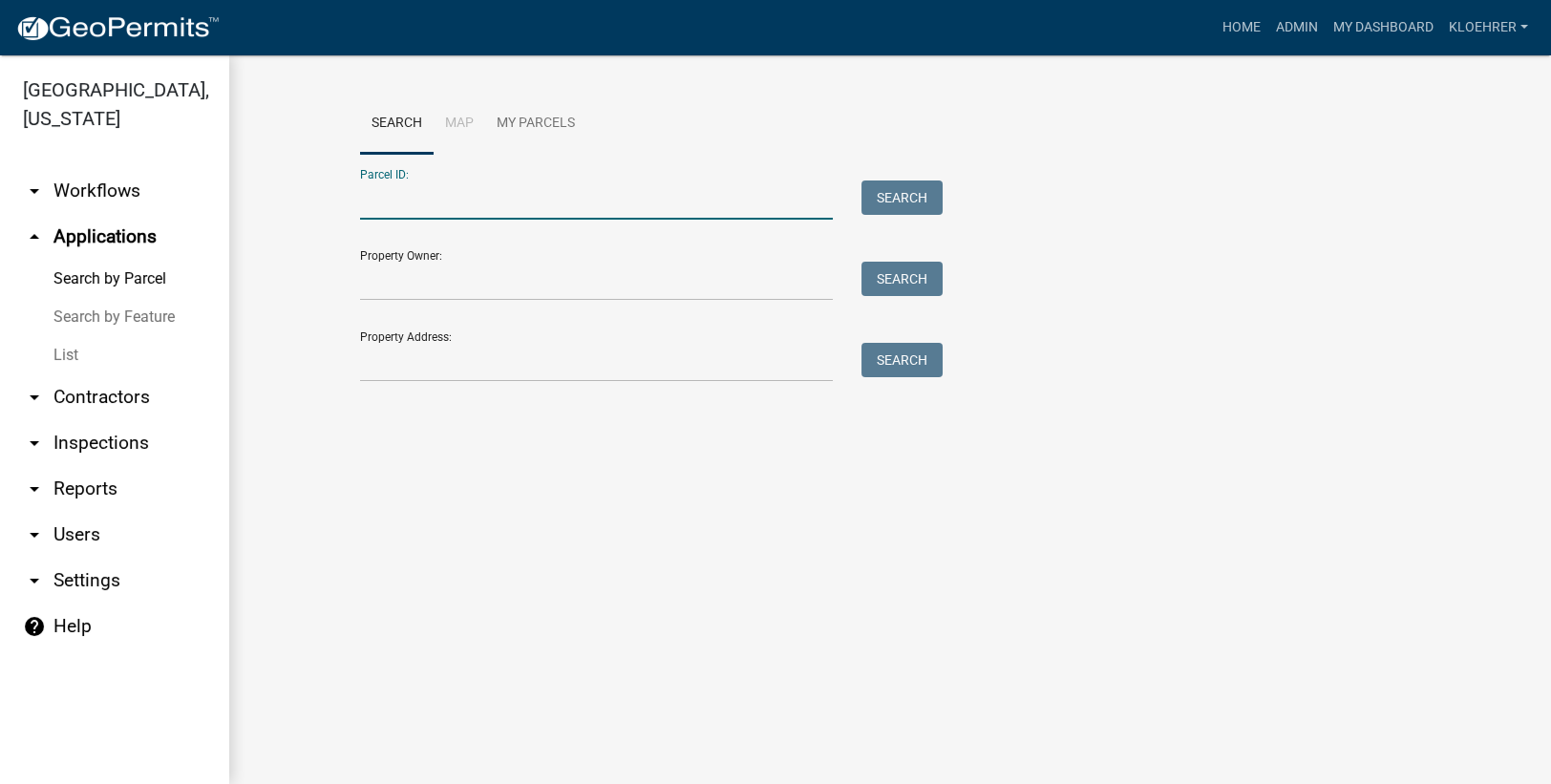
click at [432, 207] on input "Parcel ID:" at bounding box center [596, 199] width 472 height 39
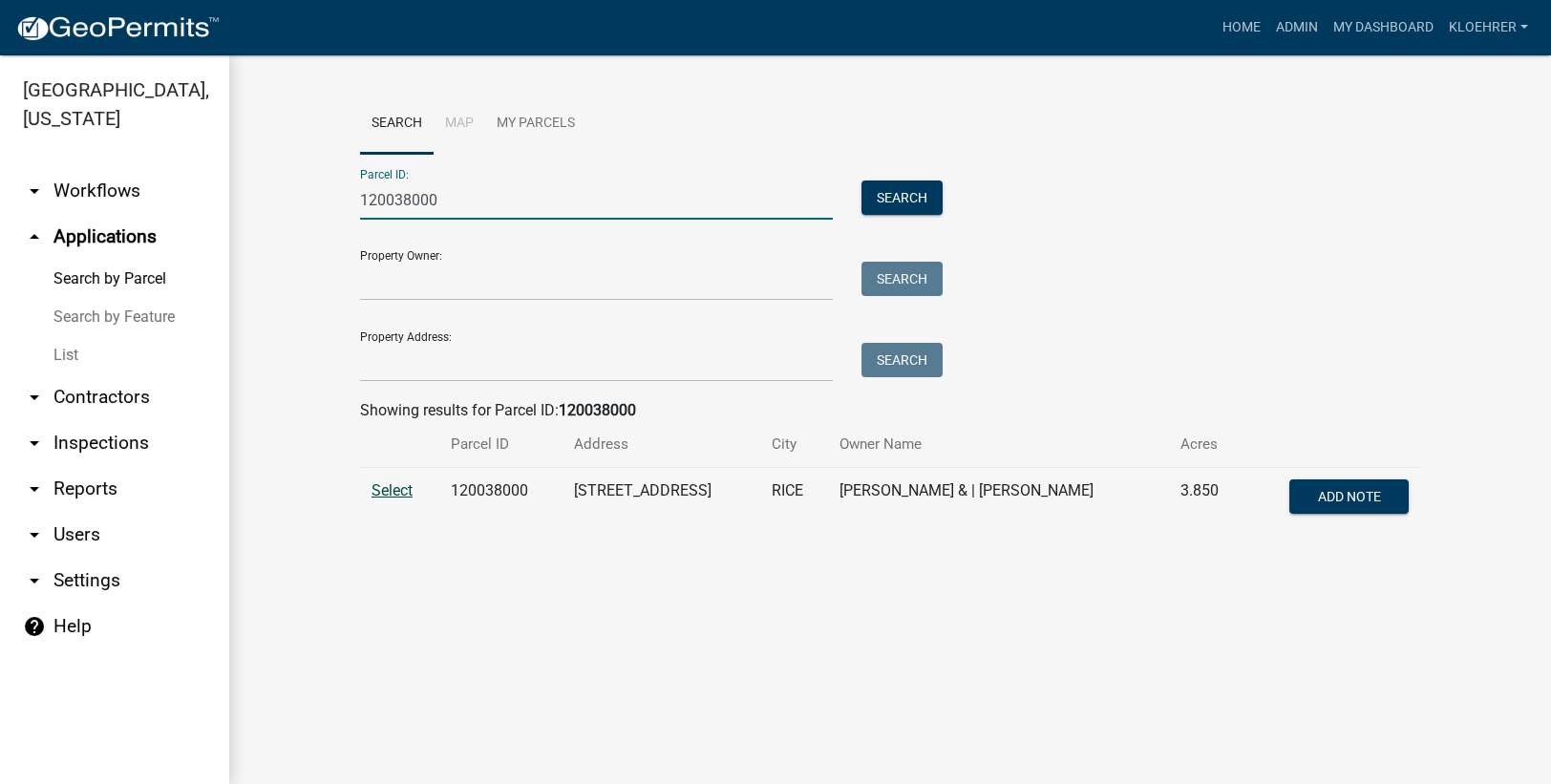
type input "120038000"
click at [406, 491] on span "Select" at bounding box center [392, 490] width 41 height 18
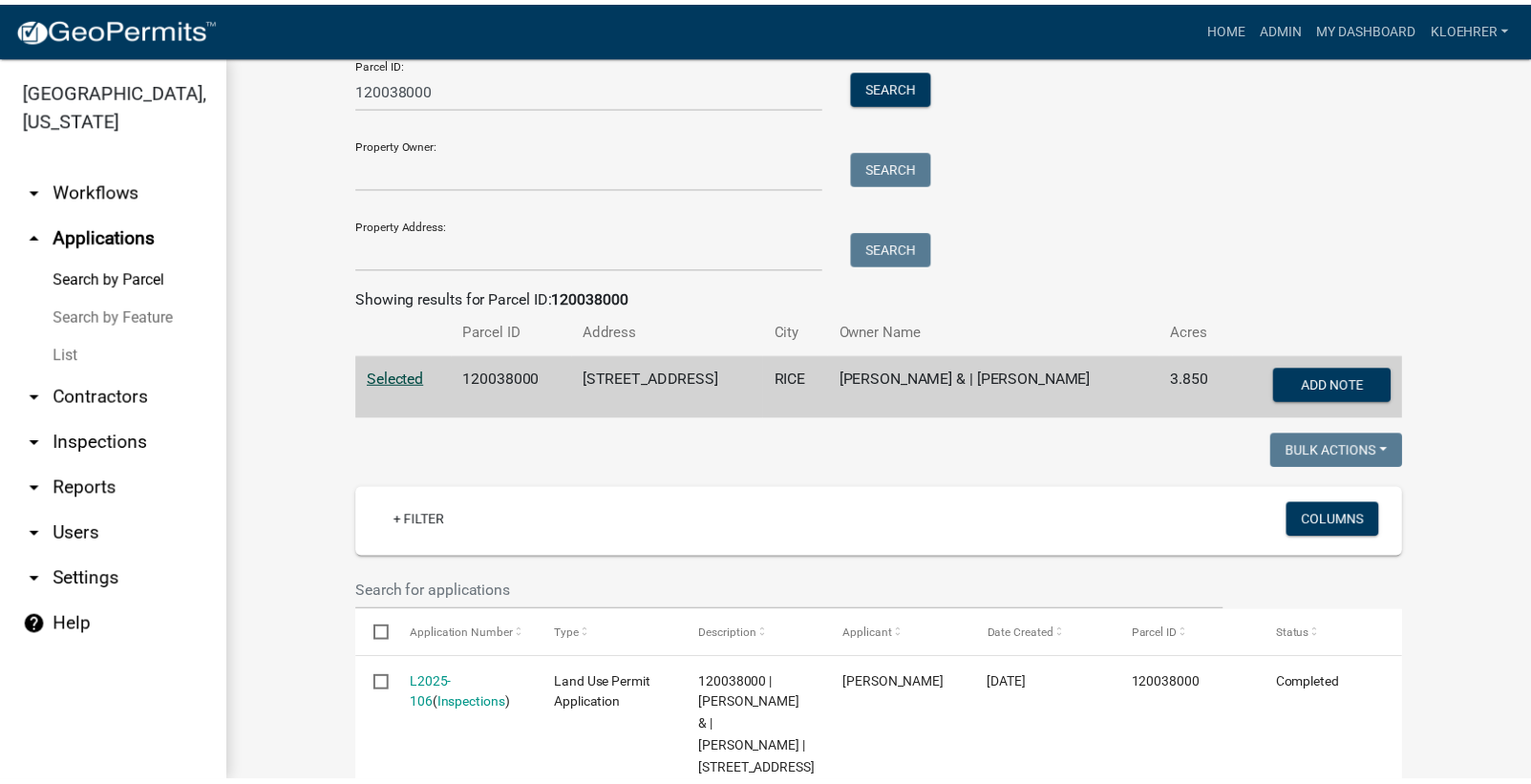
scroll to position [237, 0]
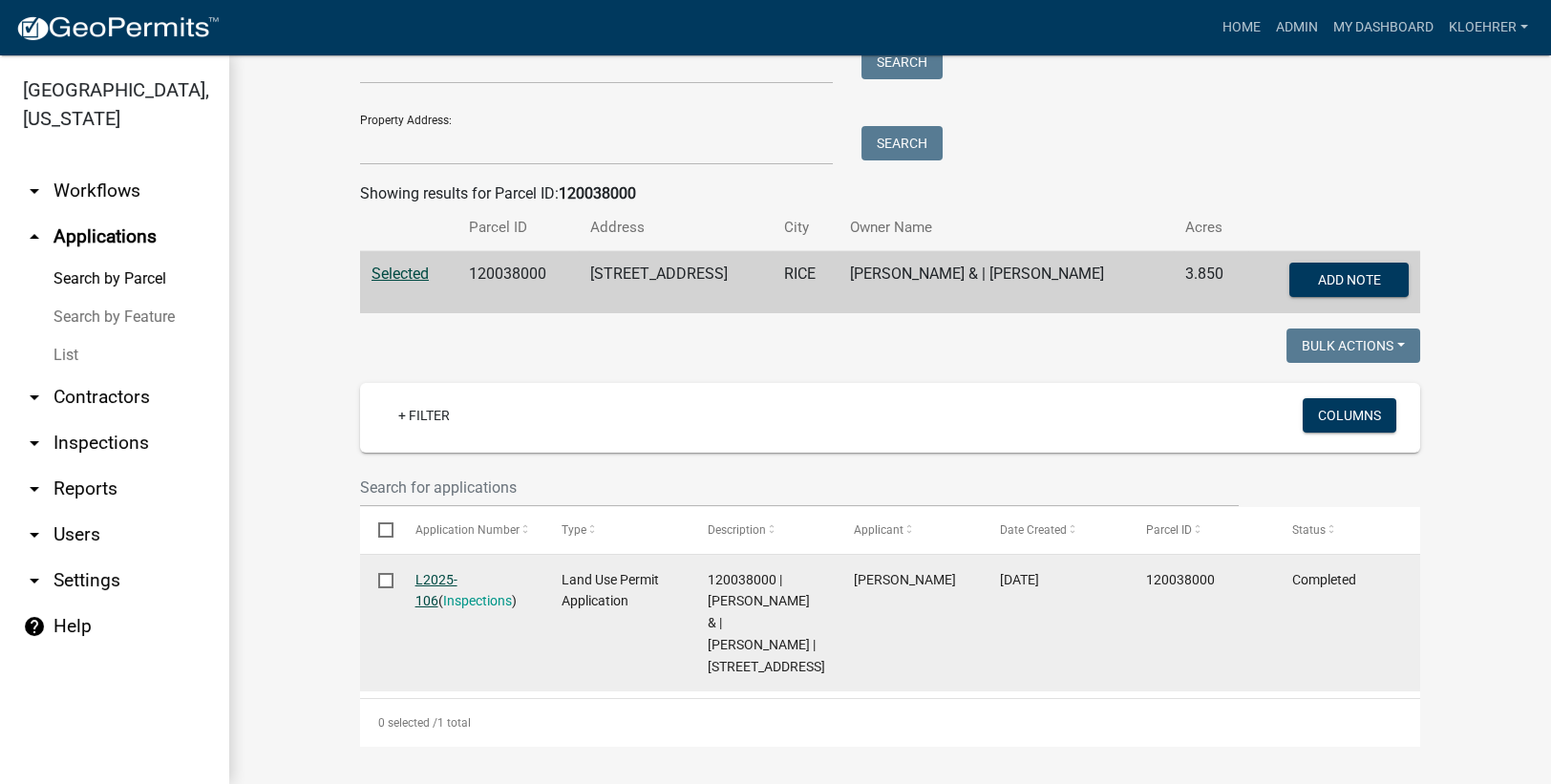
click at [427, 572] on link "L2025-106" at bounding box center [436, 590] width 42 height 37
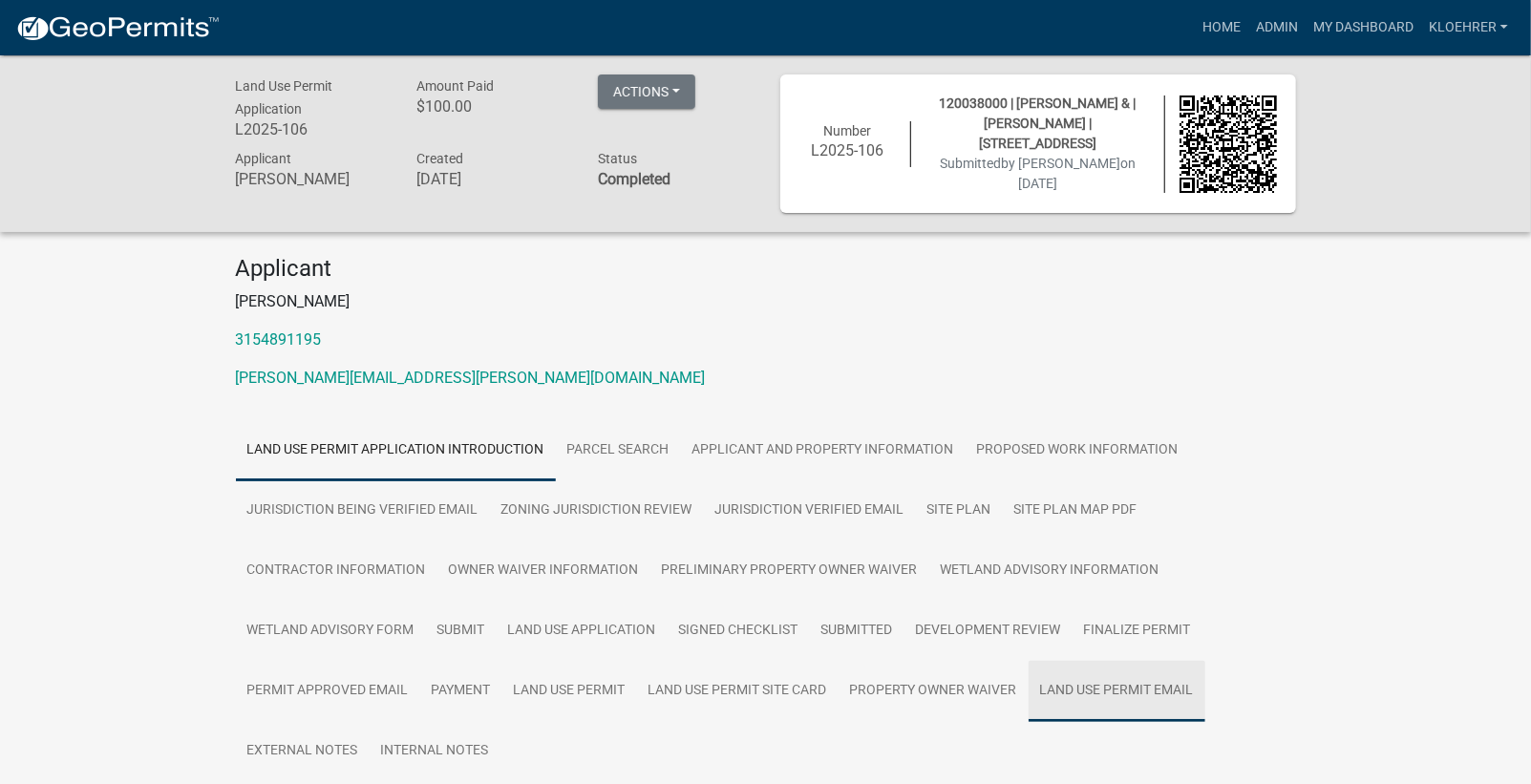
click at [1056, 680] on link "Land Use Permit Email" at bounding box center [1117, 691] width 176 height 61
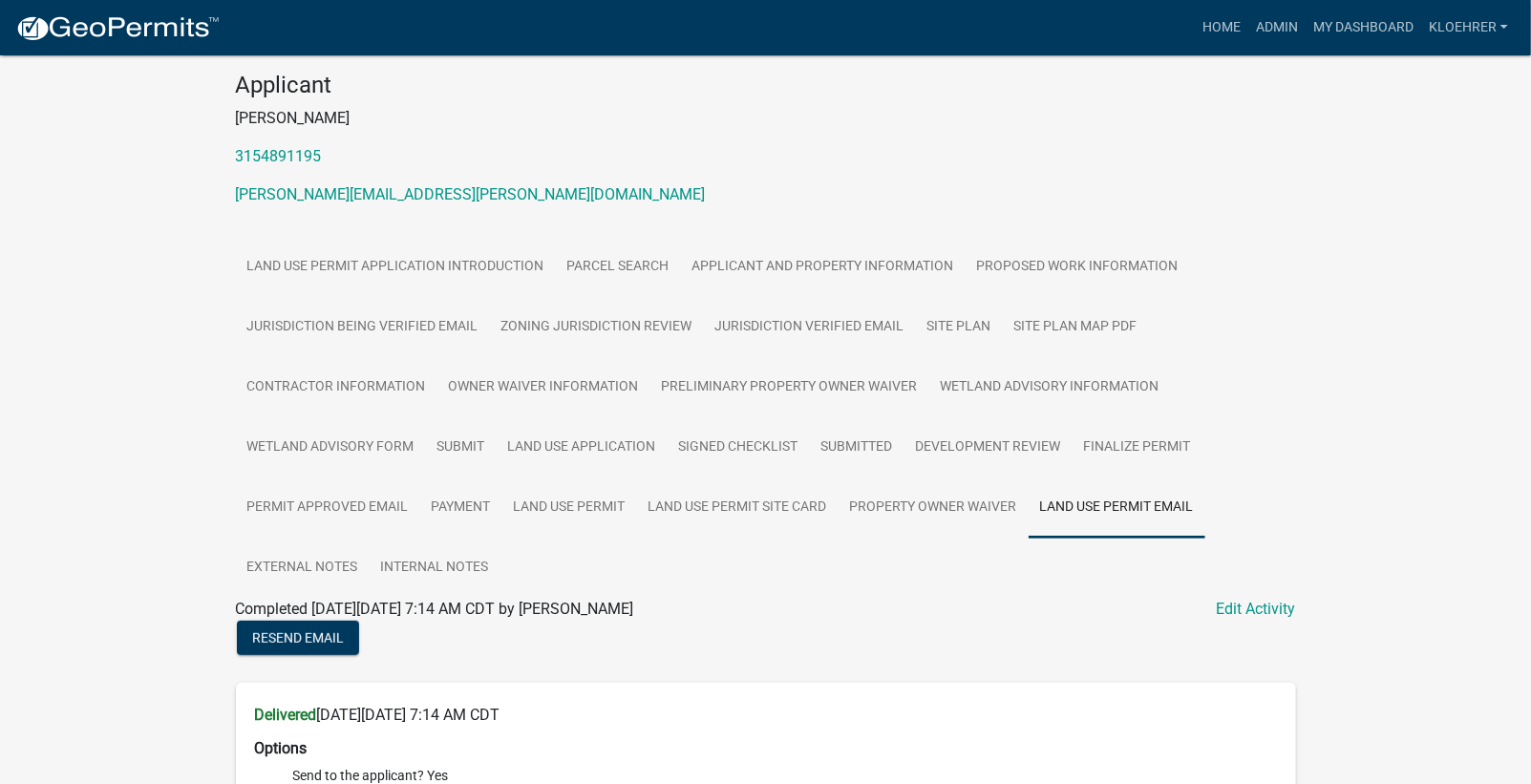
scroll to position [46, 0]
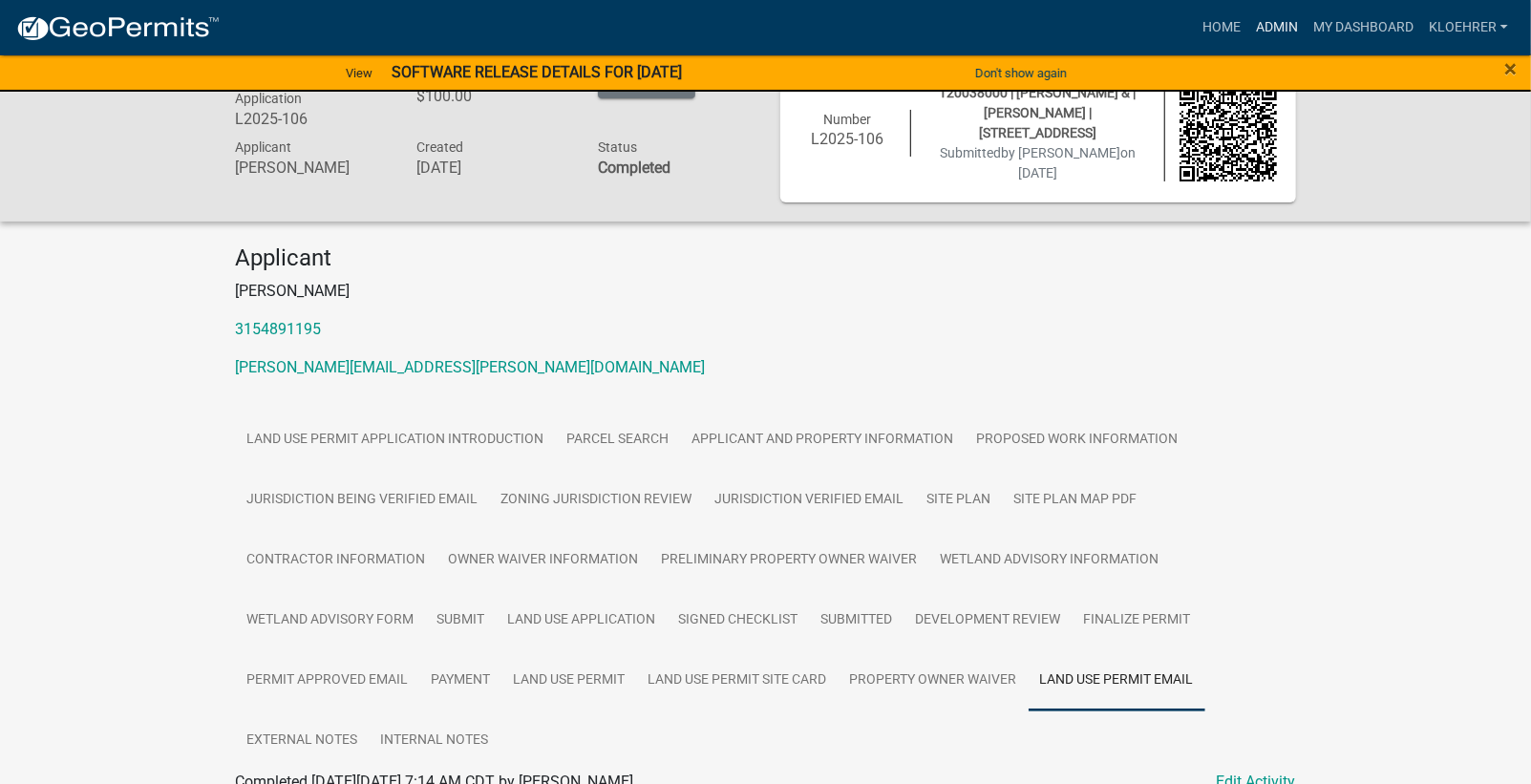
click at [1268, 32] on link "Admin" at bounding box center [1276, 27] width 57 height 36
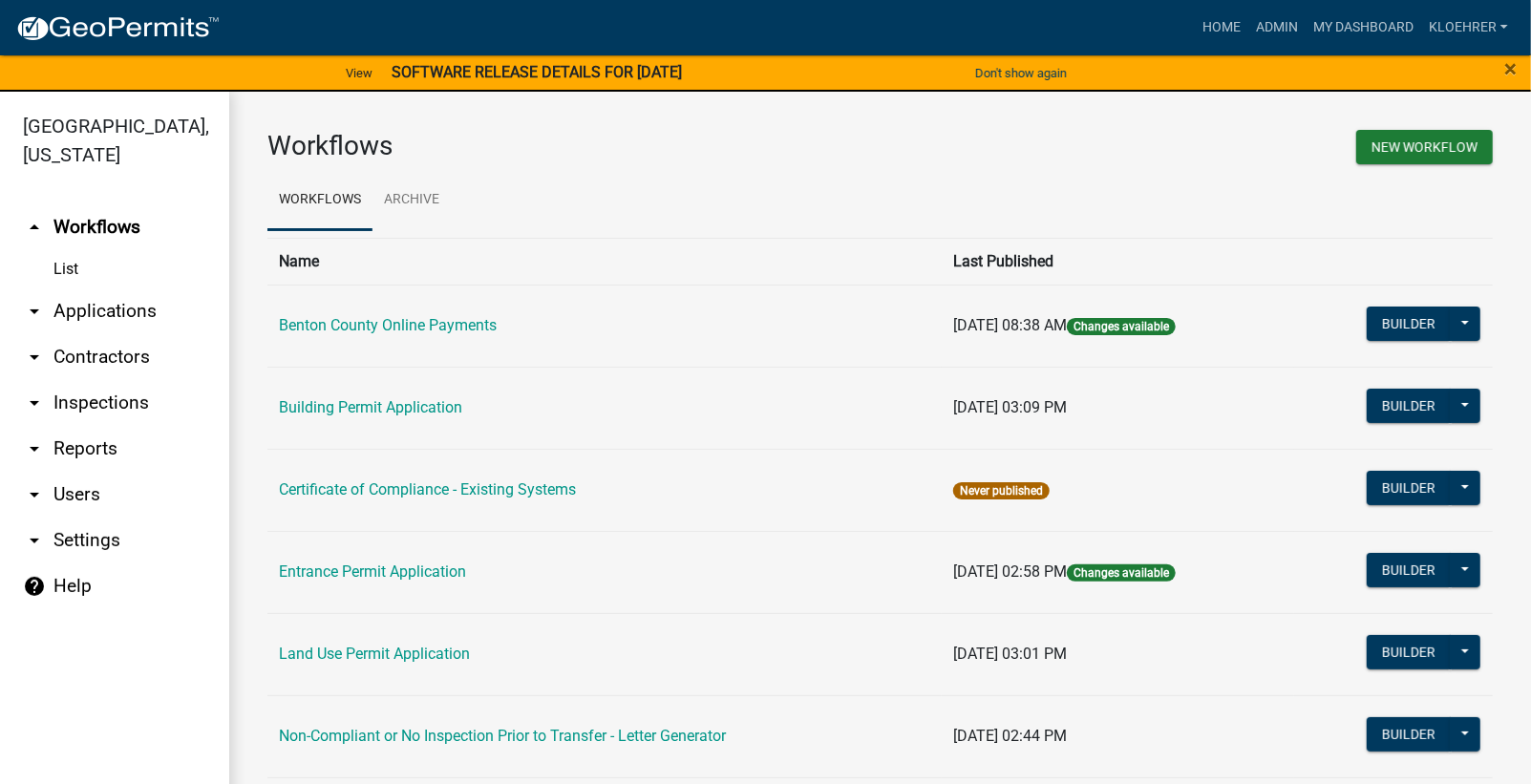
click at [97, 308] on link "arrow_drop_down Applications" at bounding box center [114, 311] width 230 height 45
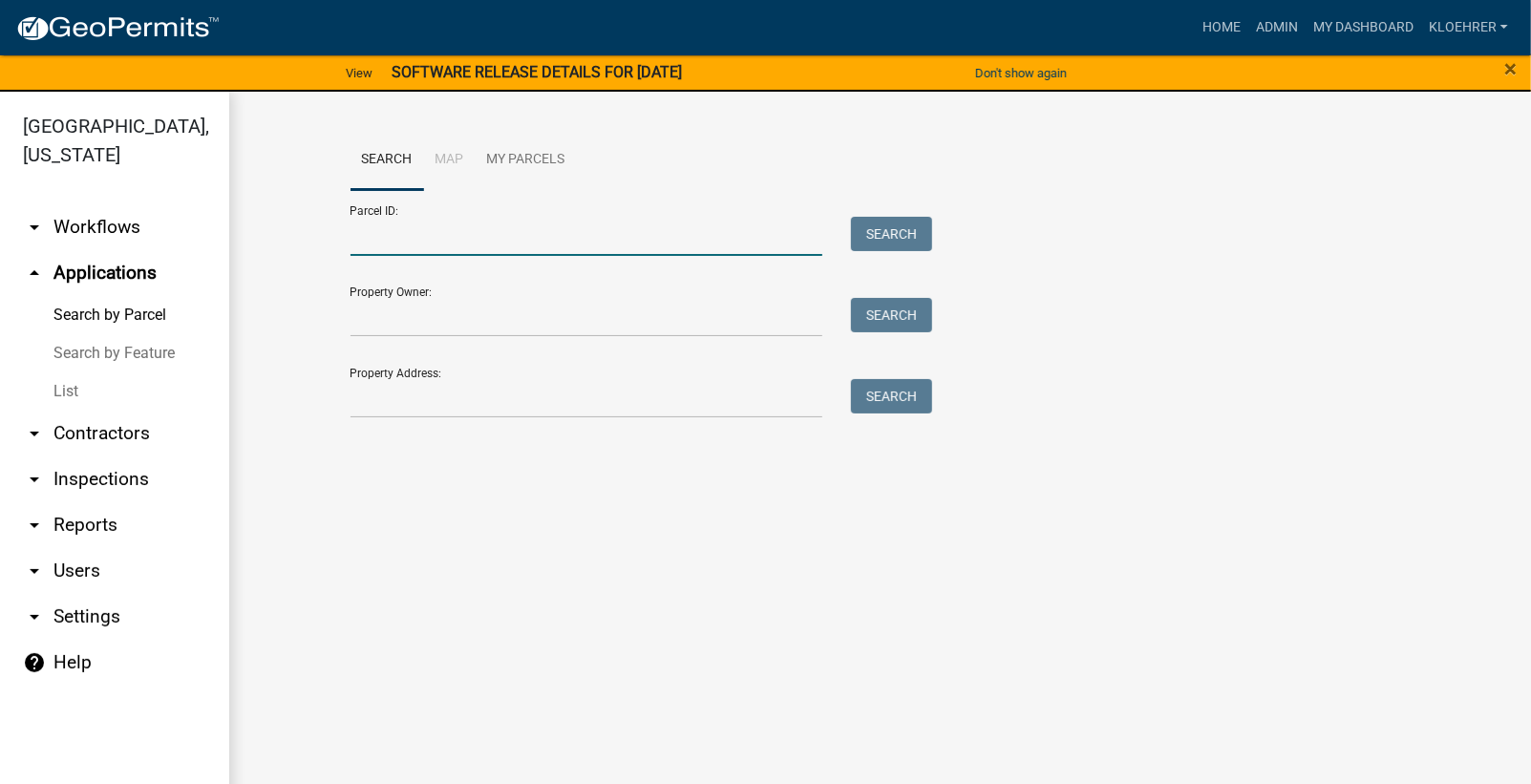
click at [364, 247] on input "Parcel ID:" at bounding box center [587, 236] width 473 height 39
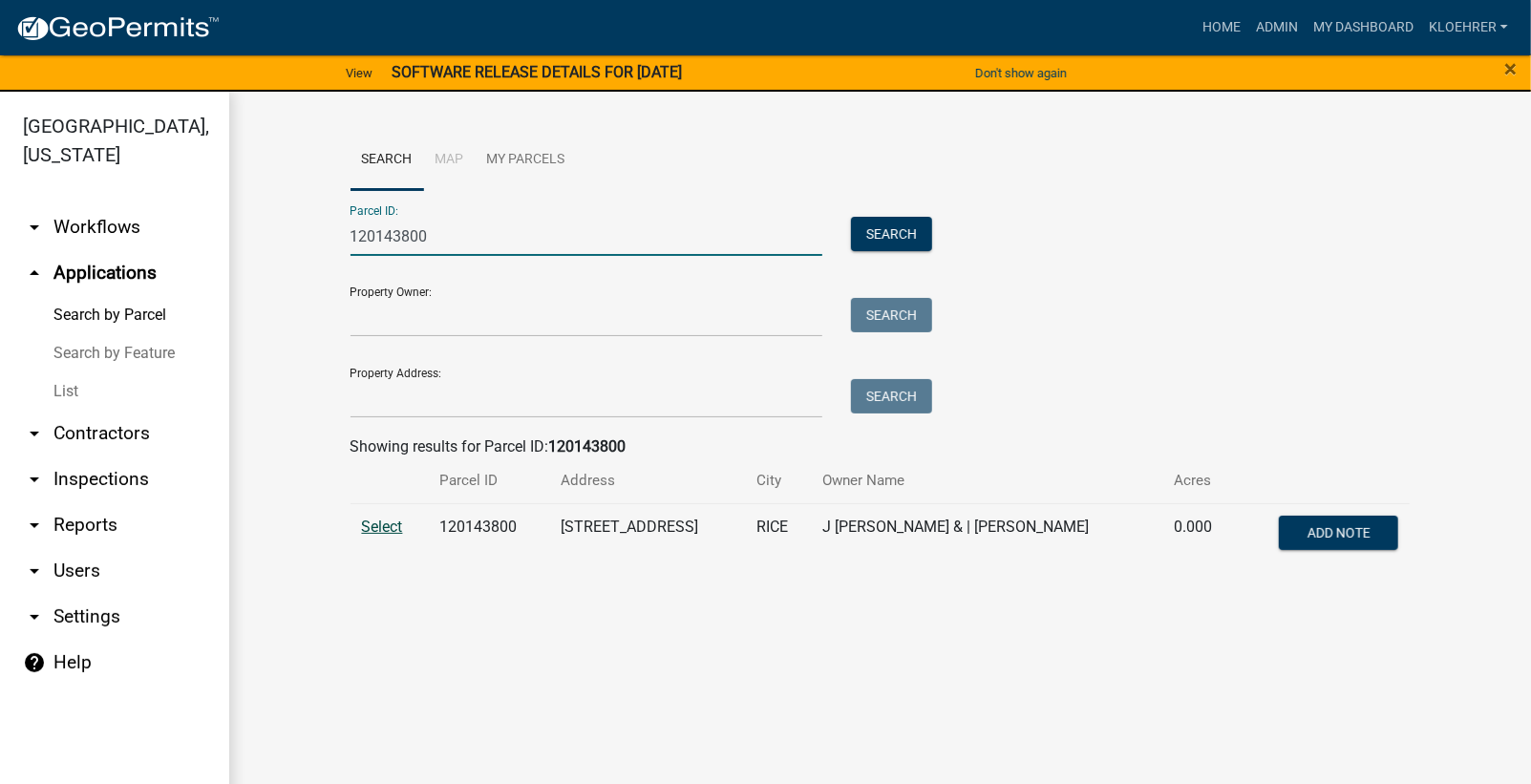
type input "120143800"
click at [393, 519] on span "Select" at bounding box center [383, 527] width 41 height 18
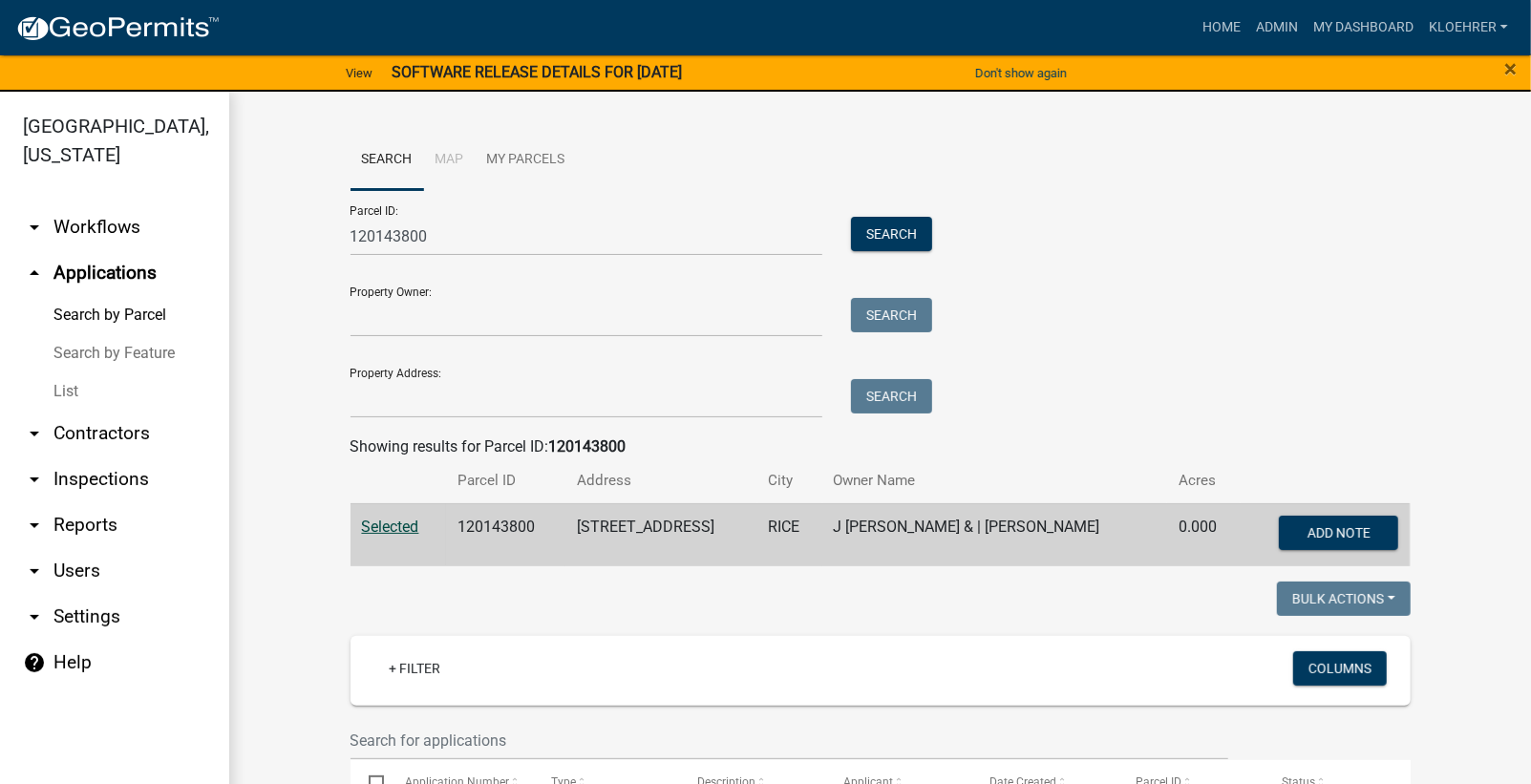
scroll to position [228, 0]
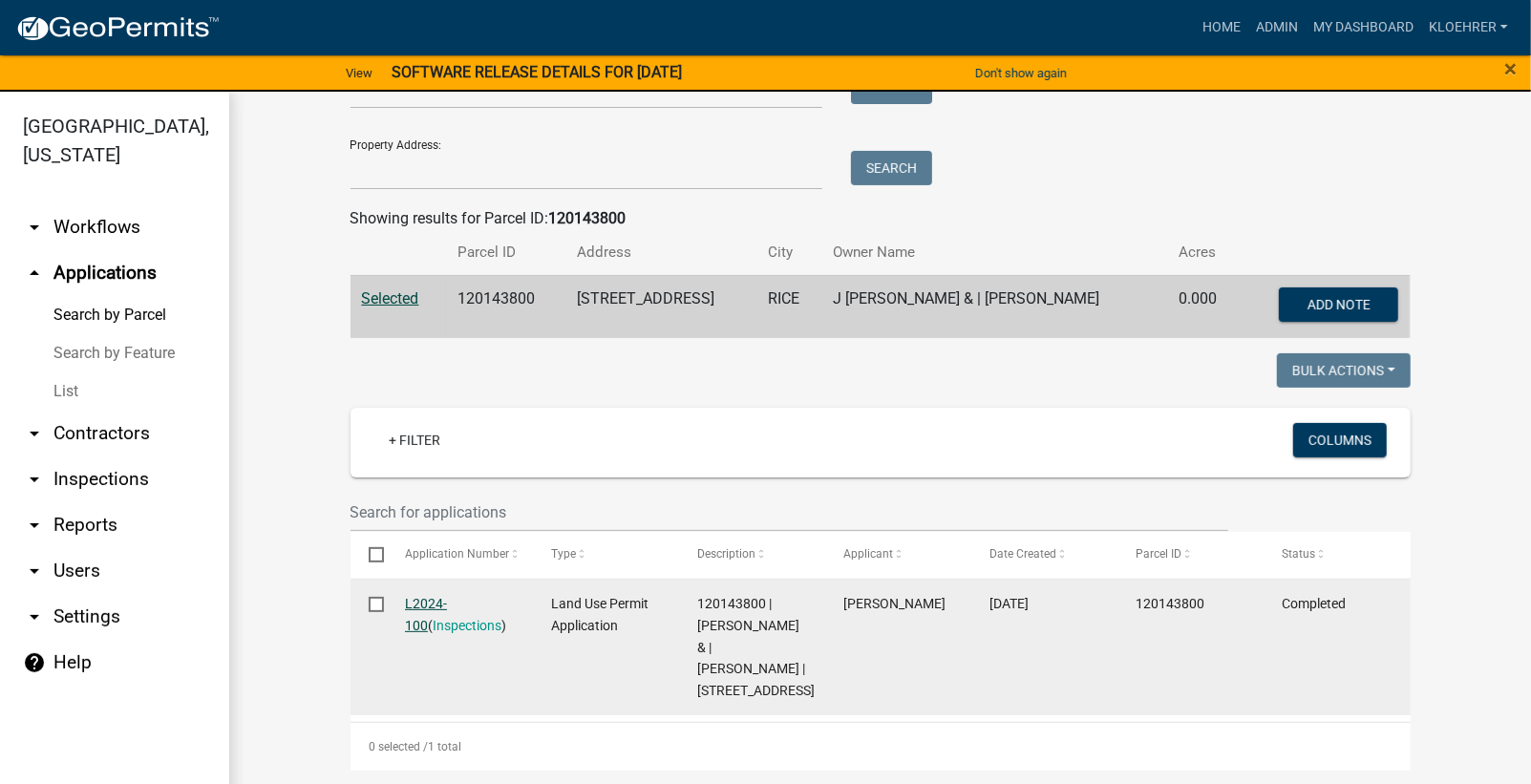
click at [435, 599] on link "L2024-100" at bounding box center [425, 614] width 42 height 37
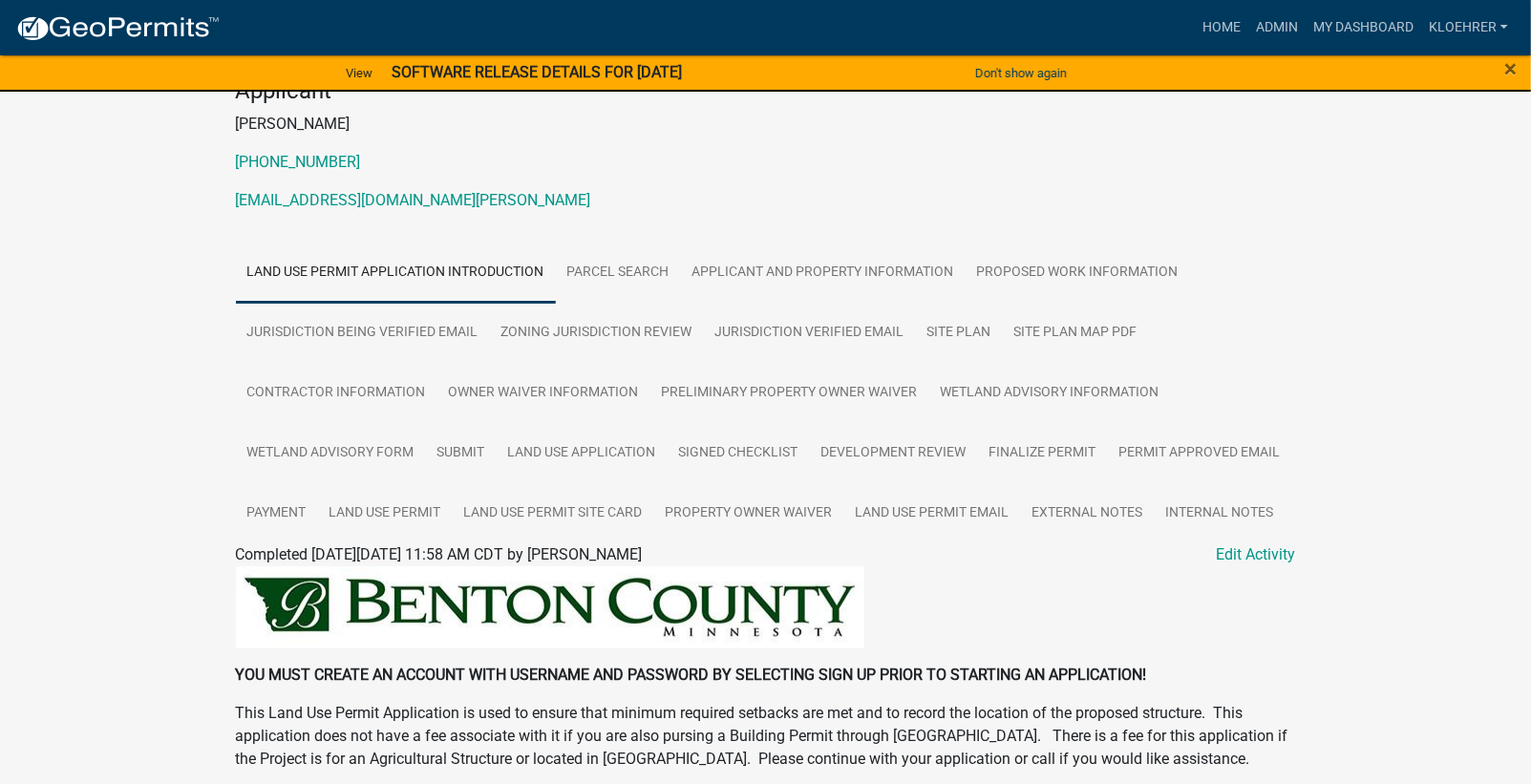
scroll to position [256, 0]
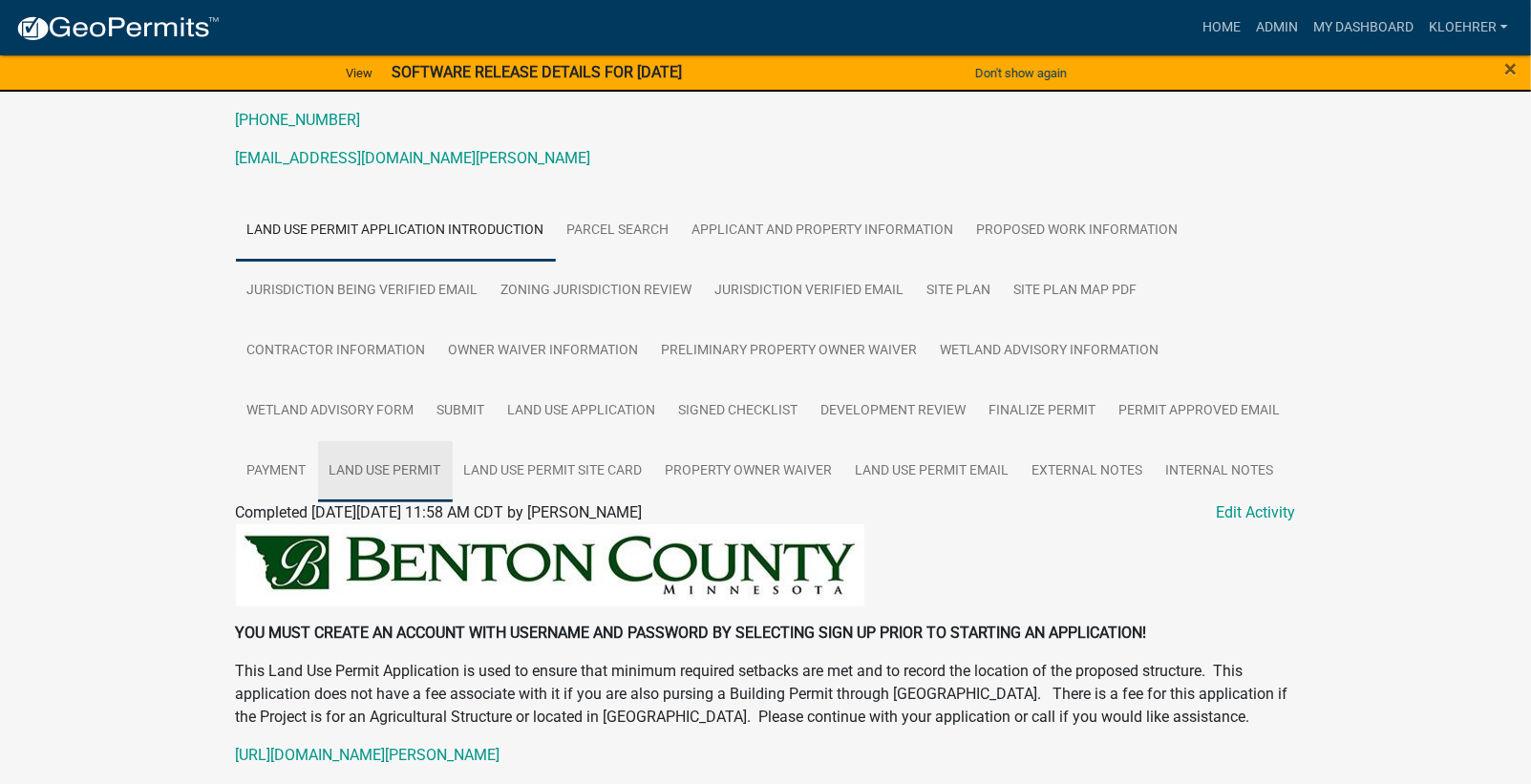
click at [393, 464] on link "Land Use Permit" at bounding box center [384, 471] width 135 height 61
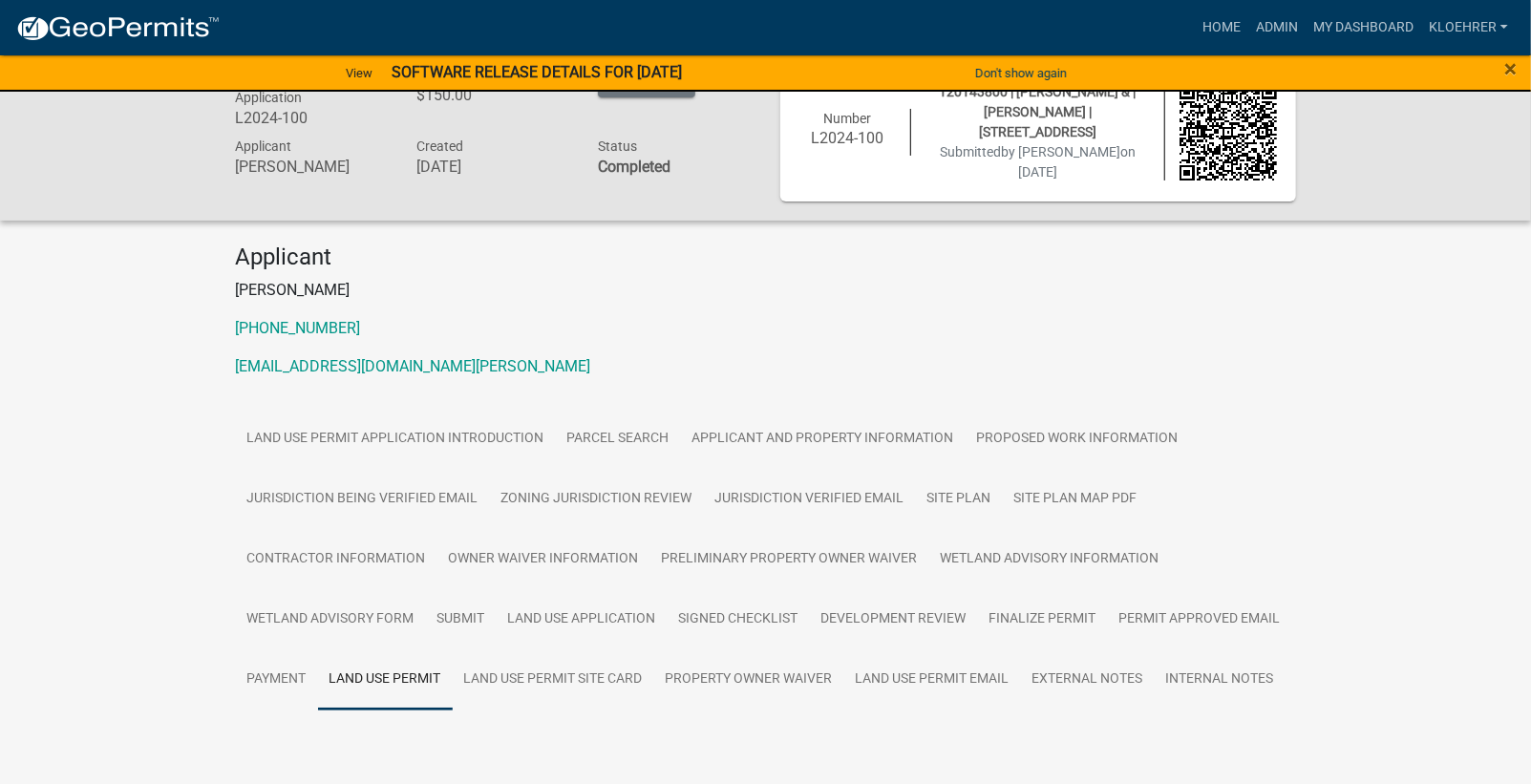
scroll to position [94, 0]
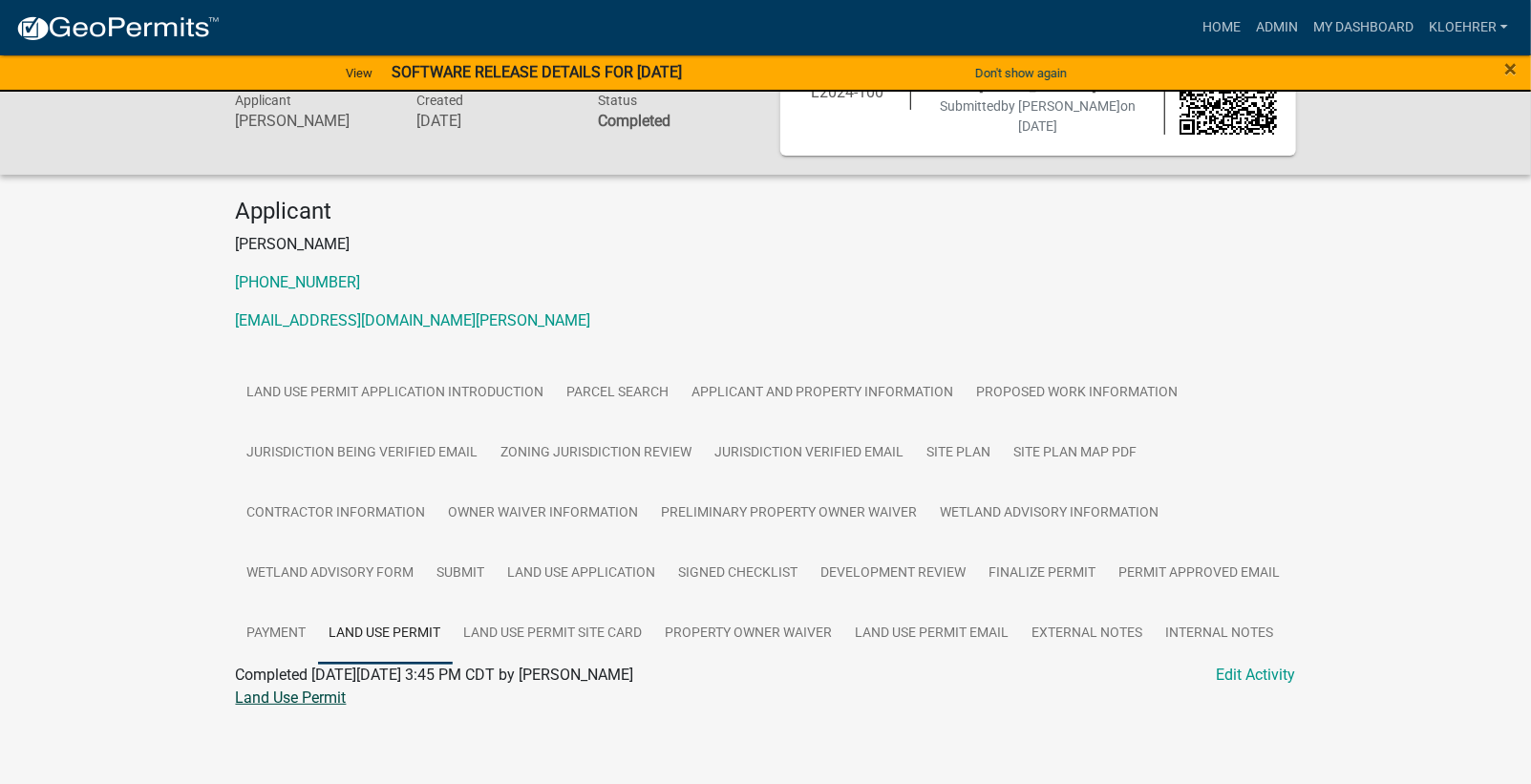
click at [322, 694] on link "Land Use Permit" at bounding box center [291, 697] width 110 height 18
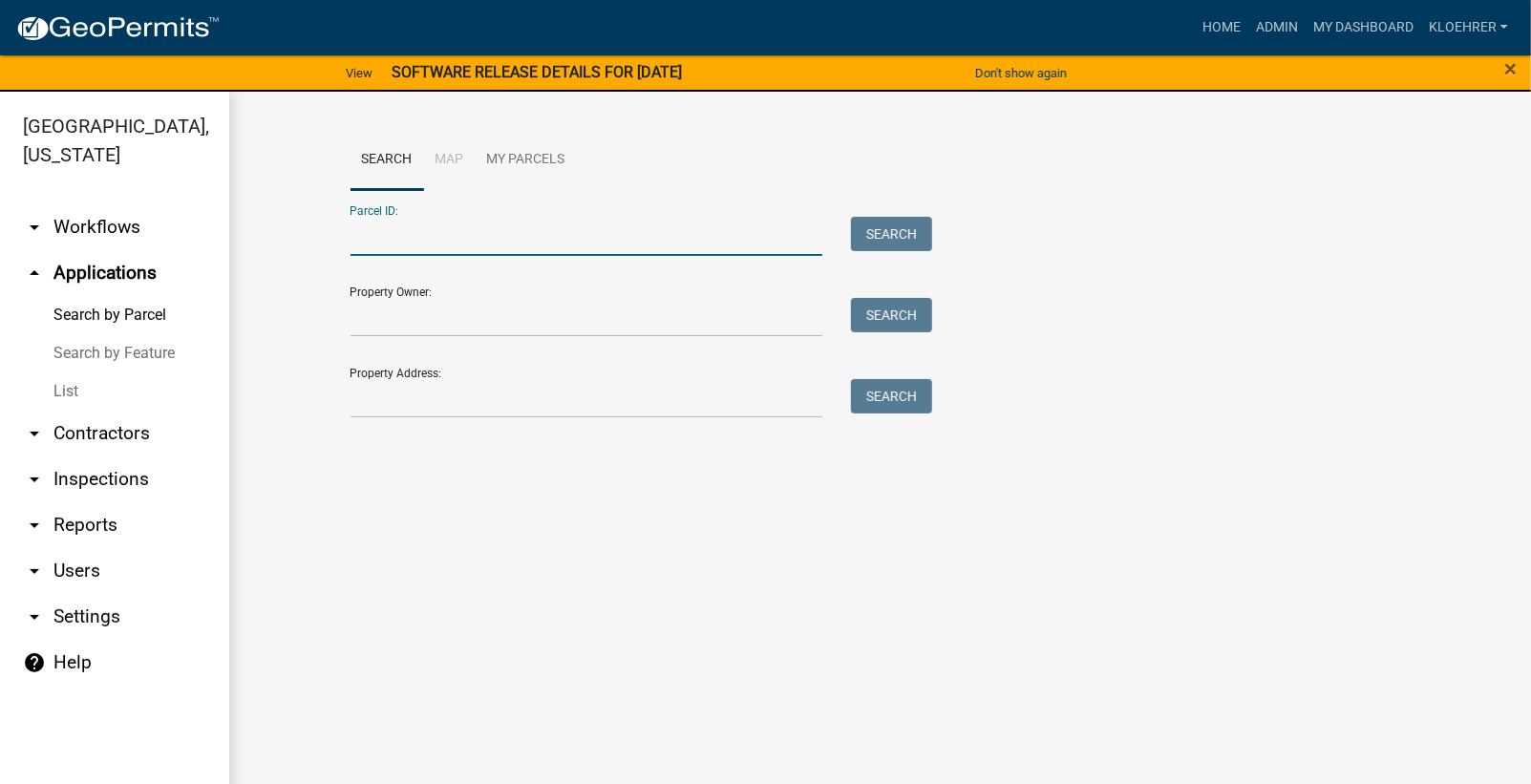
click at [417, 233] on input "Parcel ID:" at bounding box center [587, 236] width 473 height 39
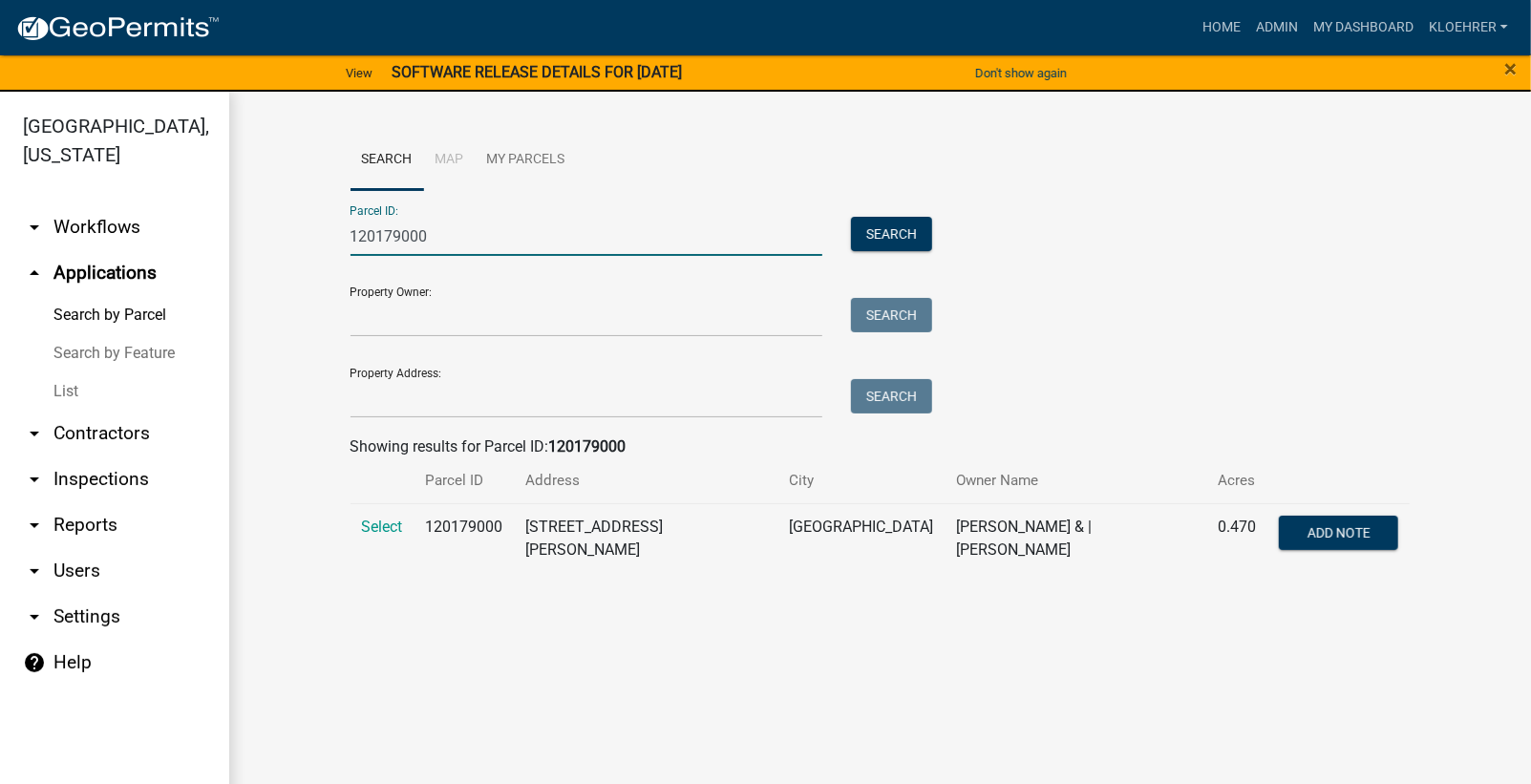
type input "120179000"
click at [388, 511] on td "Select" at bounding box center [383, 538] width 64 height 70
click at [367, 526] on span "Select" at bounding box center [383, 527] width 41 height 18
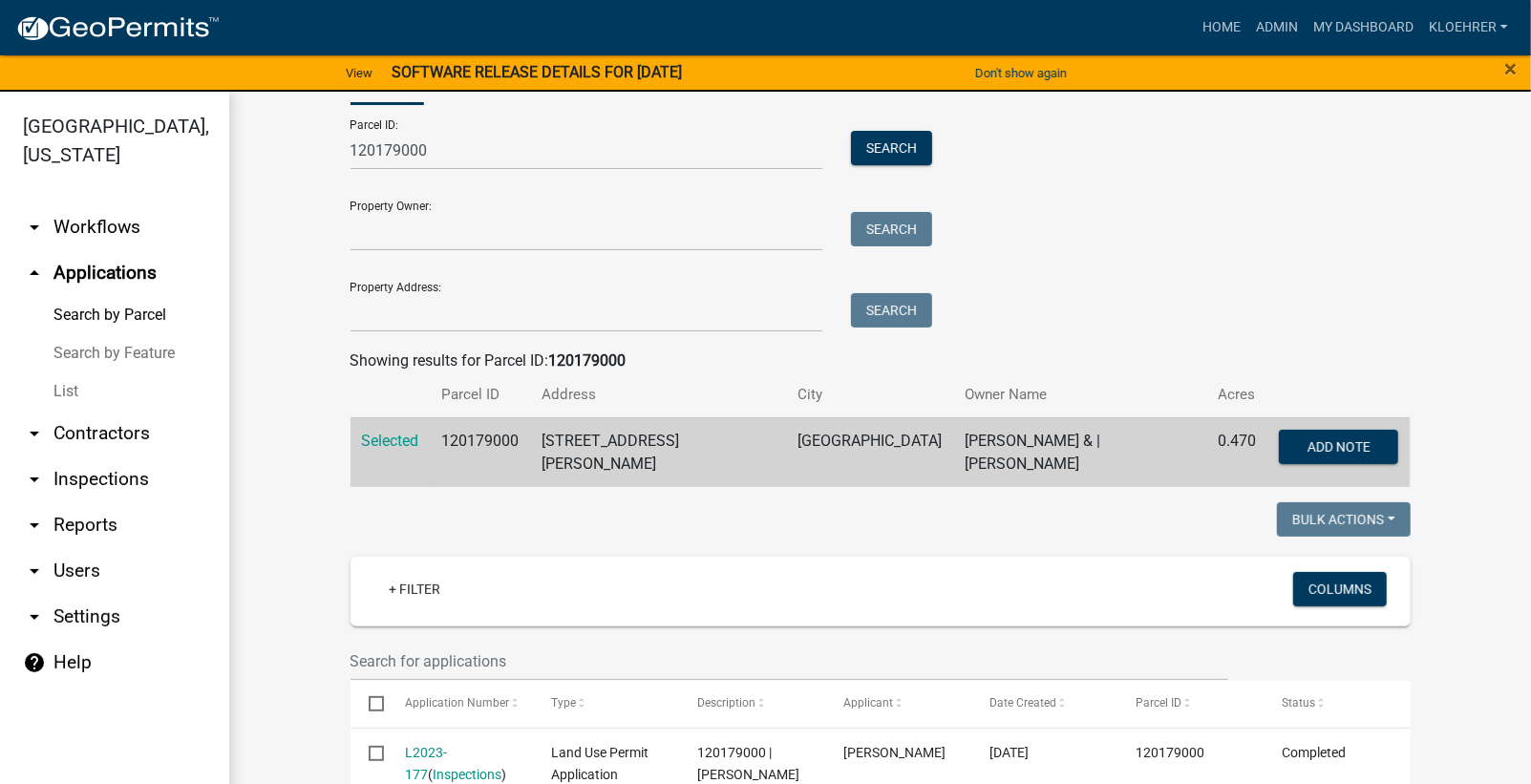
scroll to position [214, 0]
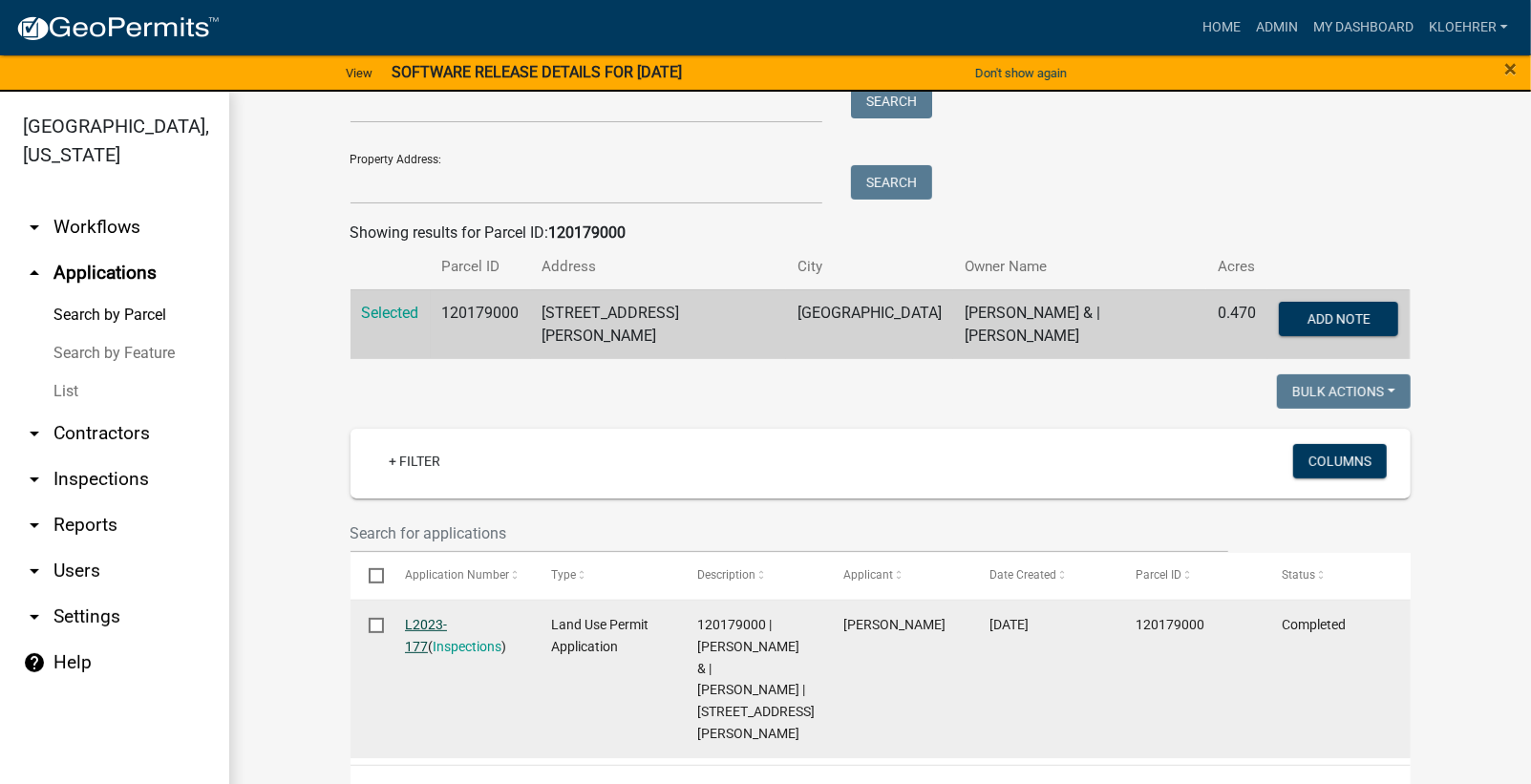
click at [436, 618] on link "L2023-177" at bounding box center [425, 635] width 42 height 37
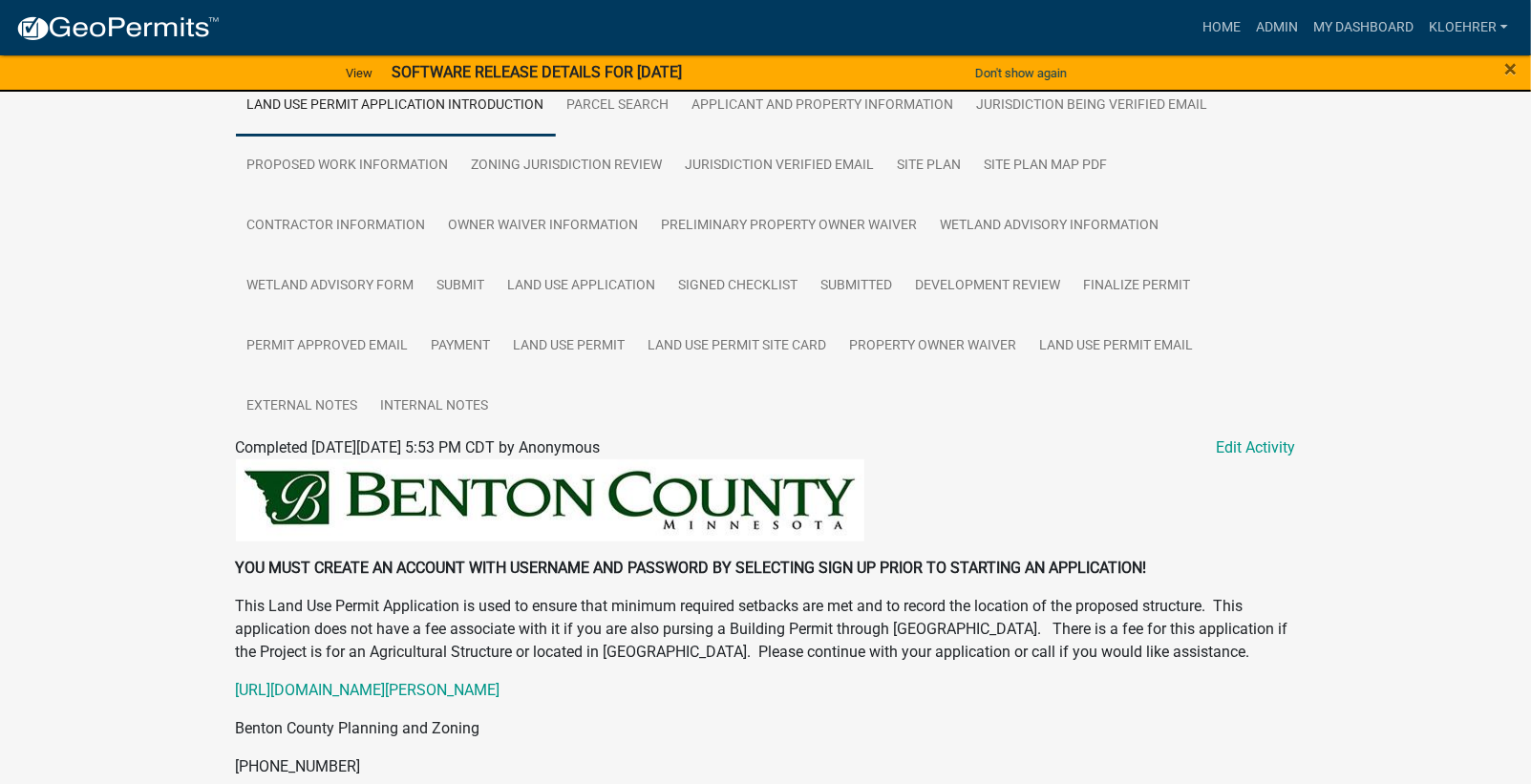
scroll to position [383, 0]
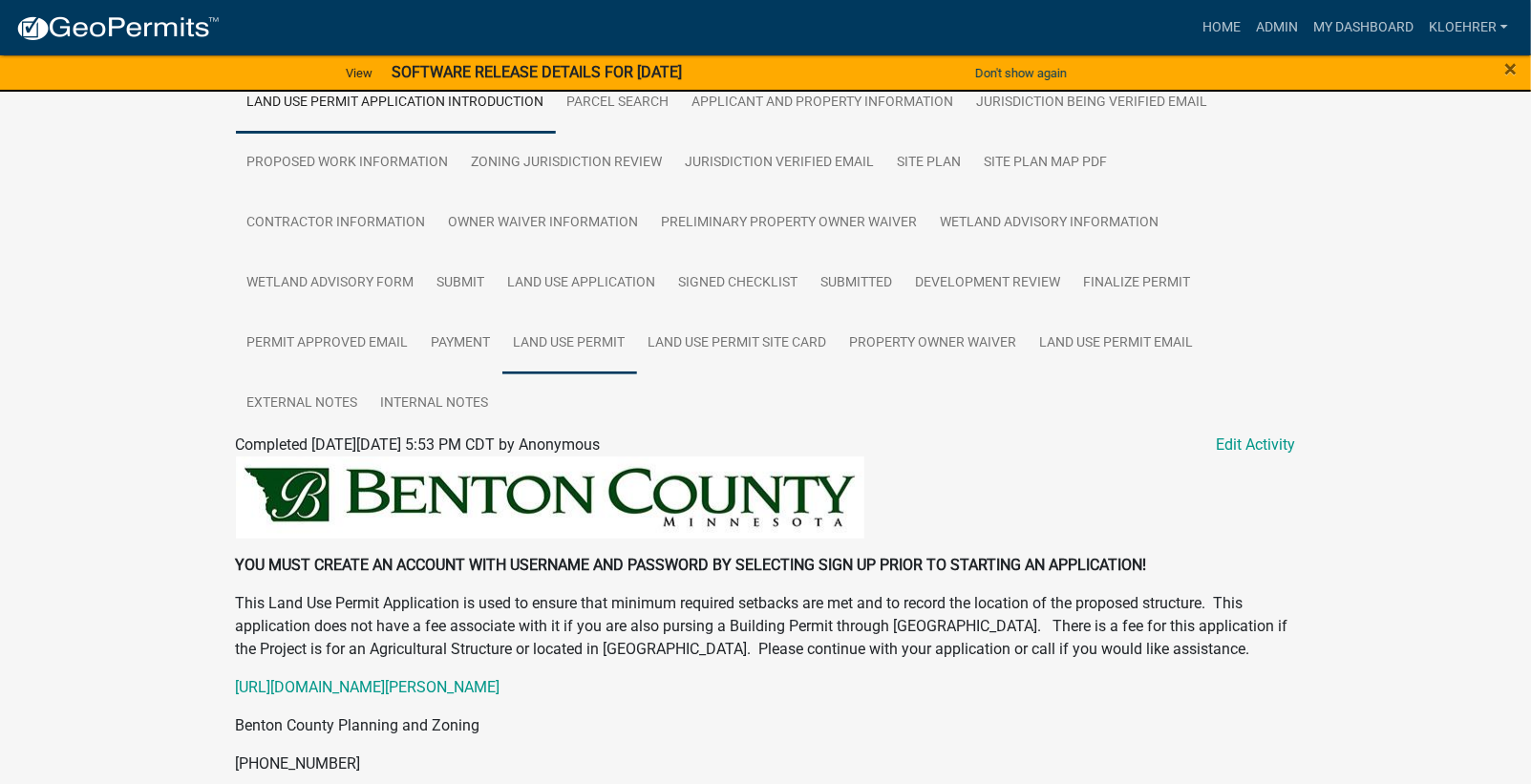
click at [595, 343] on link "Land Use Permit" at bounding box center [569, 344] width 135 height 61
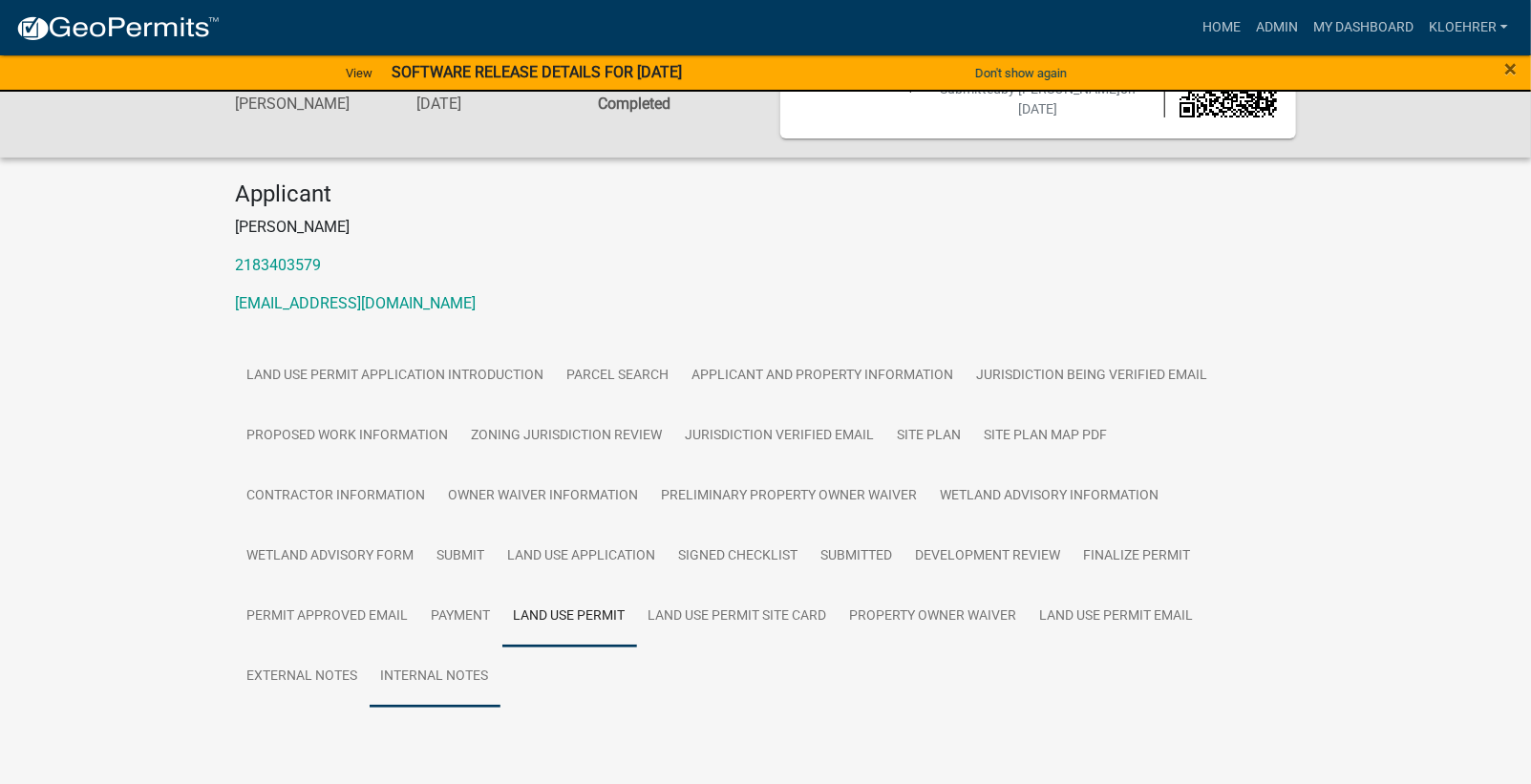
scroll to position [156, 0]
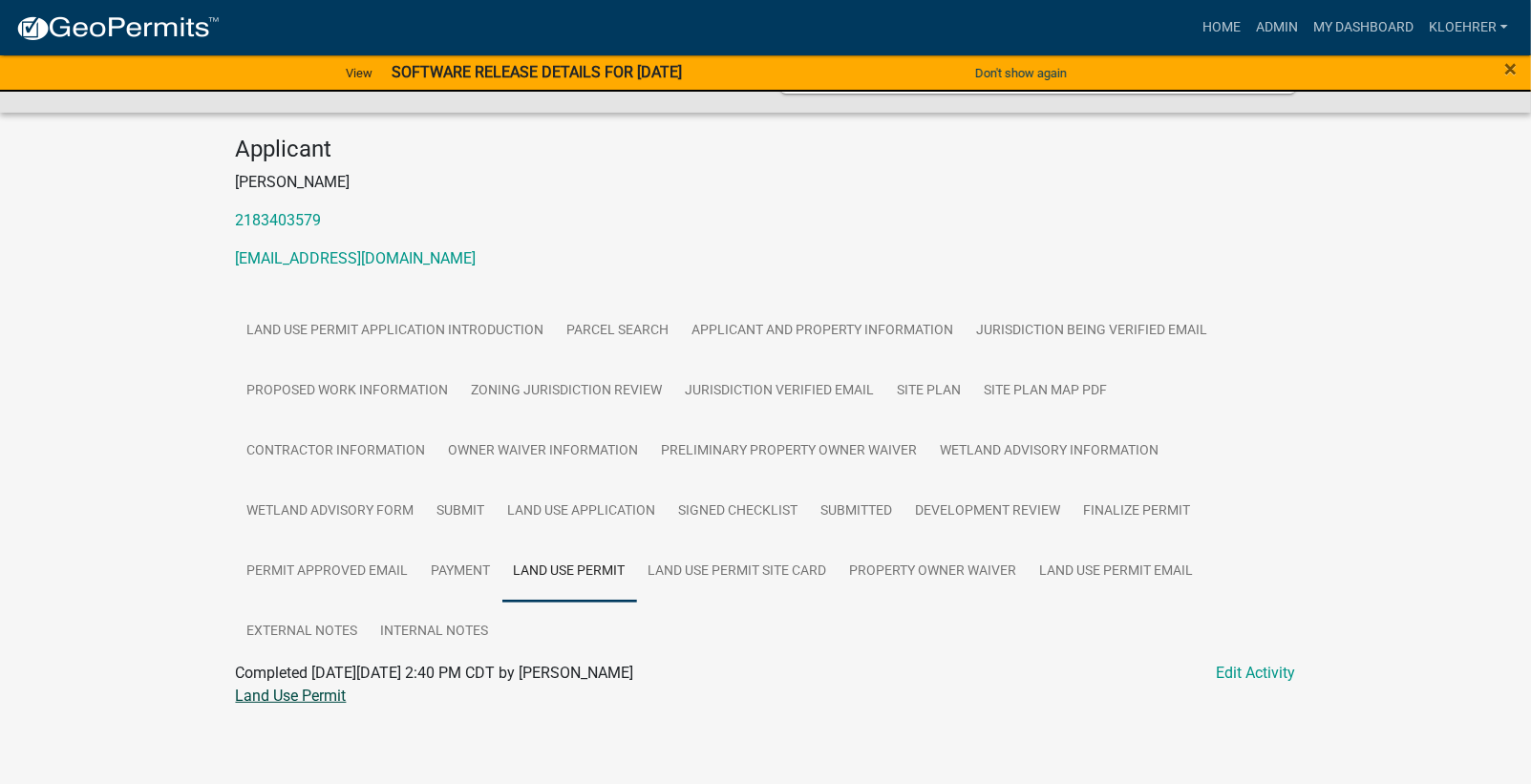
click at [322, 695] on link "Land Use Permit" at bounding box center [291, 695] width 110 height 18
click at [462, 567] on link "Payment" at bounding box center [461, 571] width 82 height 61
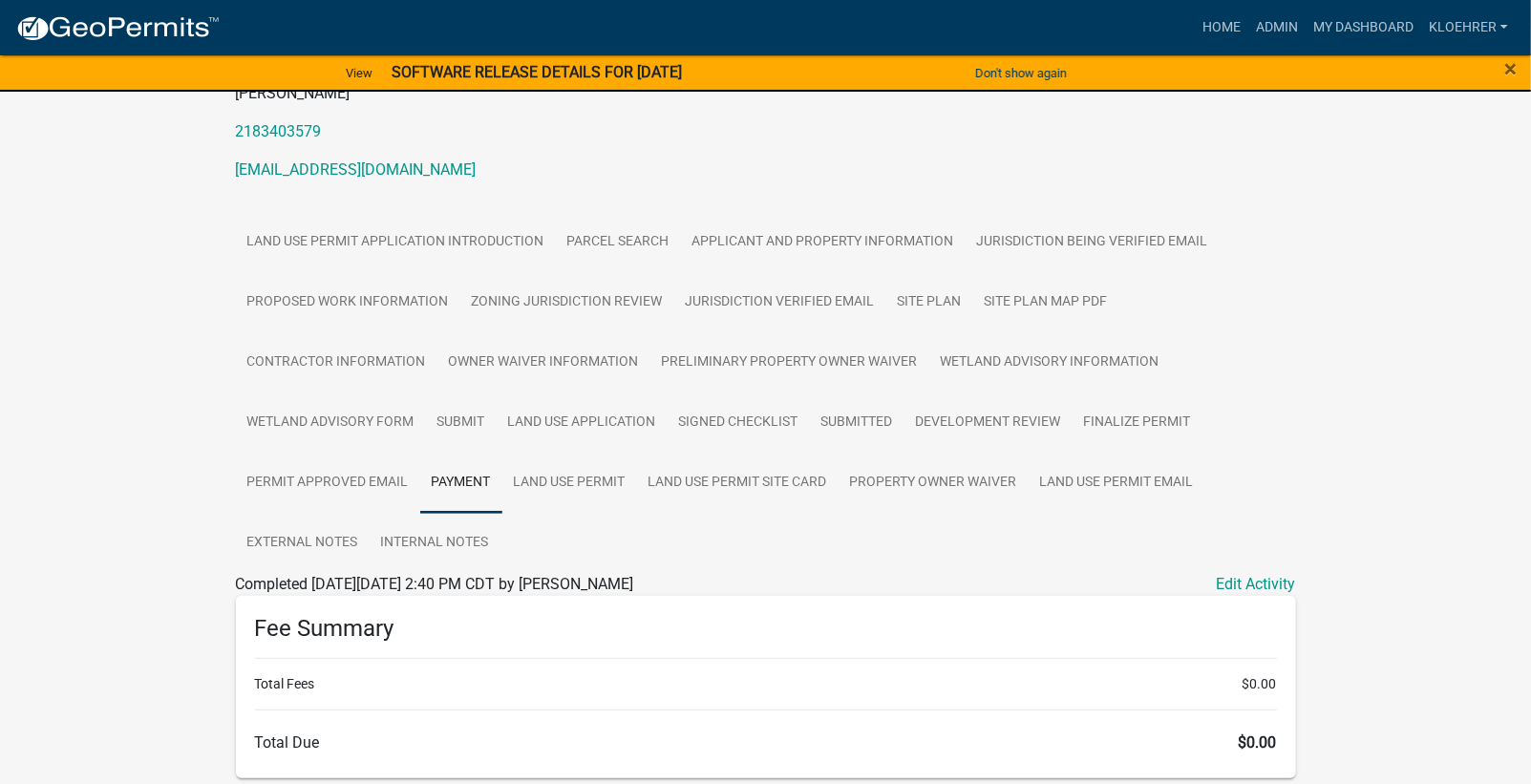
scroll to position [316, 0]
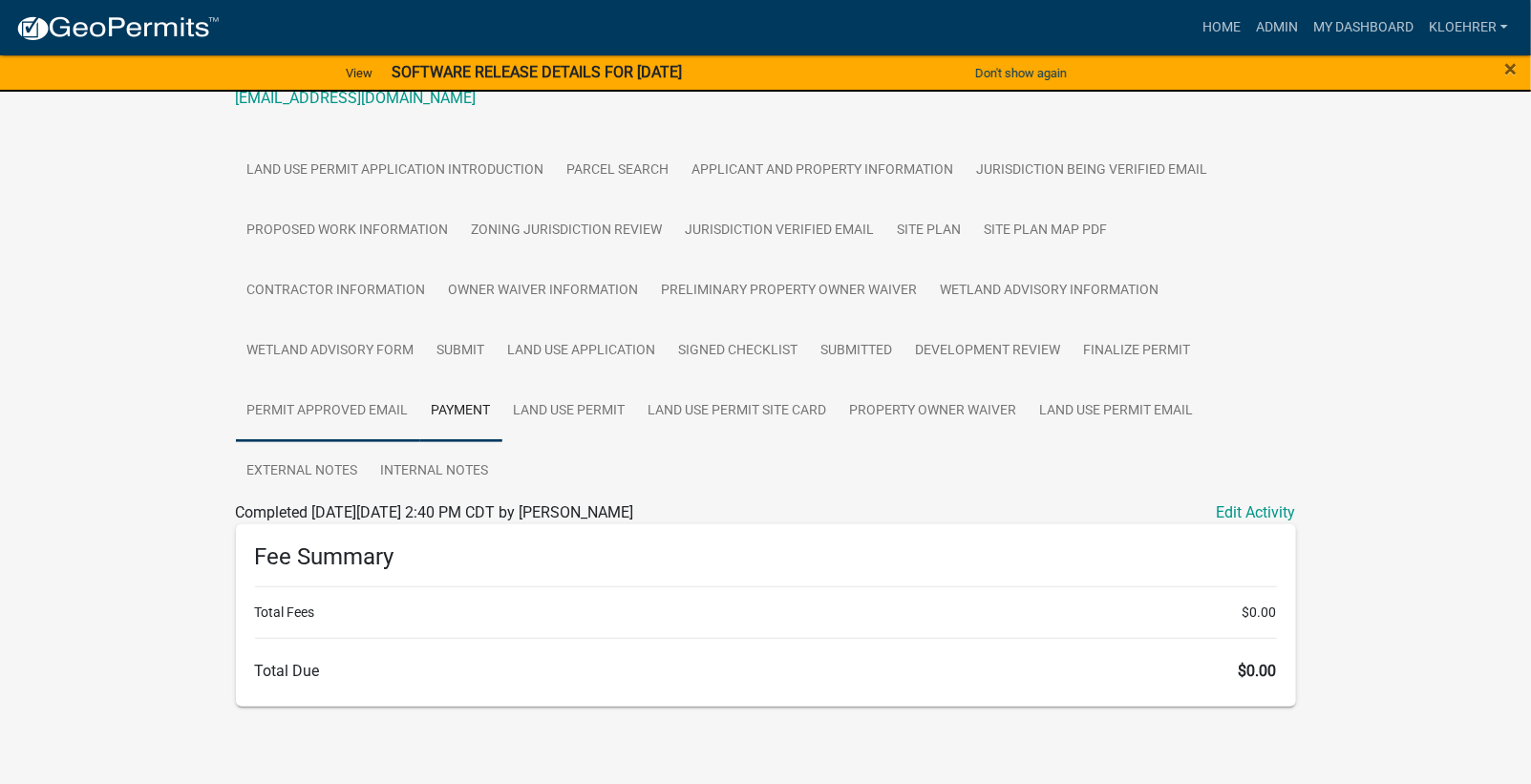
click at [344, 412] on link "Permit Approved Email" at bounding box center [328, 411] width 184 height 61
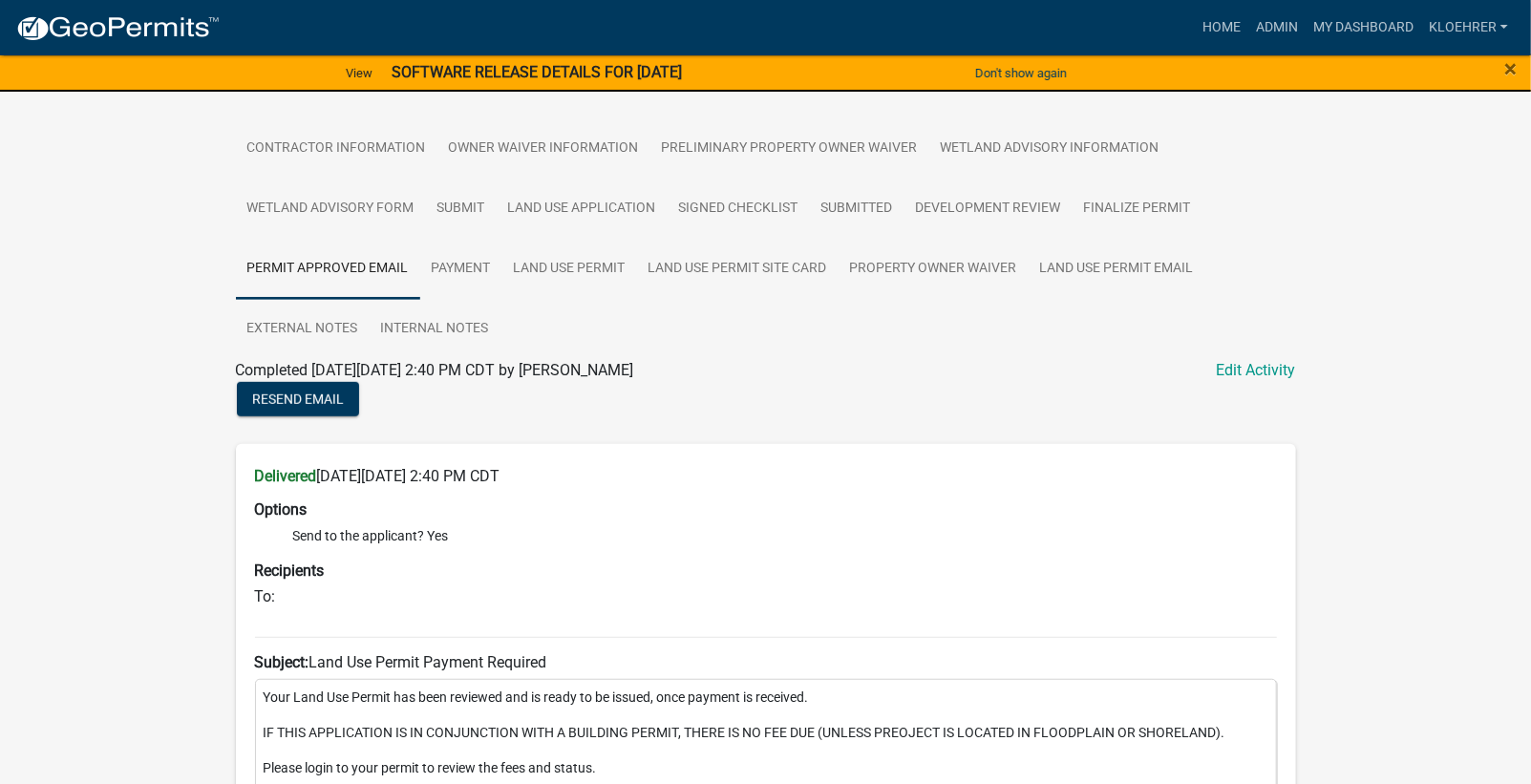
scroll to position [295, 0]
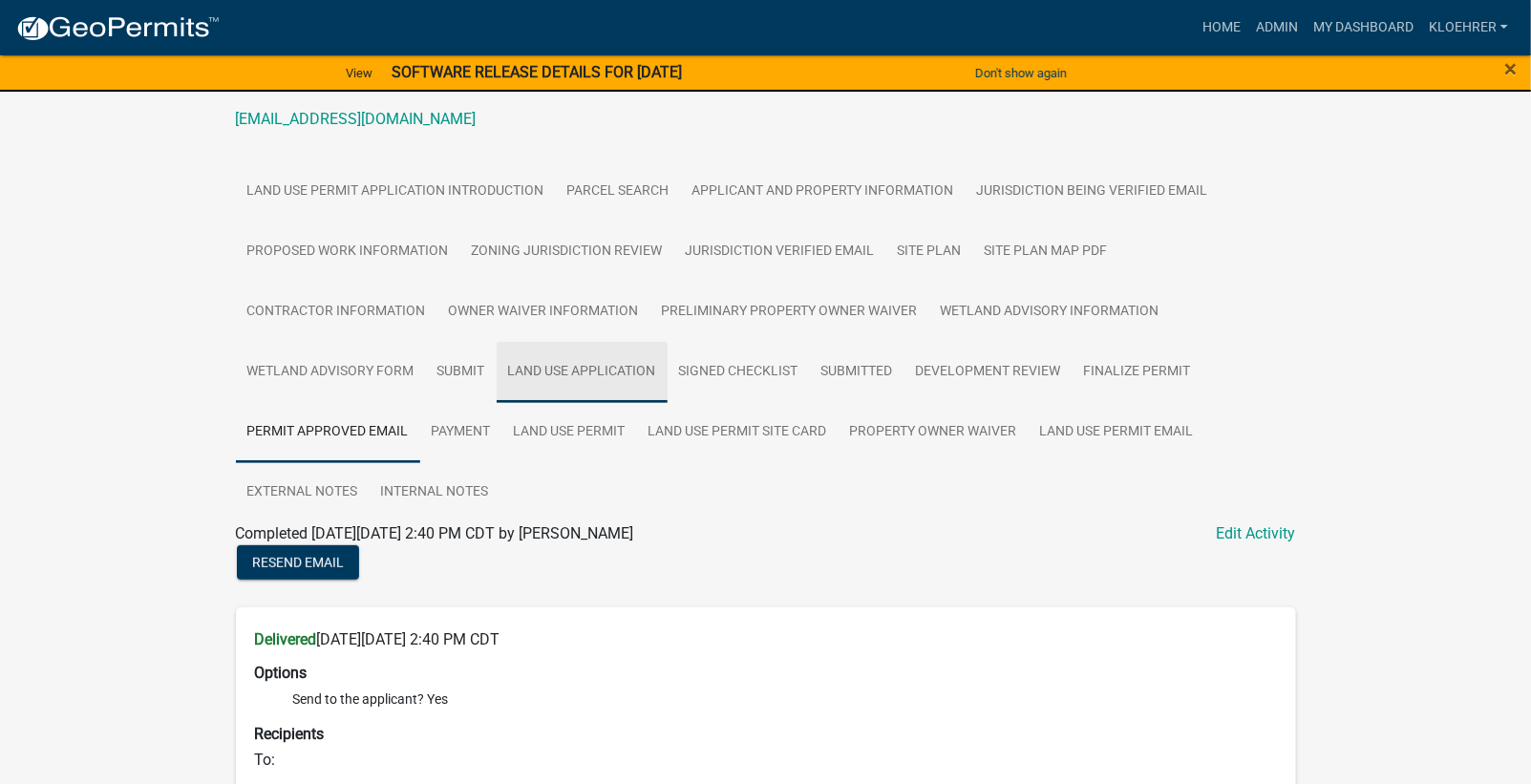
click at [621, 372] on link "Land Use Application" at bounding box center [582, 372] width 171 height 61
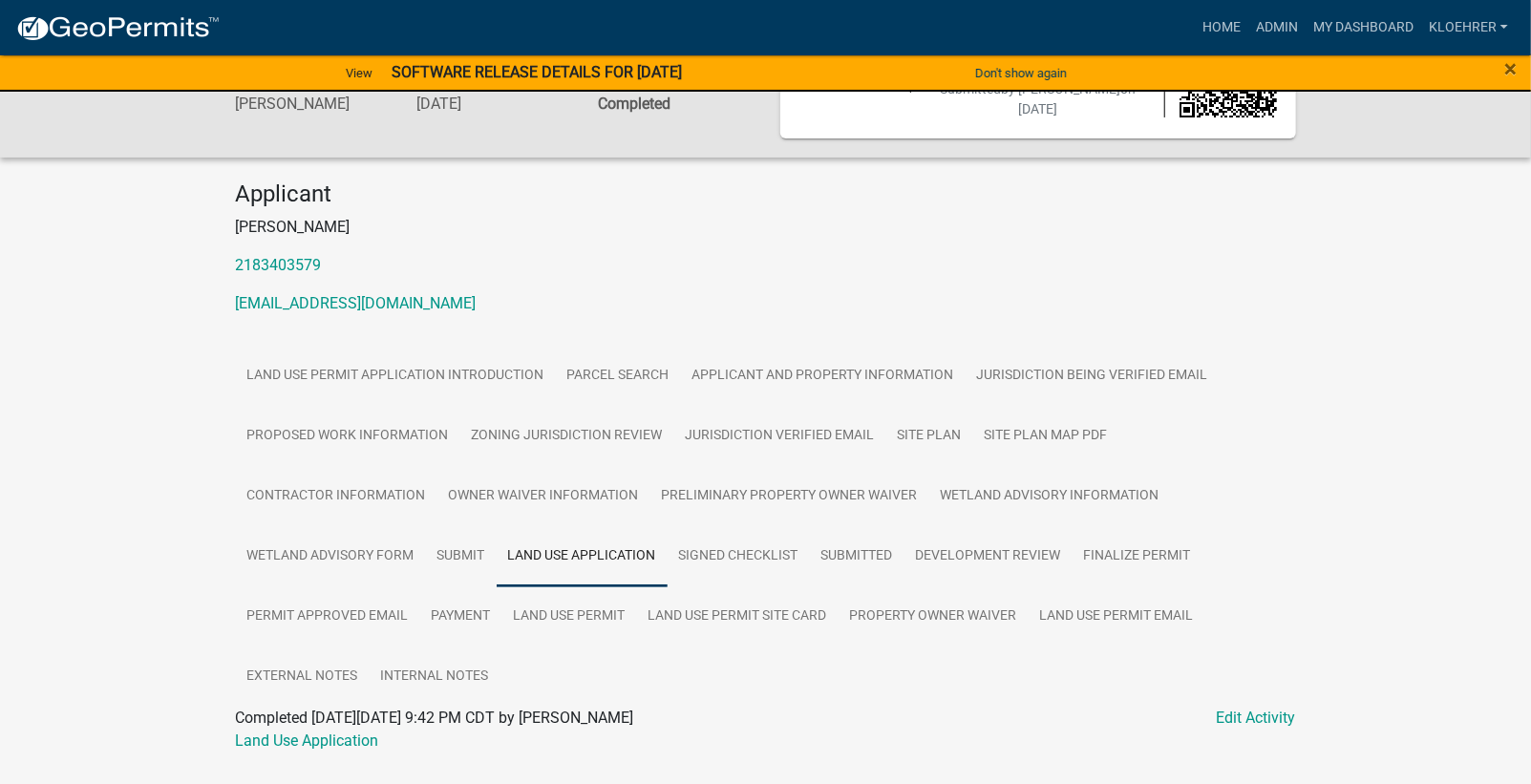
scroll to position [156, 0]
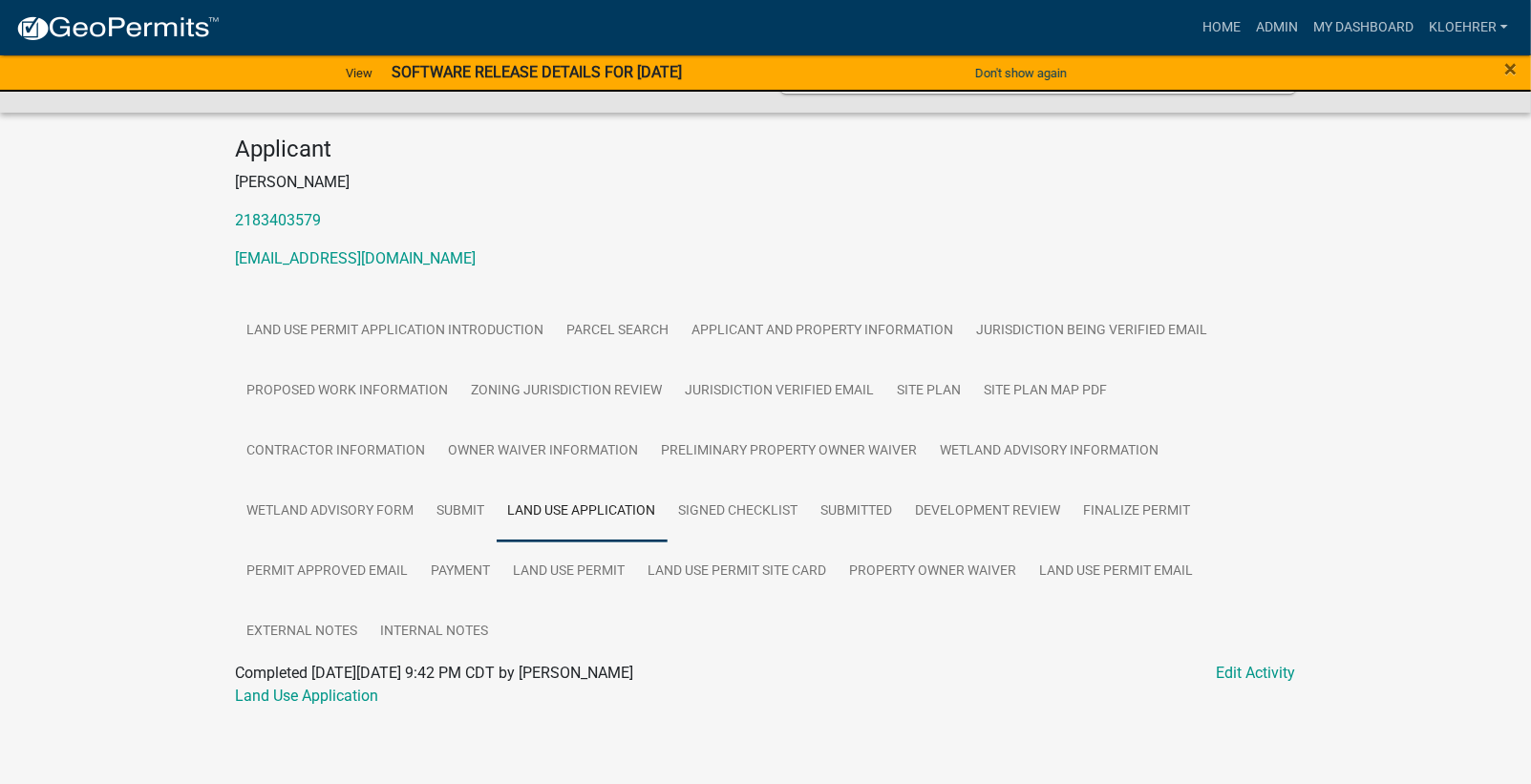
click at [354, 702] on div "Land Use Application" at bounding box center [766, 696] width 1088 height 23
click at [356, 697] on link "Land Use Application" at bounding box center [308, 695] width 143 height 18
click at [492, 571] on link "Payment" at bounding box center [461, 571] width 82 height 61
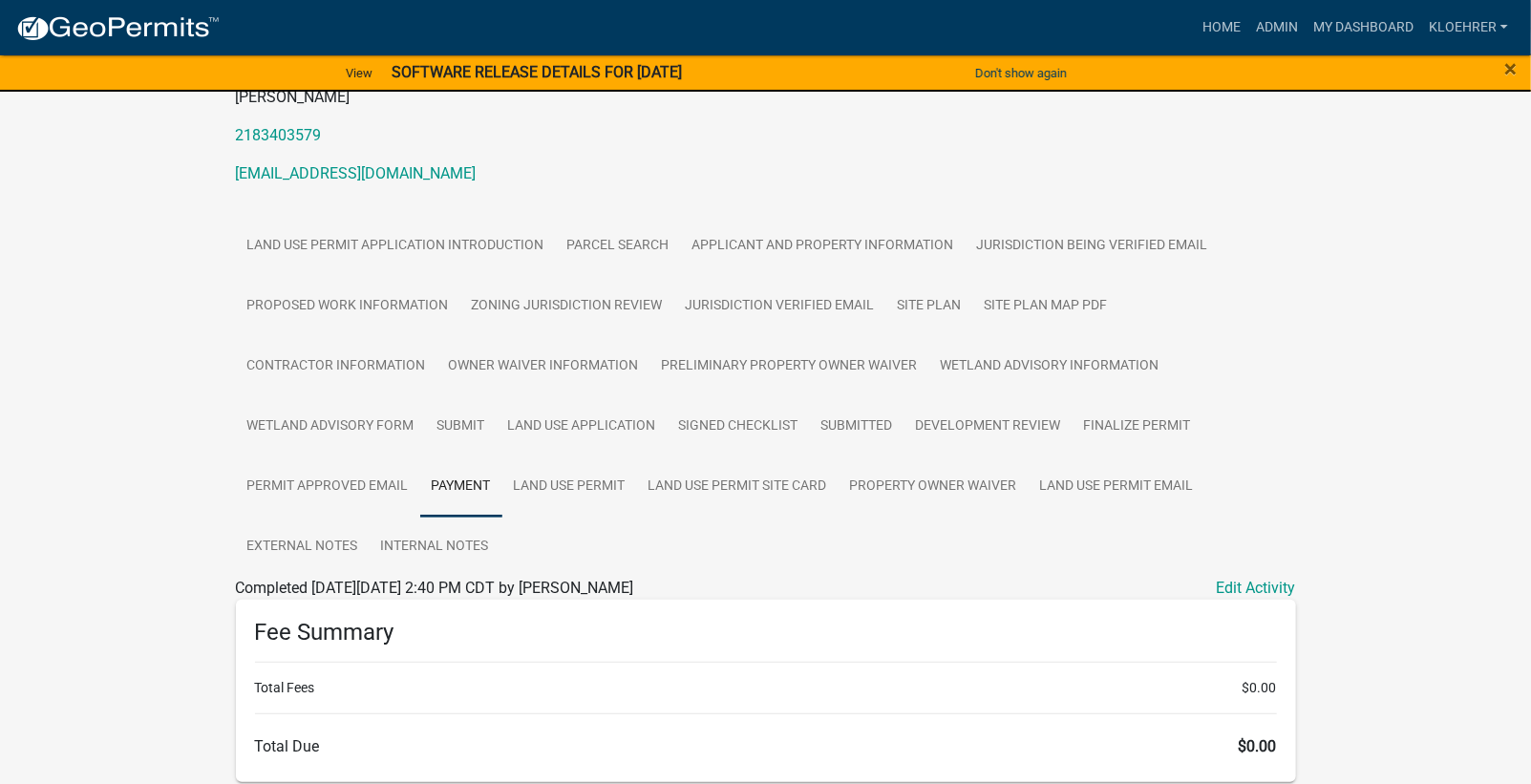
scroll to position [316, 0]
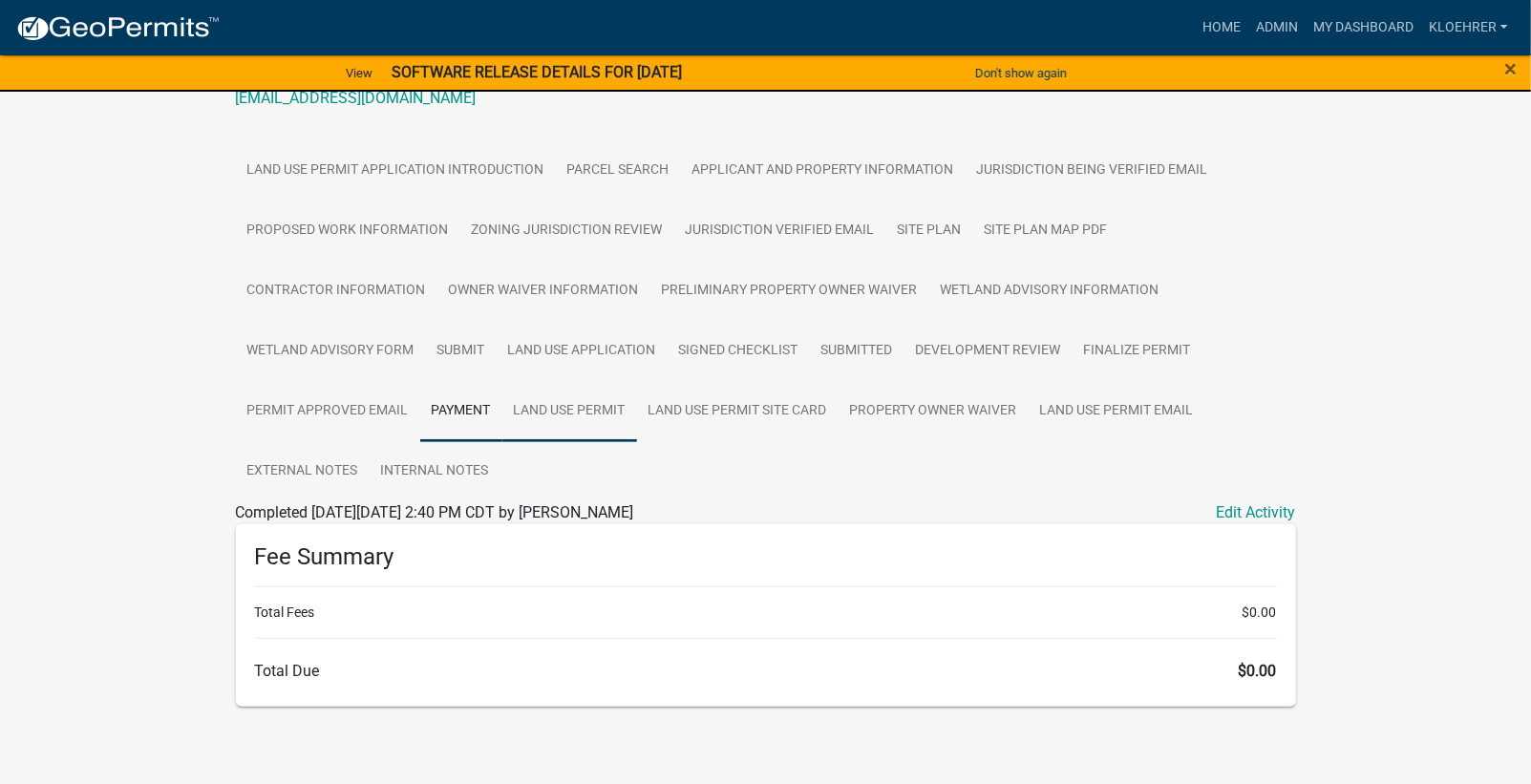
click at [579, 410] on link "Land Use Permit" at bounding box center [569, 411] width 135 height 61
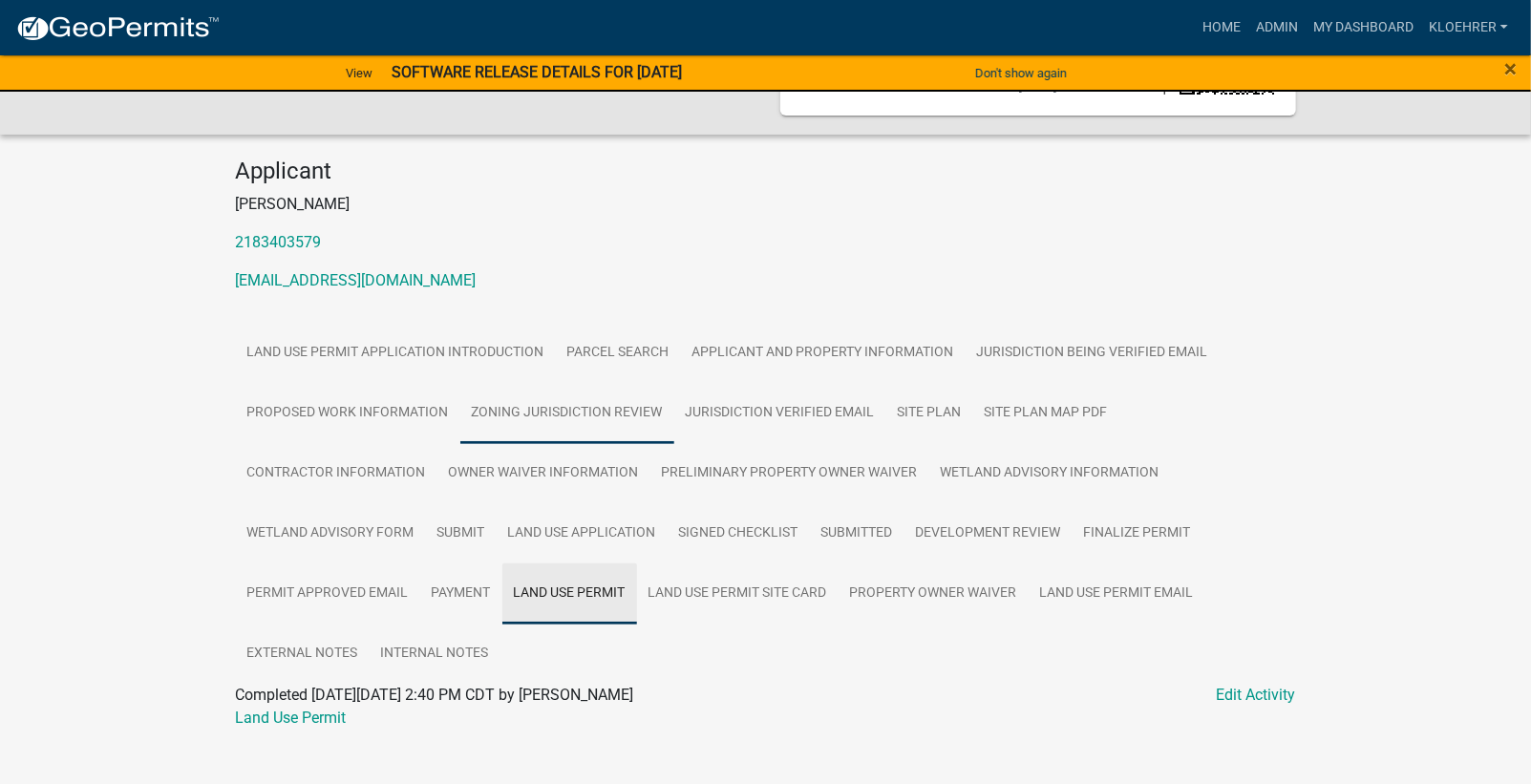
scroll to position [156, 0]
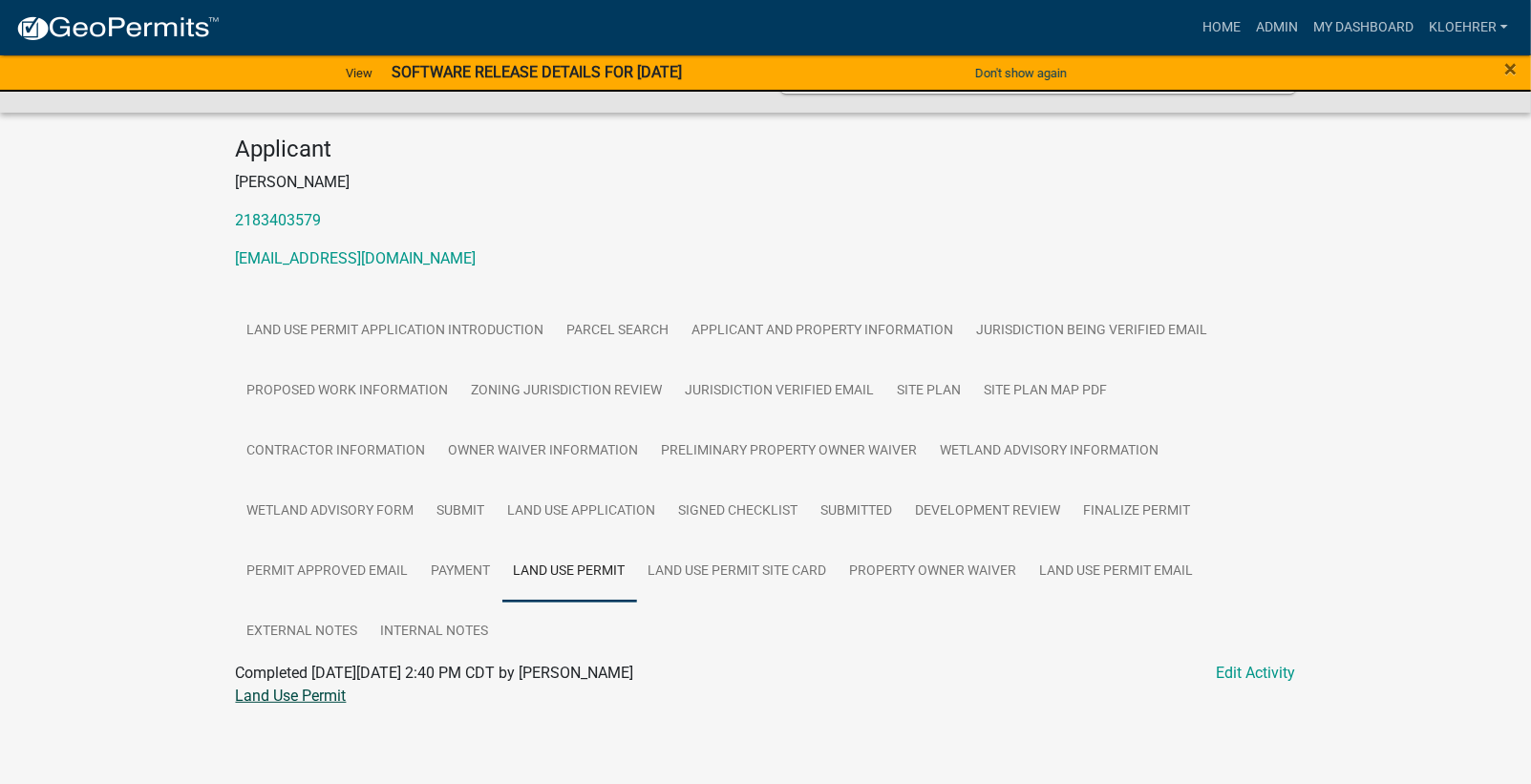
click at [287, 694] on link "Land Use Permit" at bounding box center [291, 695] width 110 height 18
click at [1155, 573] on link "Land Use Permit Email" at bounding box center [1117, 571] width 176 height 61
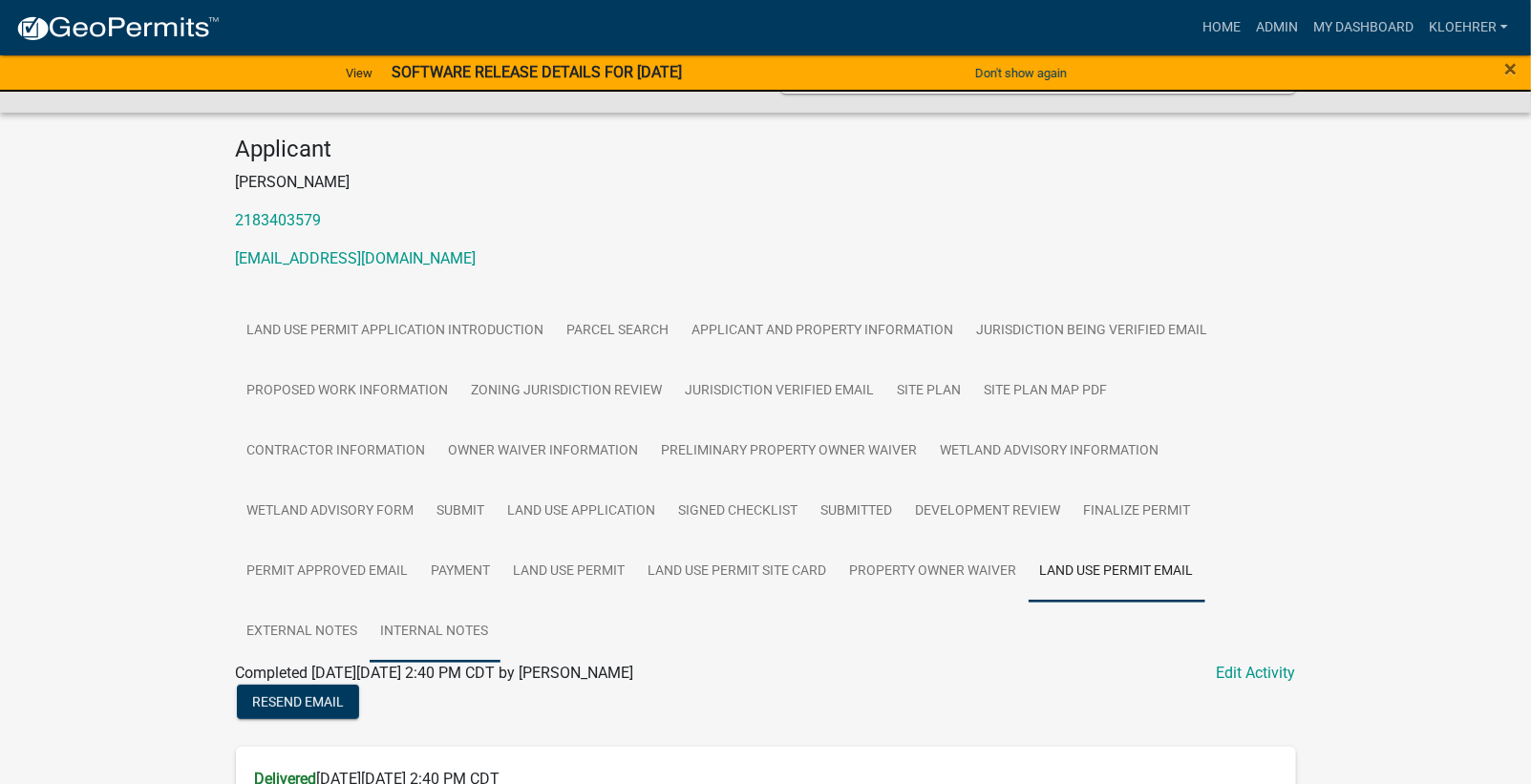
click at [451, 632] on link "Internal Notes" at bounding box center [435, 631] width 131 height 61
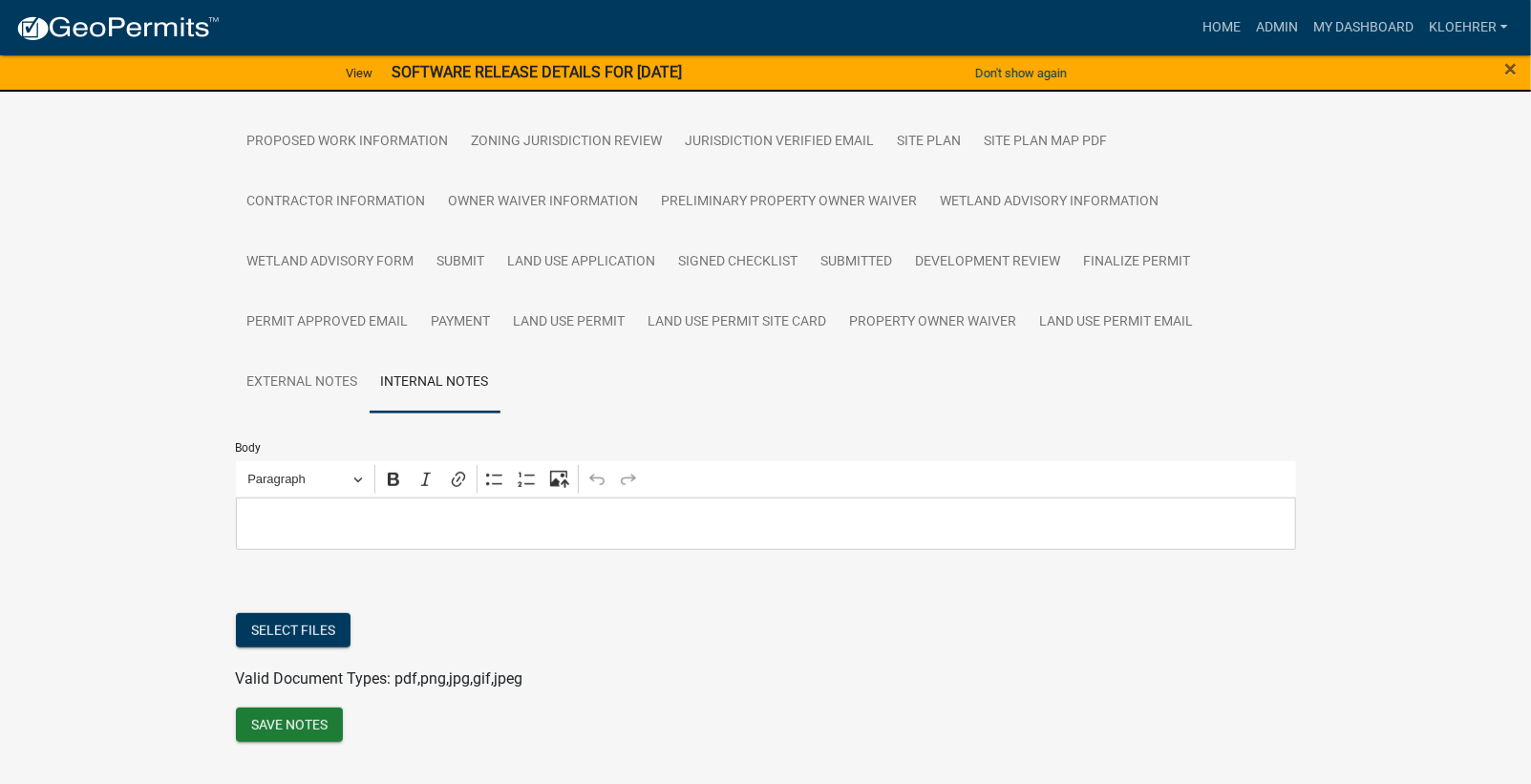
scroll to position [412, 0]
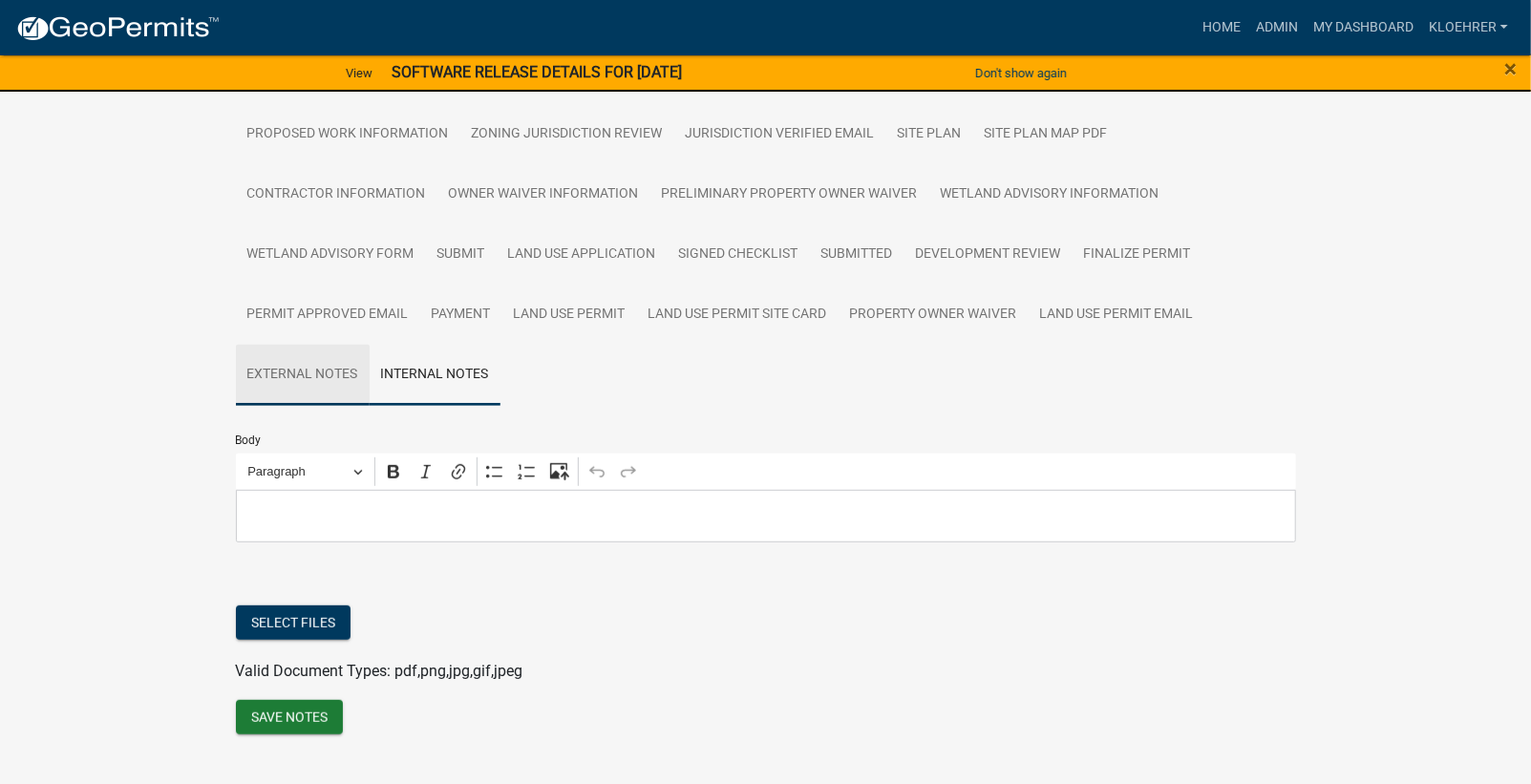
click at [310, 377] on link "External Notes" at bounding box center [303, 375] width 134 height 61
click at [775, 310] on link "Land Use Permit Site Card" at bounding box center [738, 315] width 201 height 61
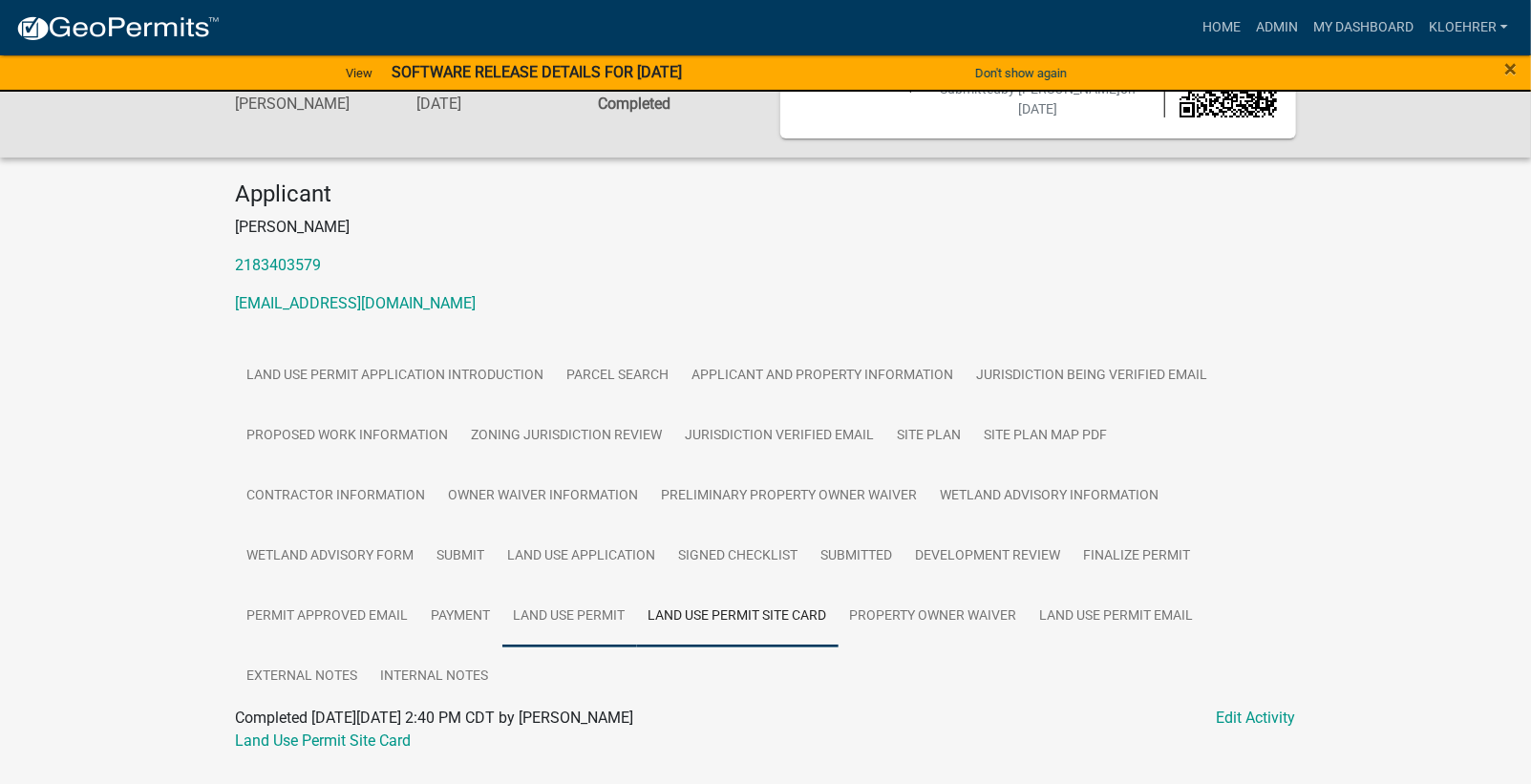
scroll to position [156, 0]
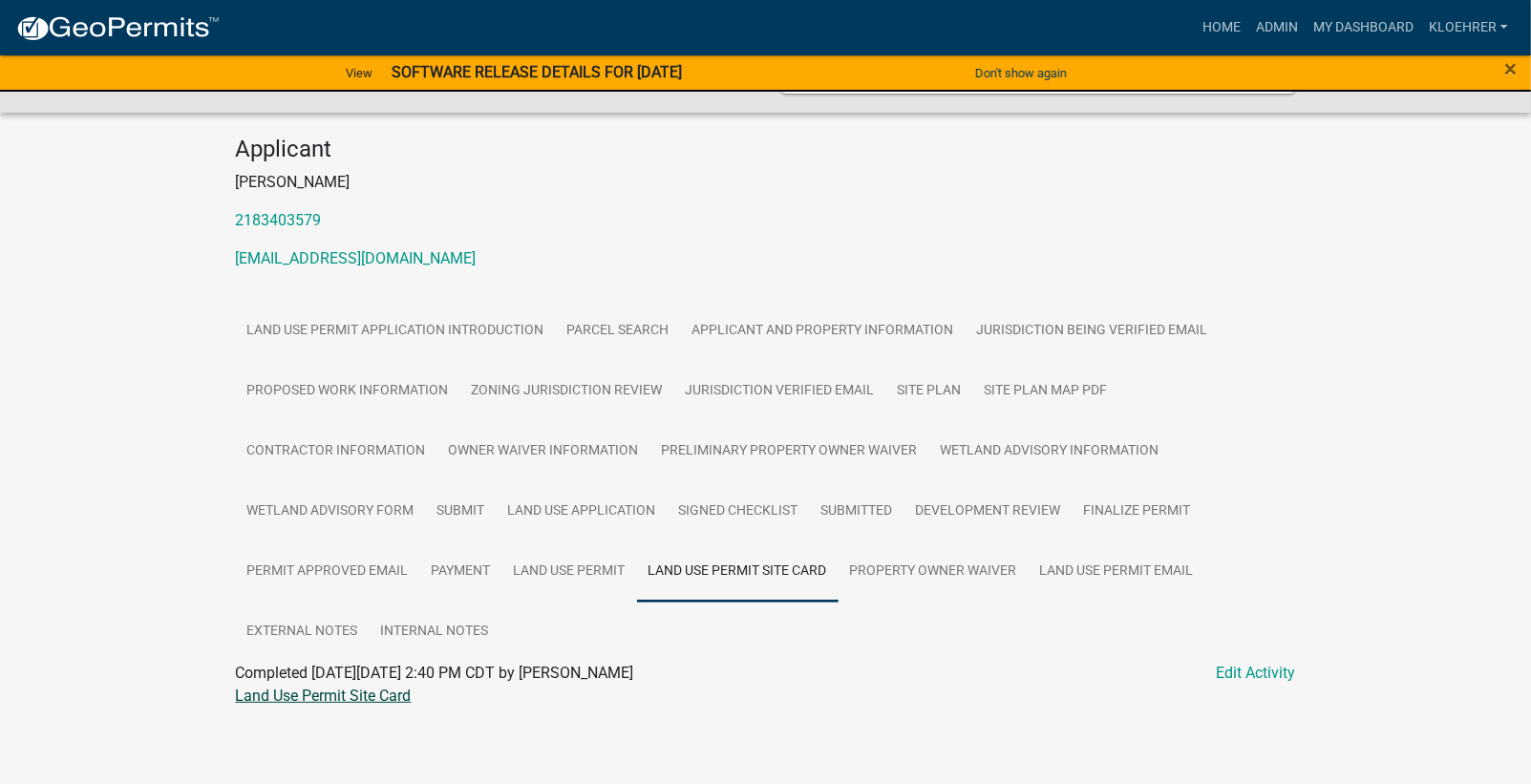
click at [360, 688] on link "Land Use Permit Site Card" at bounding box center [323, 695] width 175 height 18
click at [1150, 502] on link "Finalize Permit" at bounding box center [1138, 511] width 130 height 61
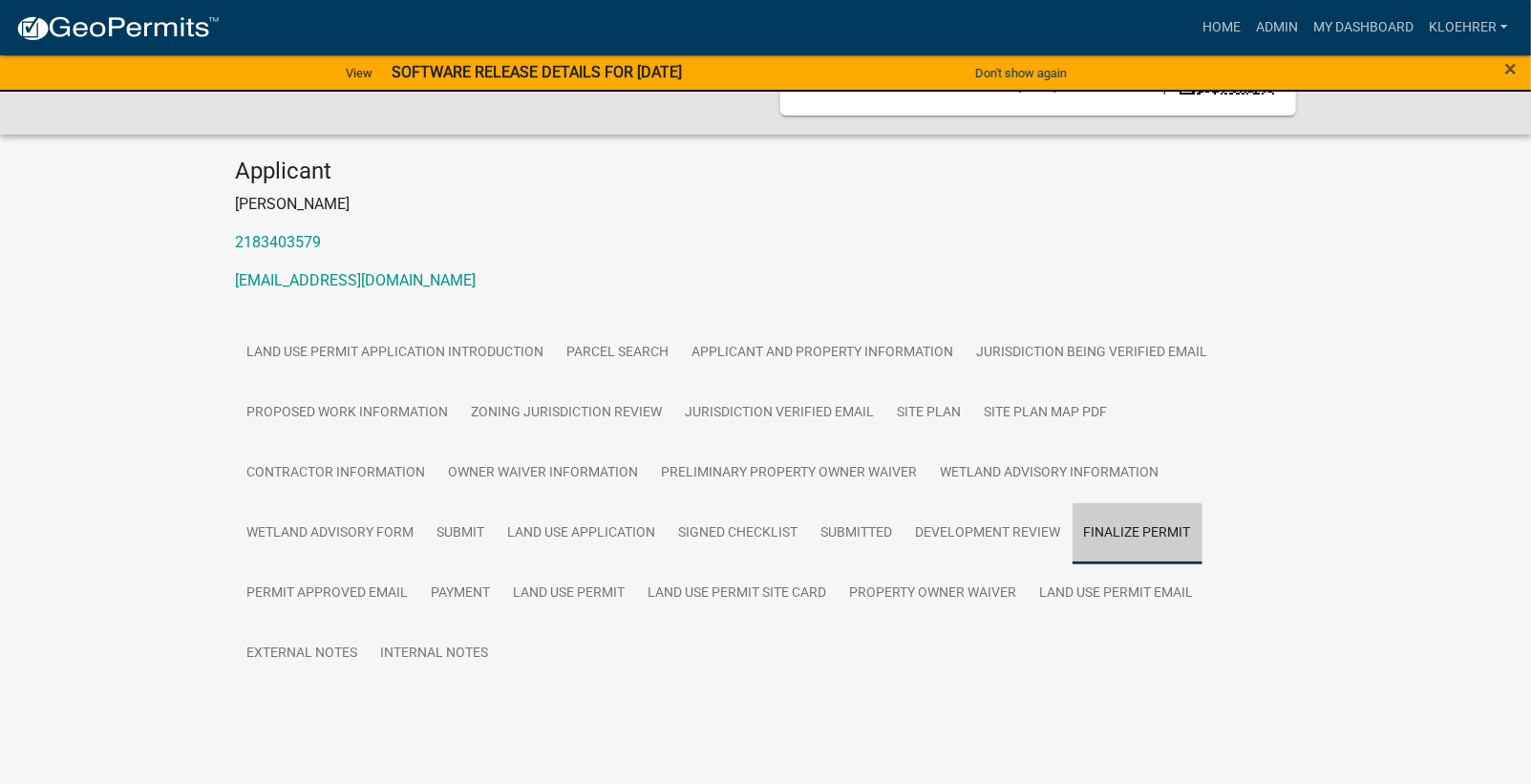
click at [1150, 503] on link "Finalize Permit" at bounding box center [1138, 533] width 130 height 61
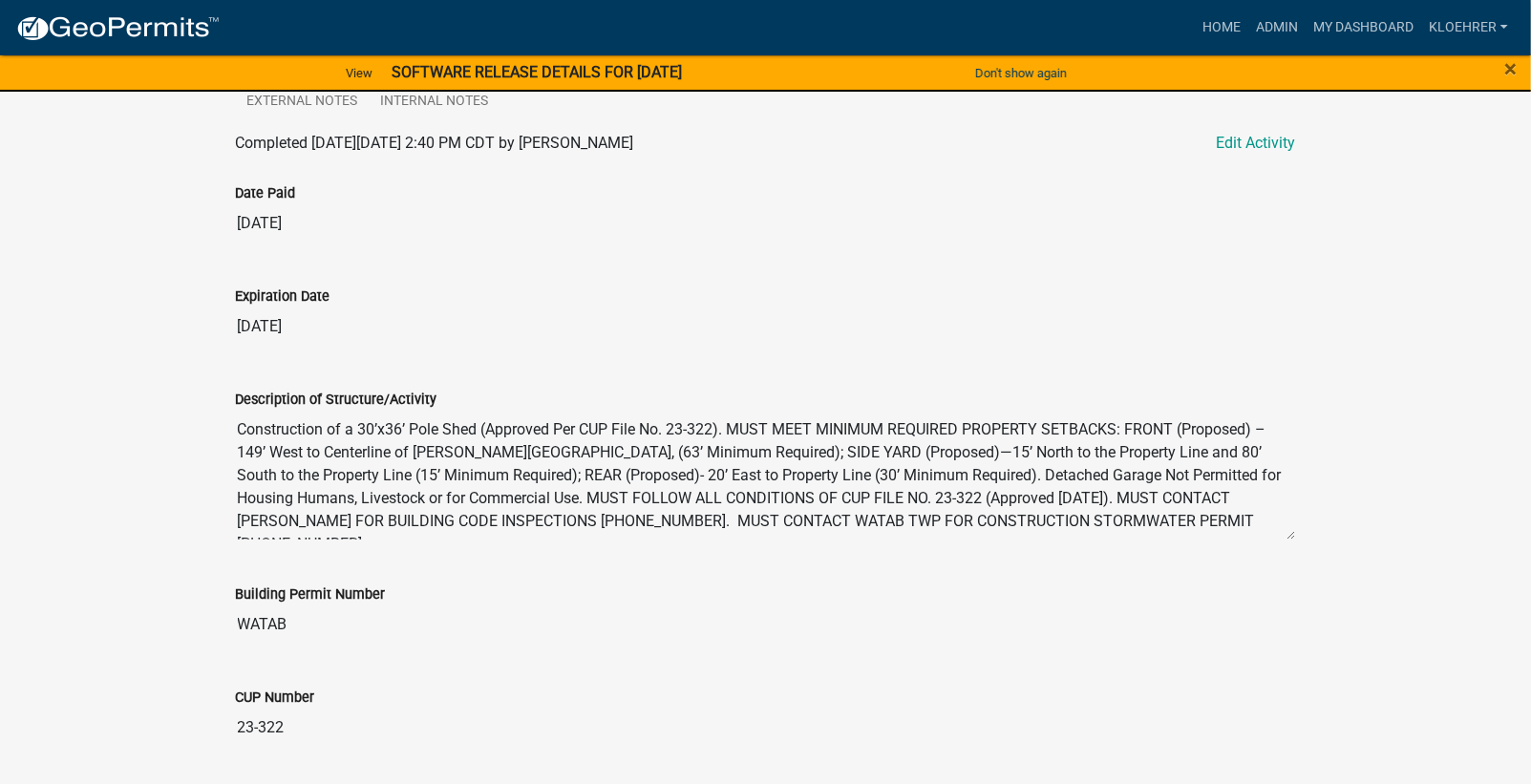
scroll to position [436, 0]
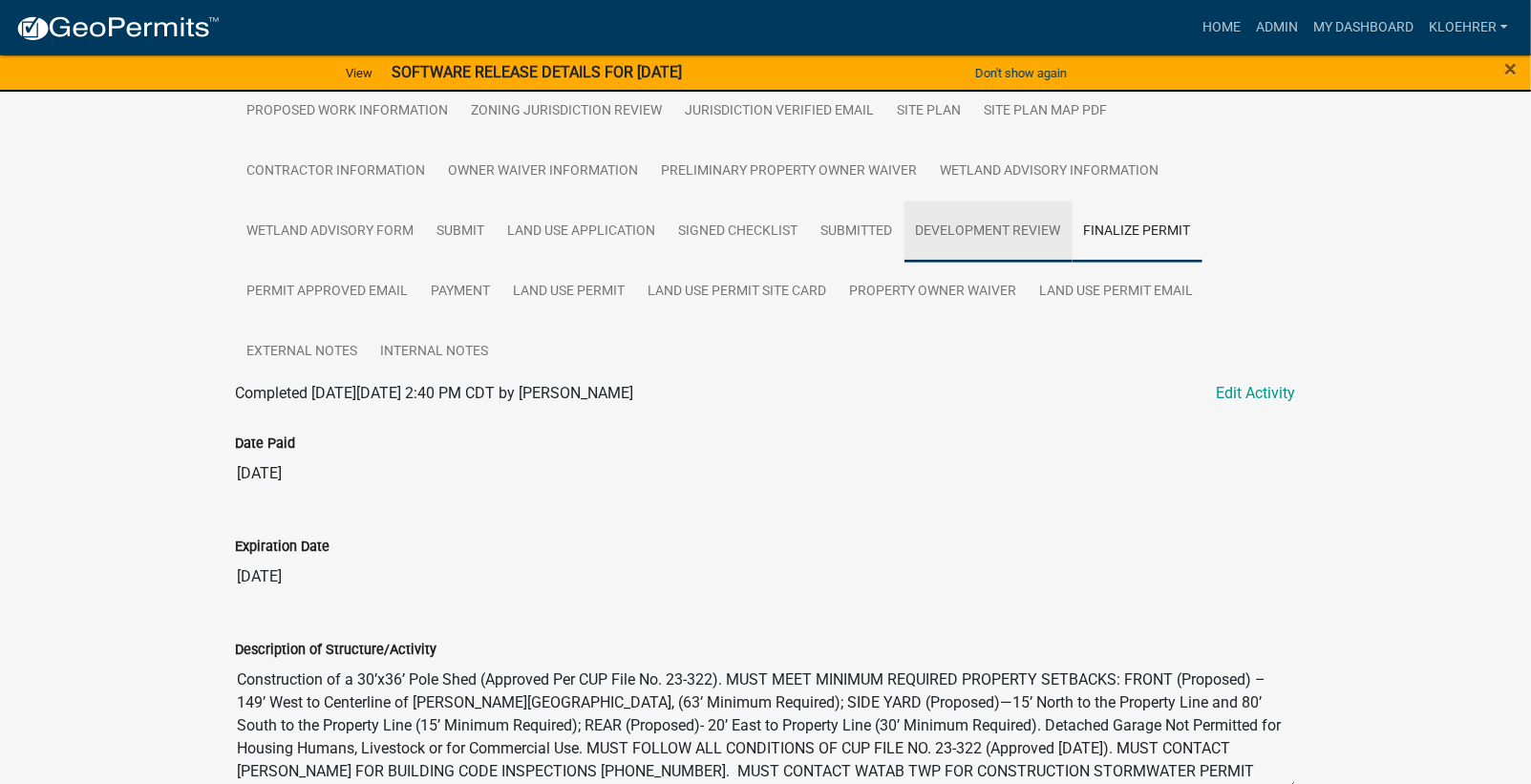
click at [972, 226] on link "Development Review" at bounding box center [989, 231] width 168 height 61
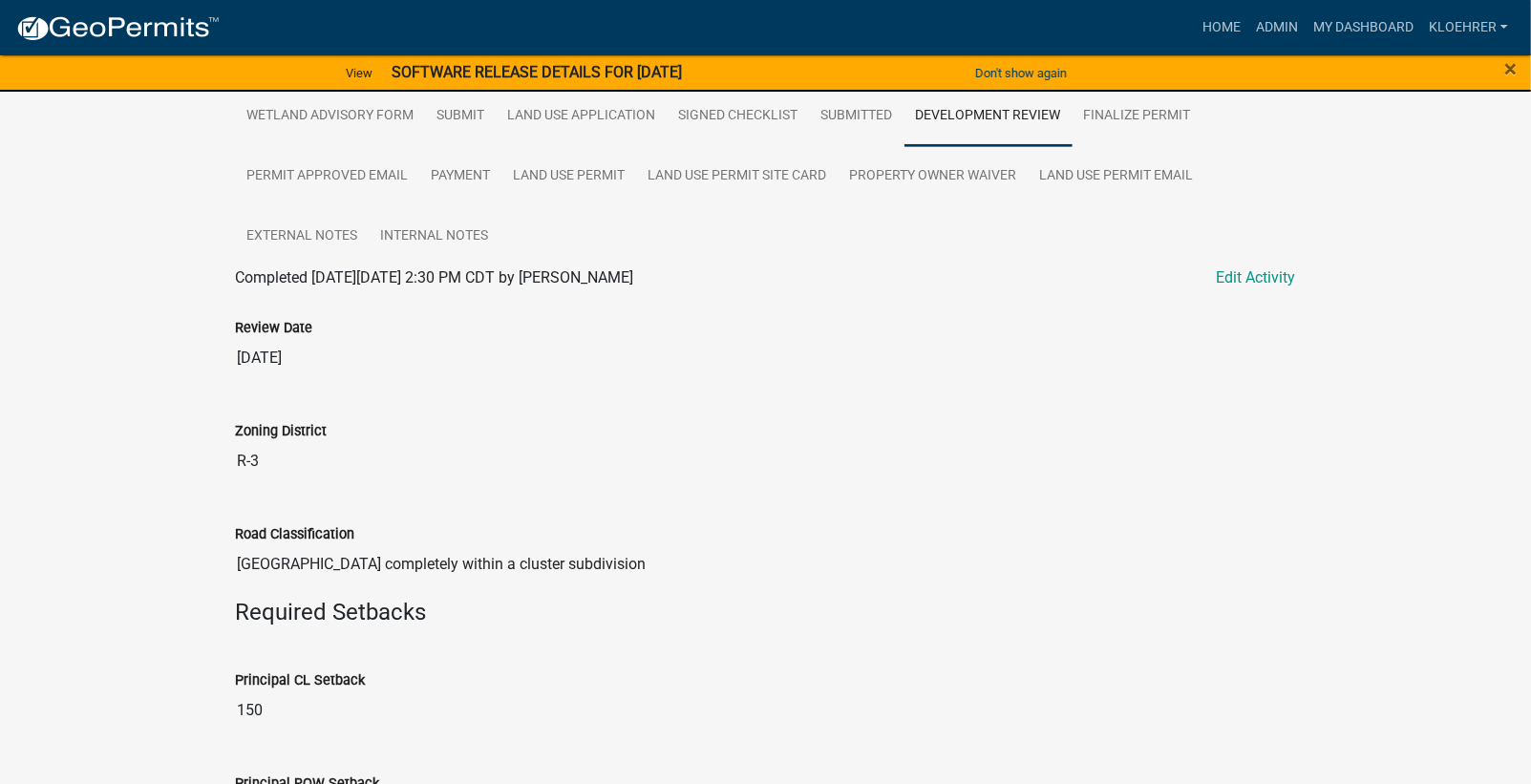
scroll to position [39, 0]
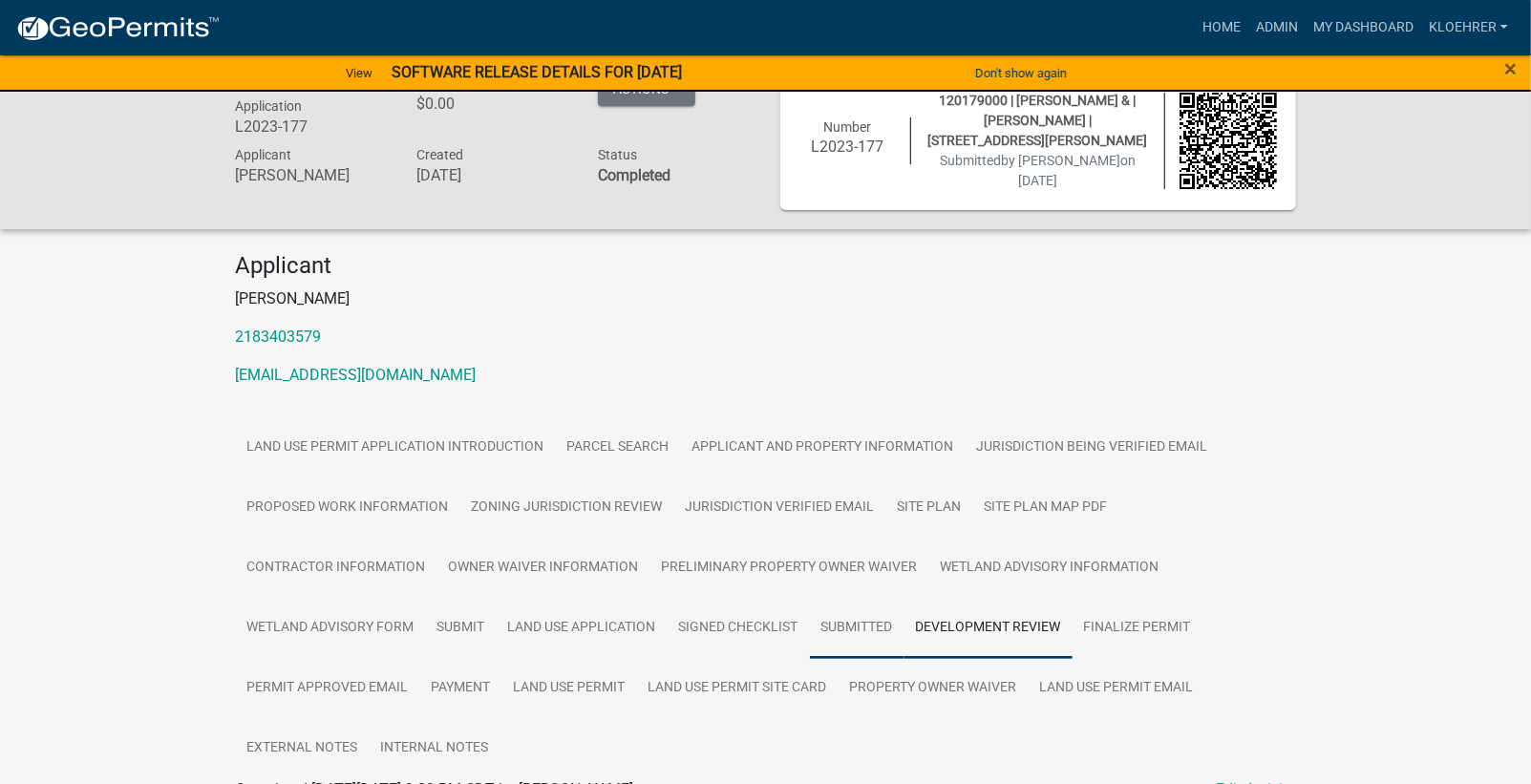
click at [874, 625] on link "Submitted" at bounding box center [857, 627] width 95 height 61
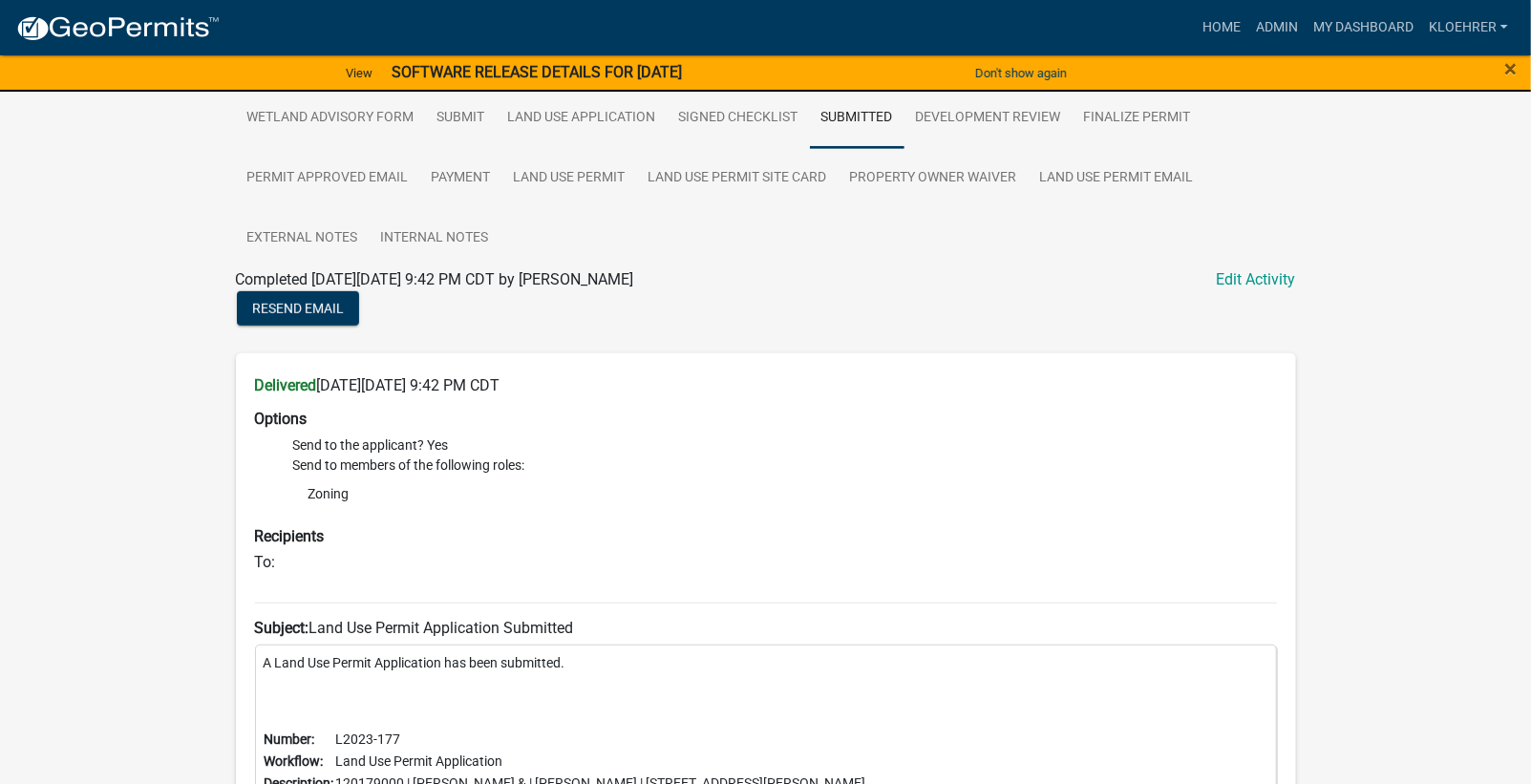
scroll to position [423, 0]
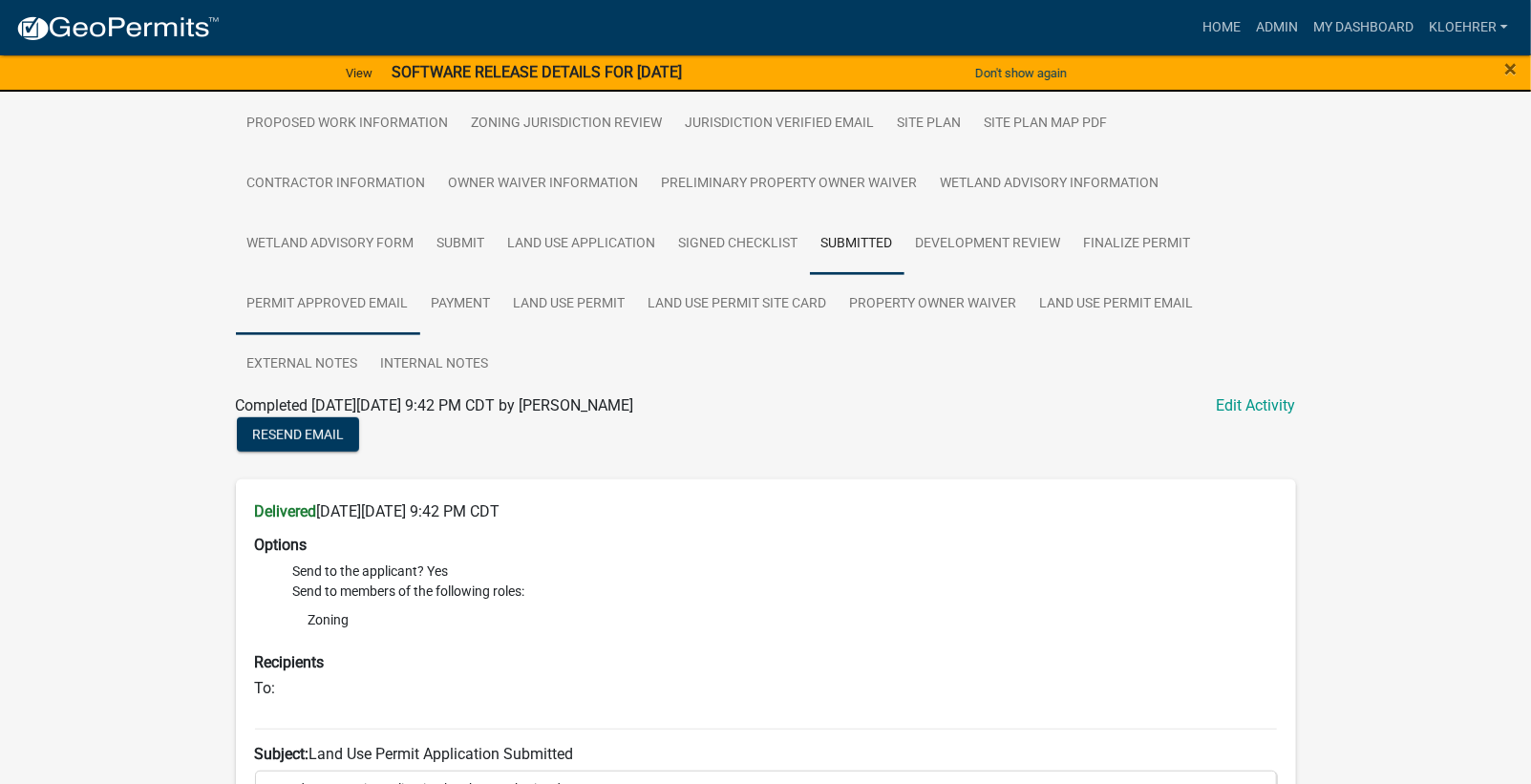
click at [373, 297] on link "Permit Approved Email" at bounding box center [328, 304] width 184 height 61
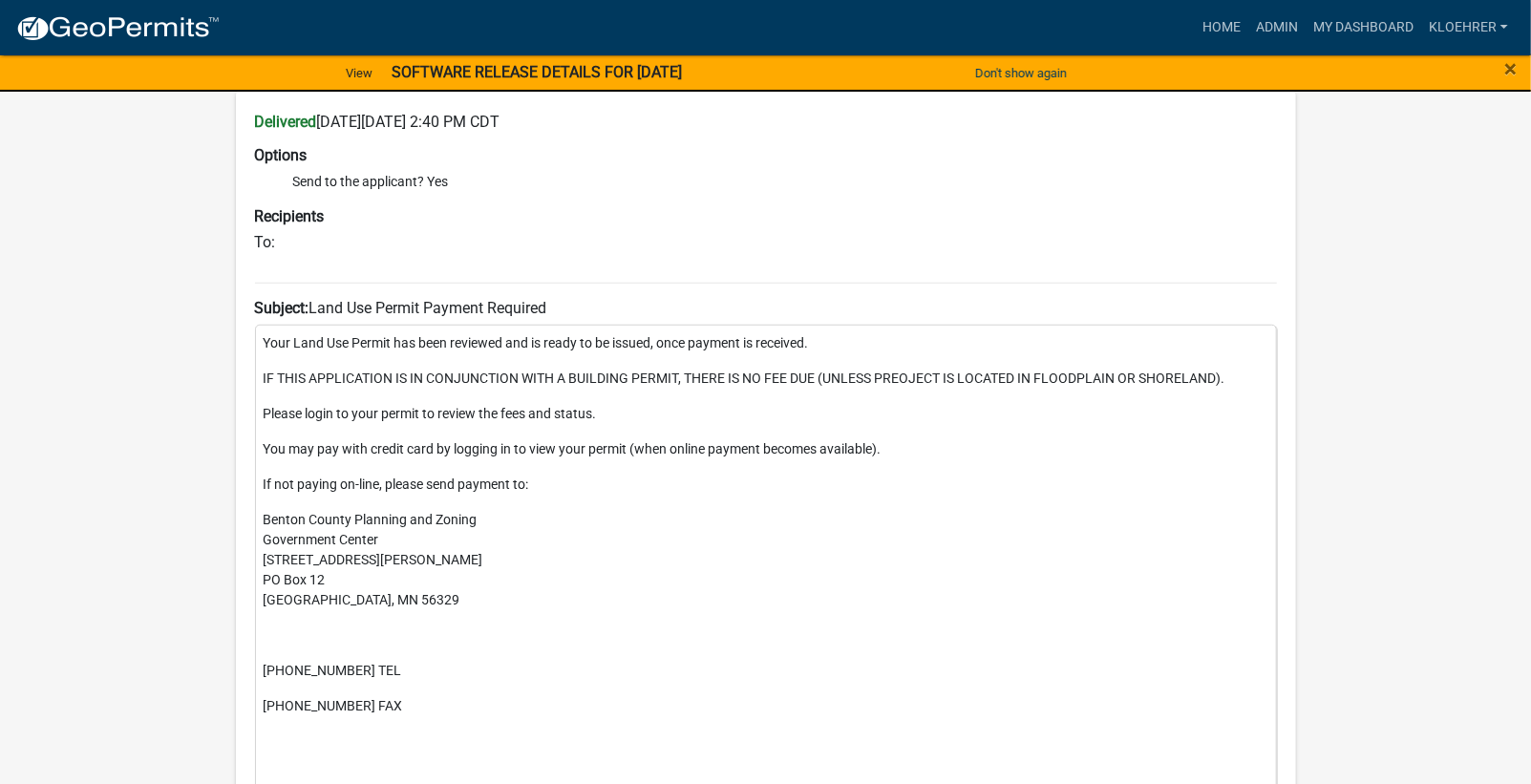
scroll to position [807, 0]
